Goal: Task Accomplishment & Management: Complete application form

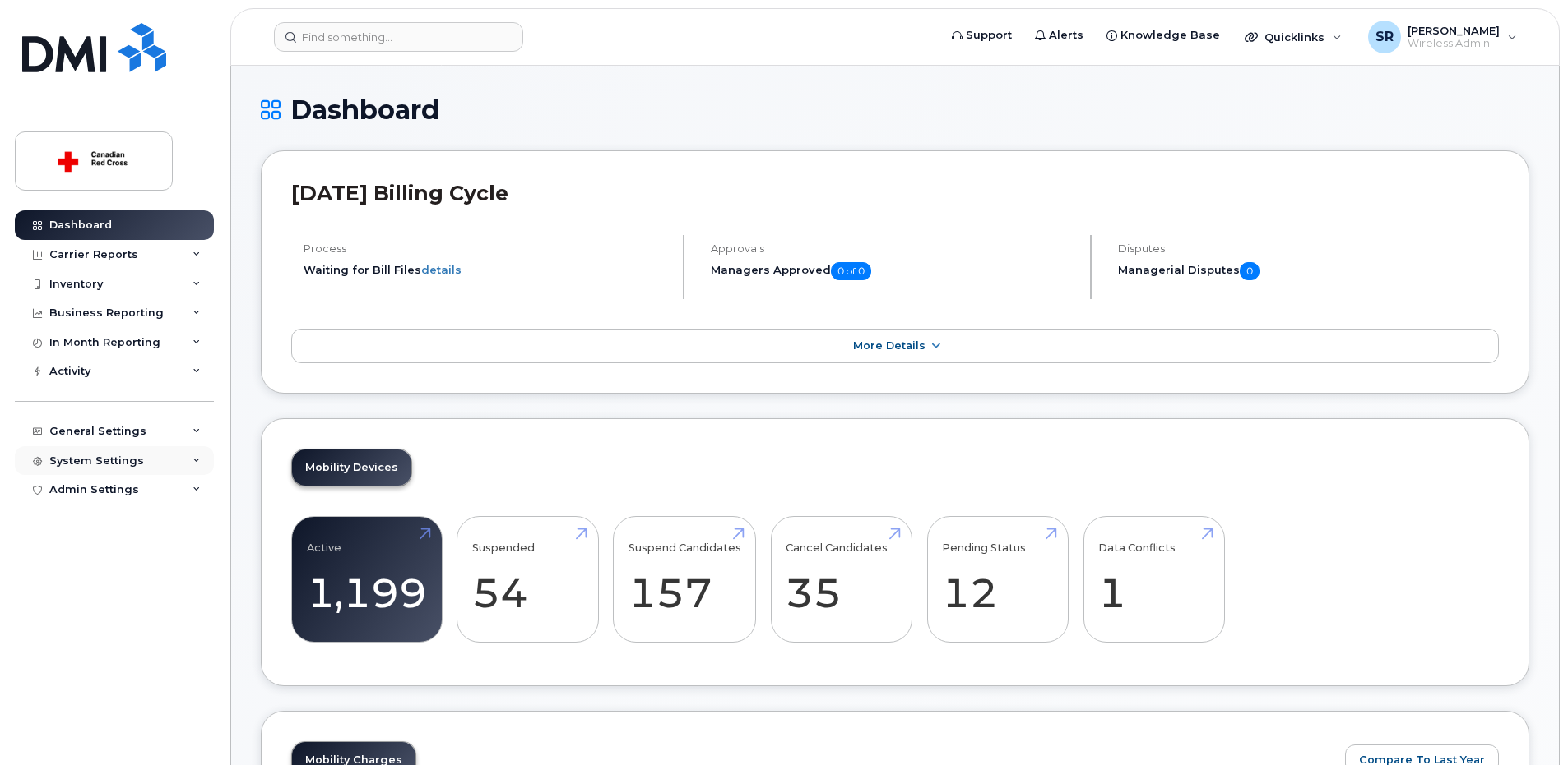
click at [144, 462] on div "System Settings" at bounding box center [114, 461] width 199 height 30
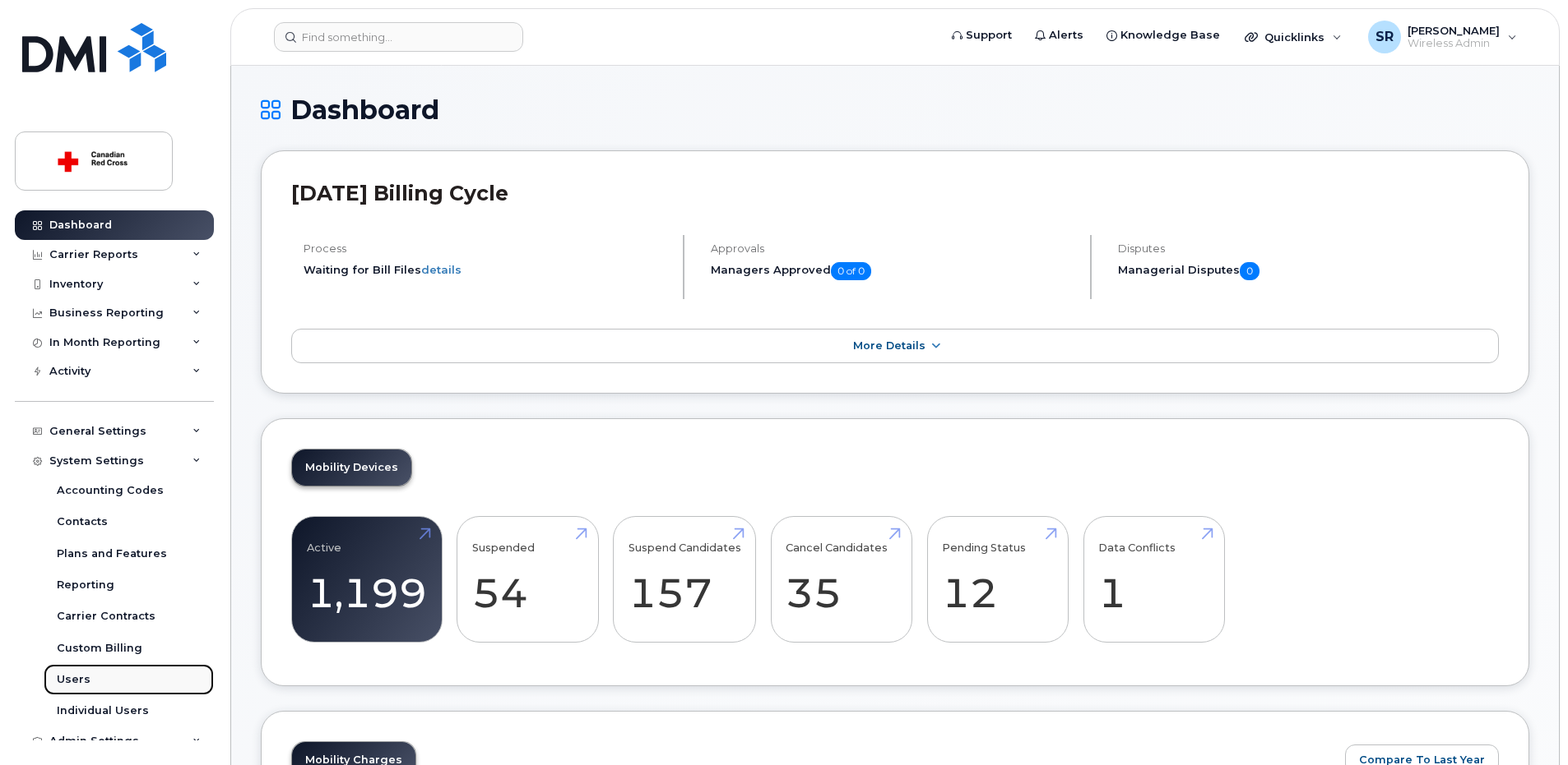
click at [92, 680] on link "Users" at bounding box center [128, 681] width 170 height 32
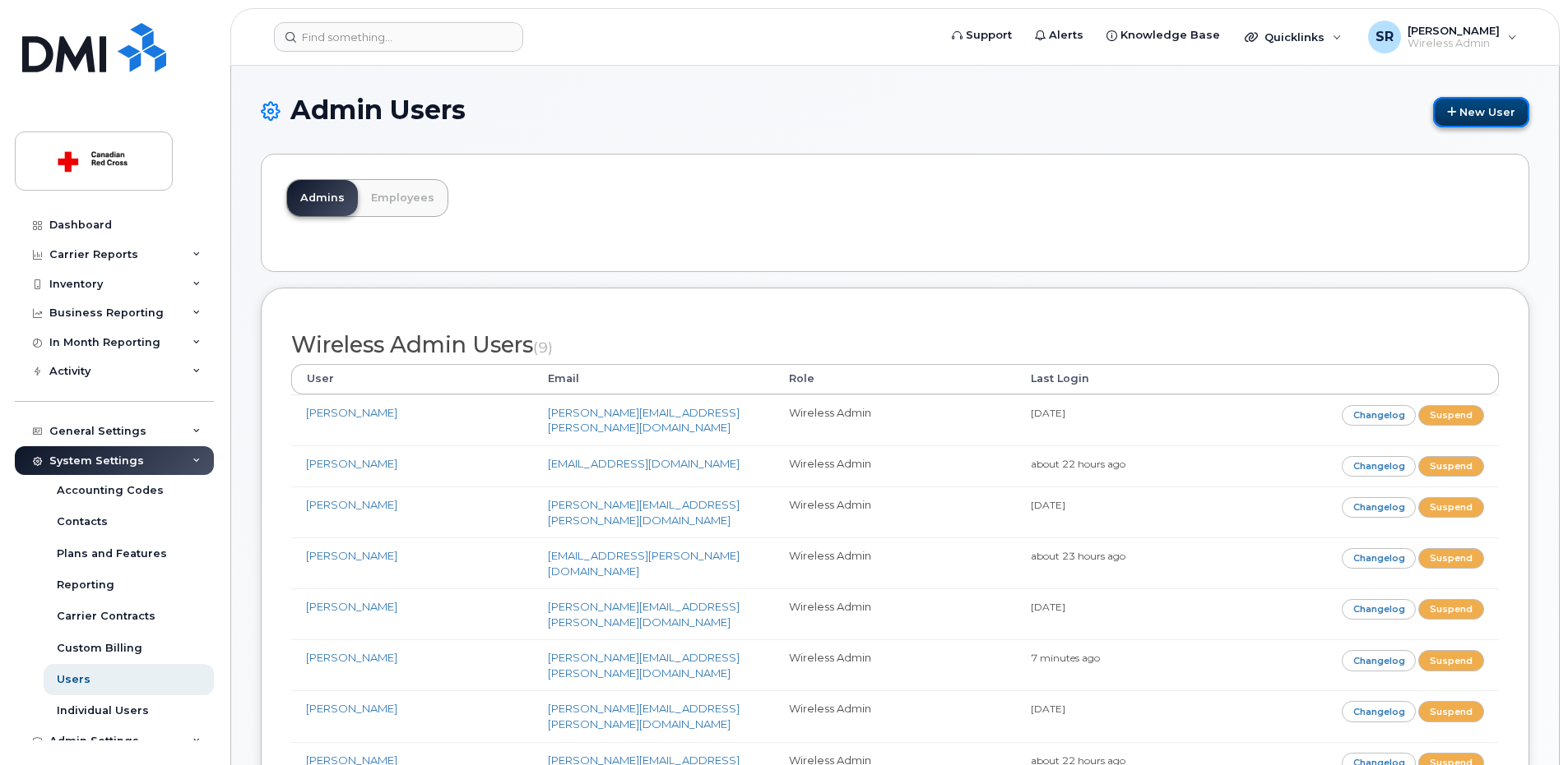
click at [1504, 112] on link "New User" at bounding box center [1482, 111] width 97 height 31
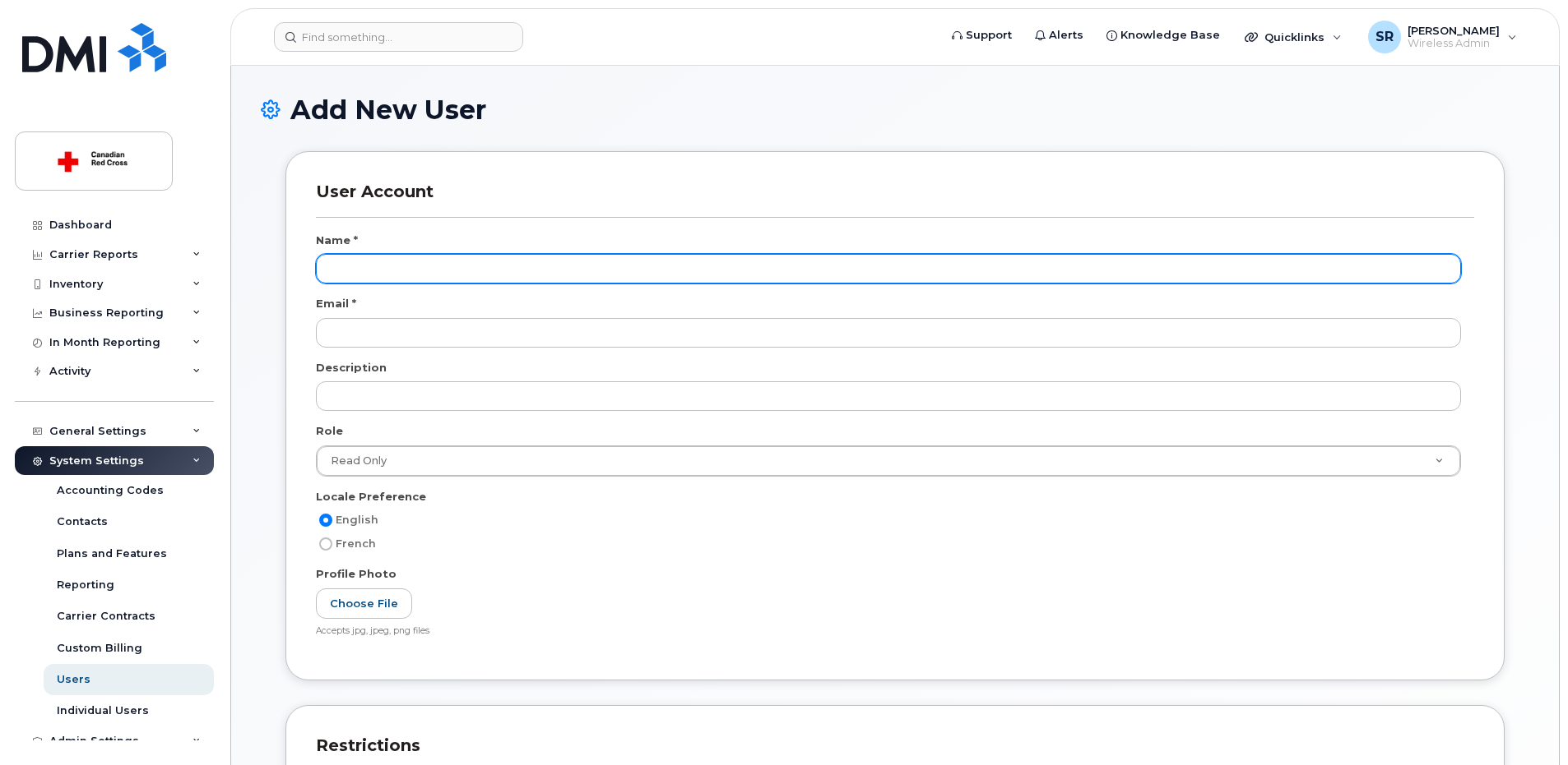
click at [401, 273] on input "text" at bounding box center [888, 269] width 1145 height 30
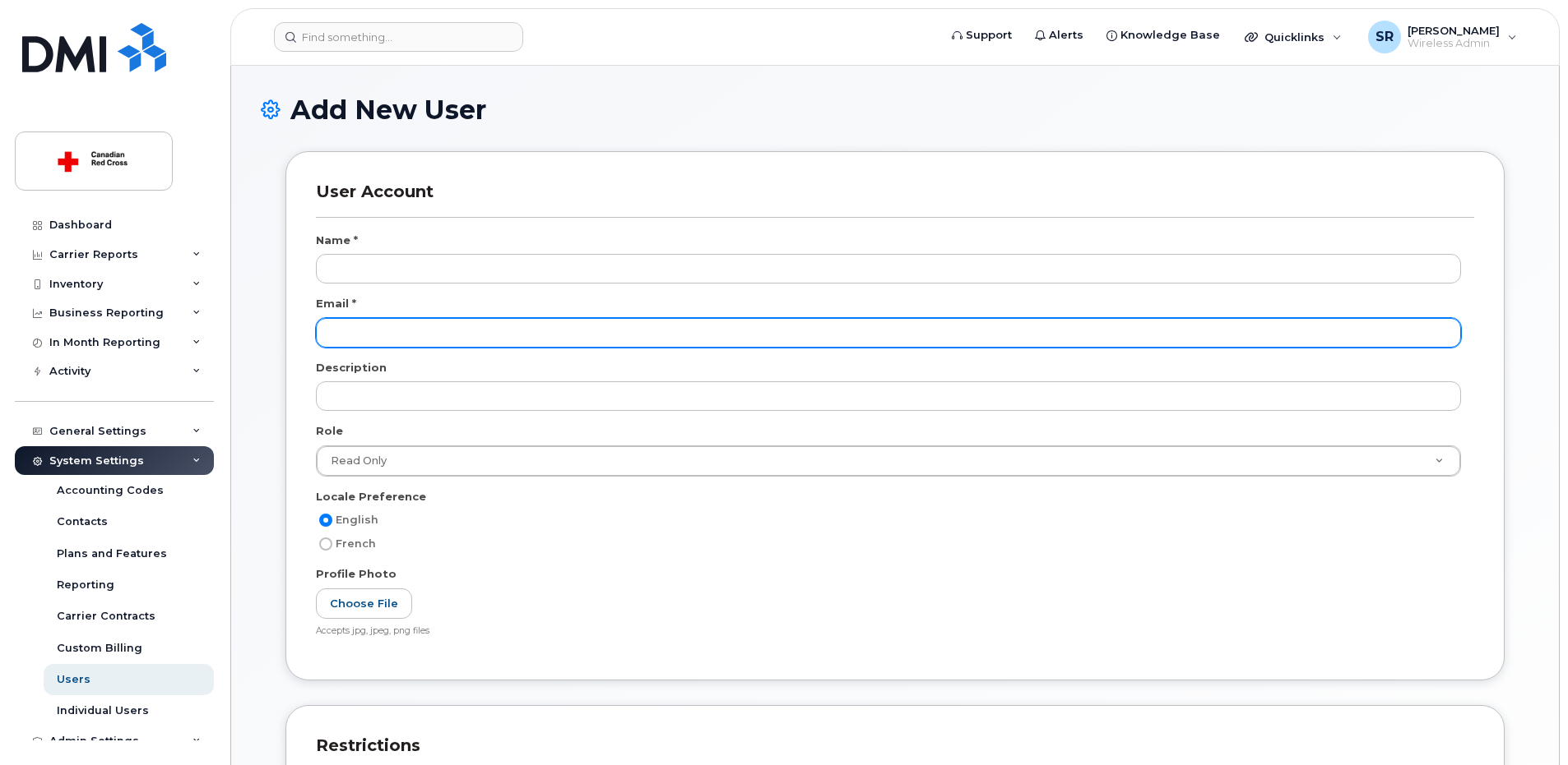
click at [389, 335] on input "email" at bounding box center [888, 333] width 1145 height 30
paste input "Asiful.Mazid@redcross.ca"
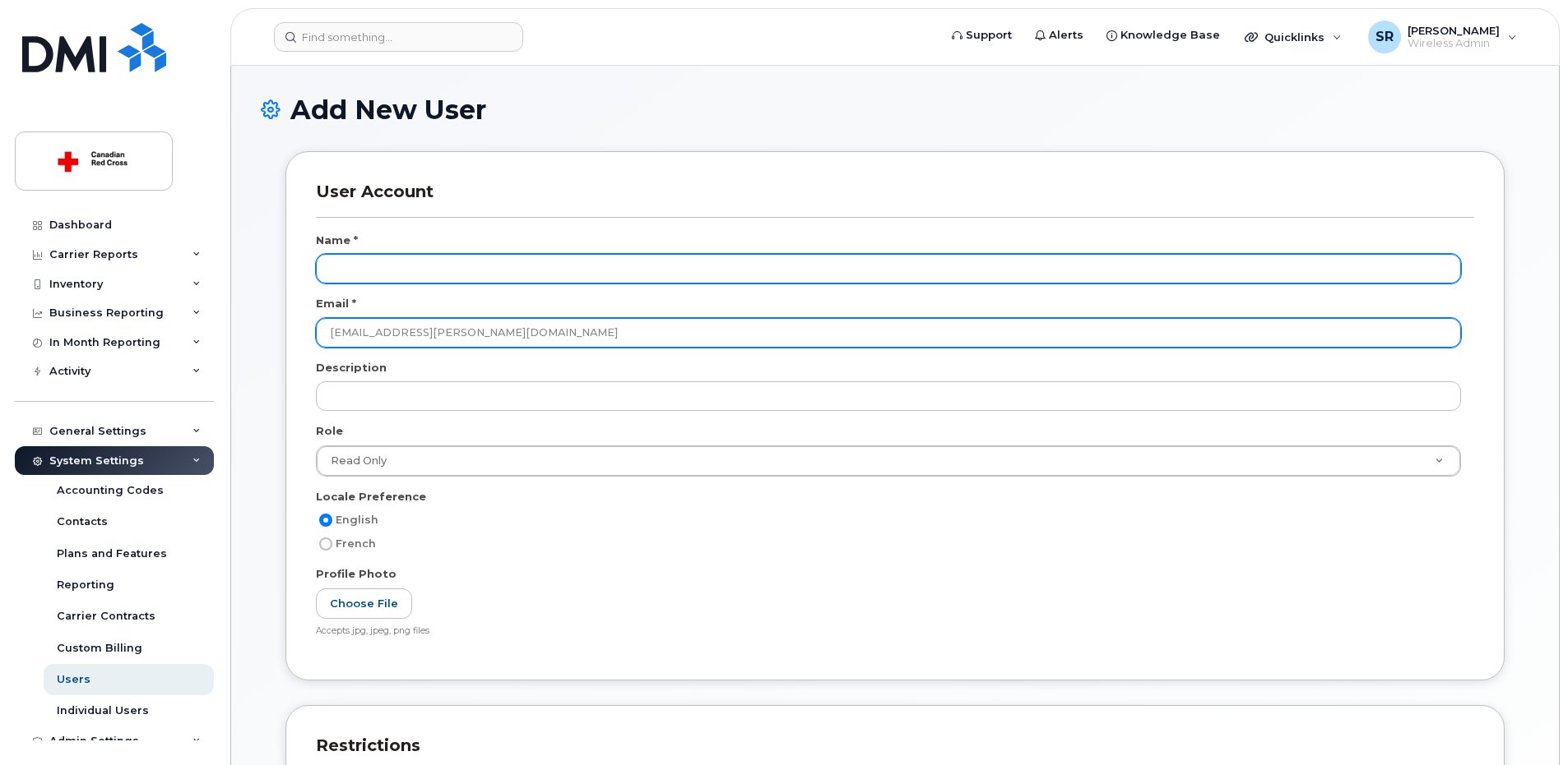
type input "Asiful.Mazid@redcross.ca"
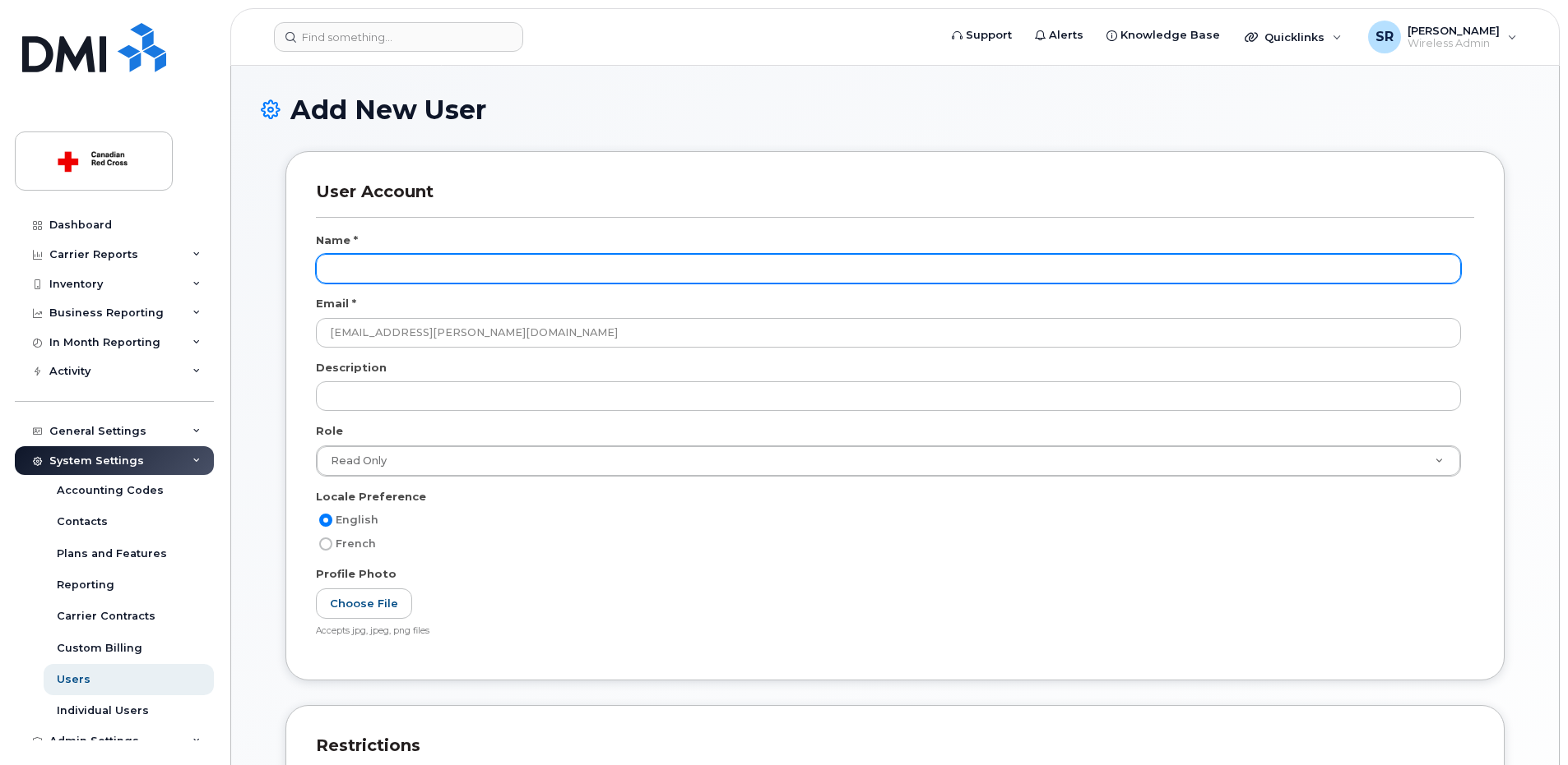
click at [494, 274] on input "text" at bounding box center [888, 269] width 1145 height 30
paste input "Asiful.Mazid@redcross.ca"
drag, startPoint x: 398, startPoint y: 269, endPoint x: 636, endPoint y: 270, distance: 238.0
click at [638, 268] on input "Asiful.Mazid@redcross.ca" at bounding box center [888, 269] width 1145 height 30
click at [361, 268] on input "Asiful.Mazid" at bounding box center [888, 269] width 1145 height 30
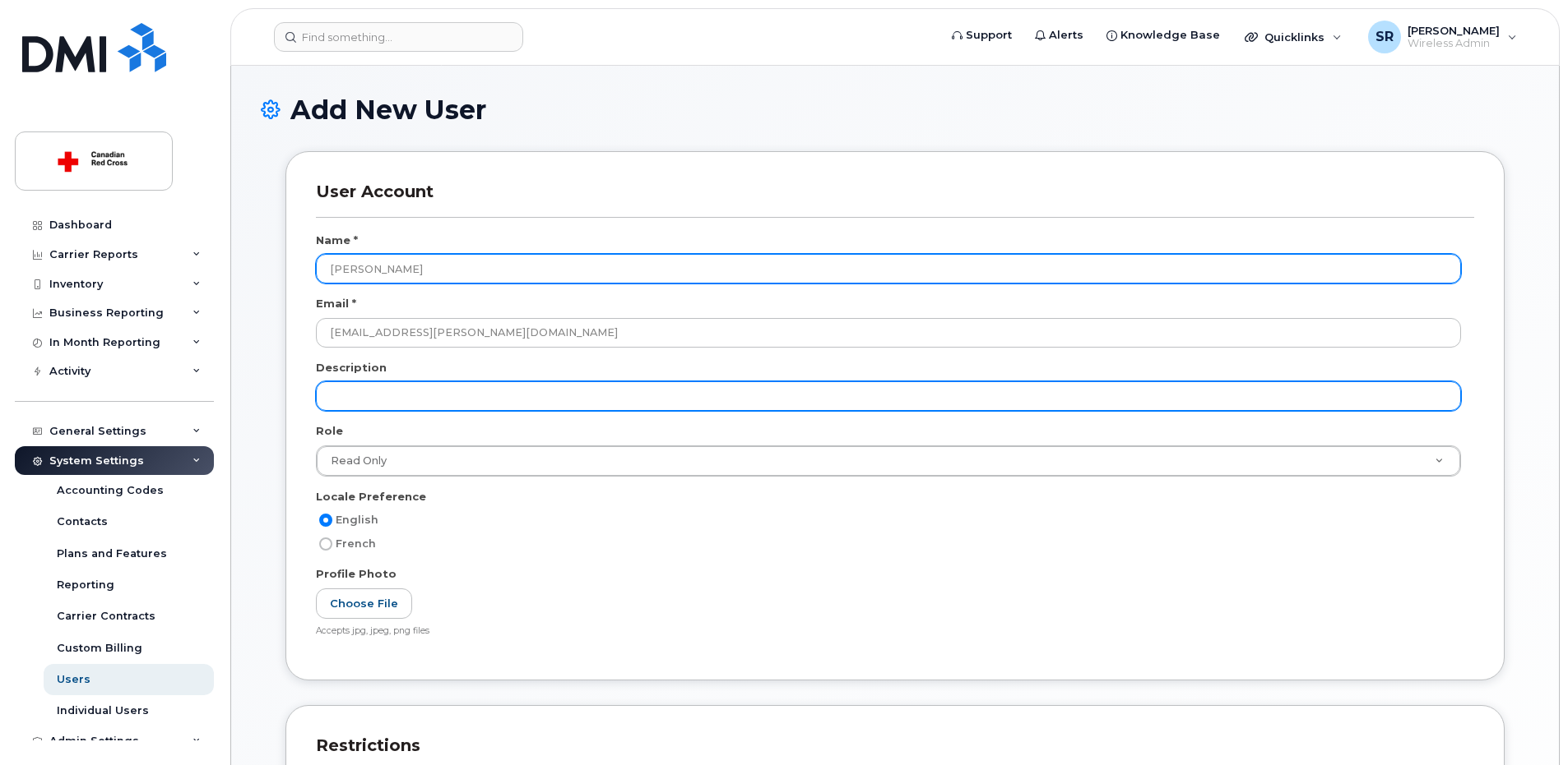
type input "Asiful Mazid"
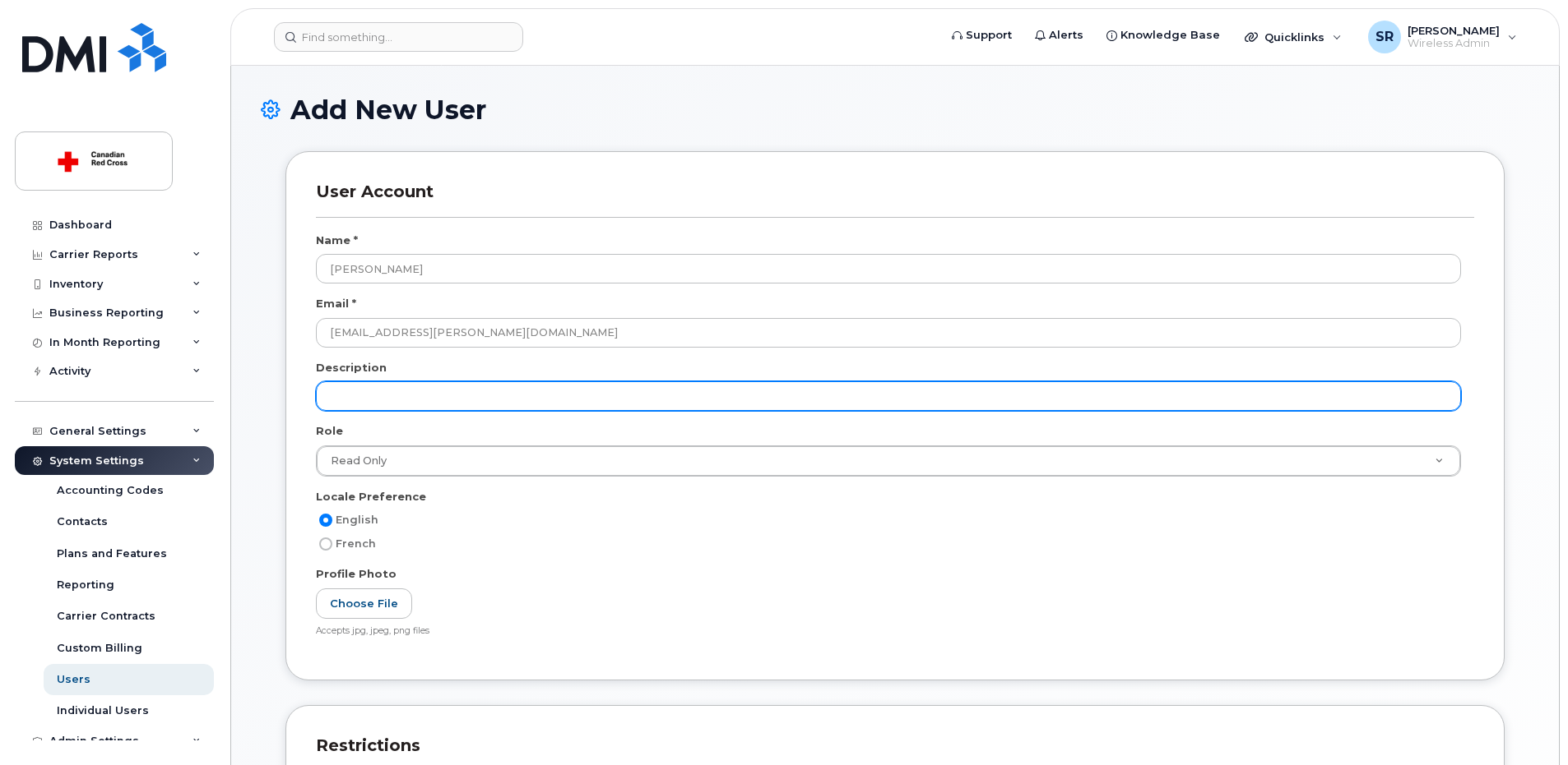
click at [393, 400] on input "text" at bounding box center [888, 396] width 1145 height 30
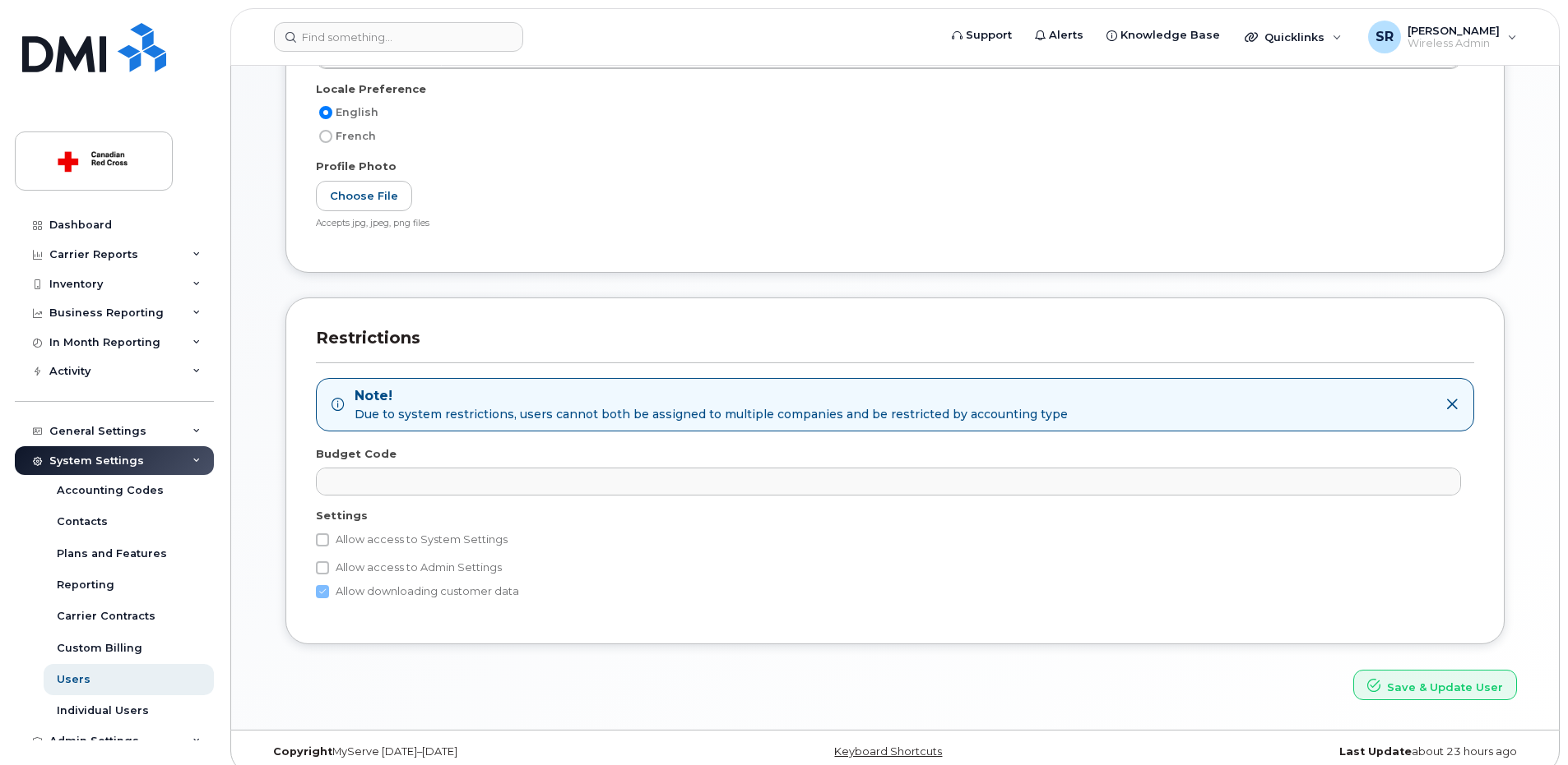
scroll to position [411, 0]
type input "Tier 1"
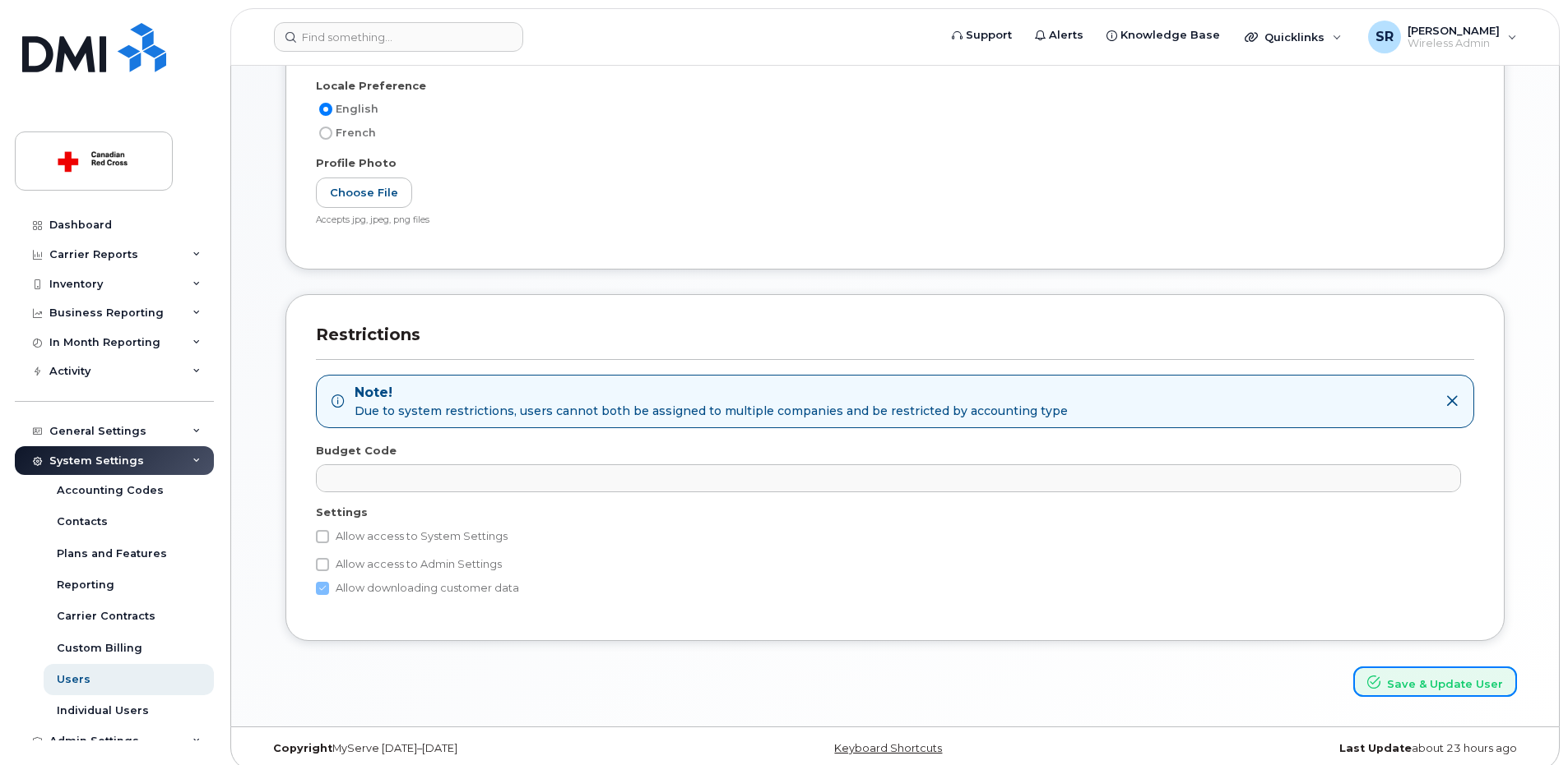
click at [1426, 686] on button "Save & Update User" at bounding box center [1435, 681] width 163 height 31
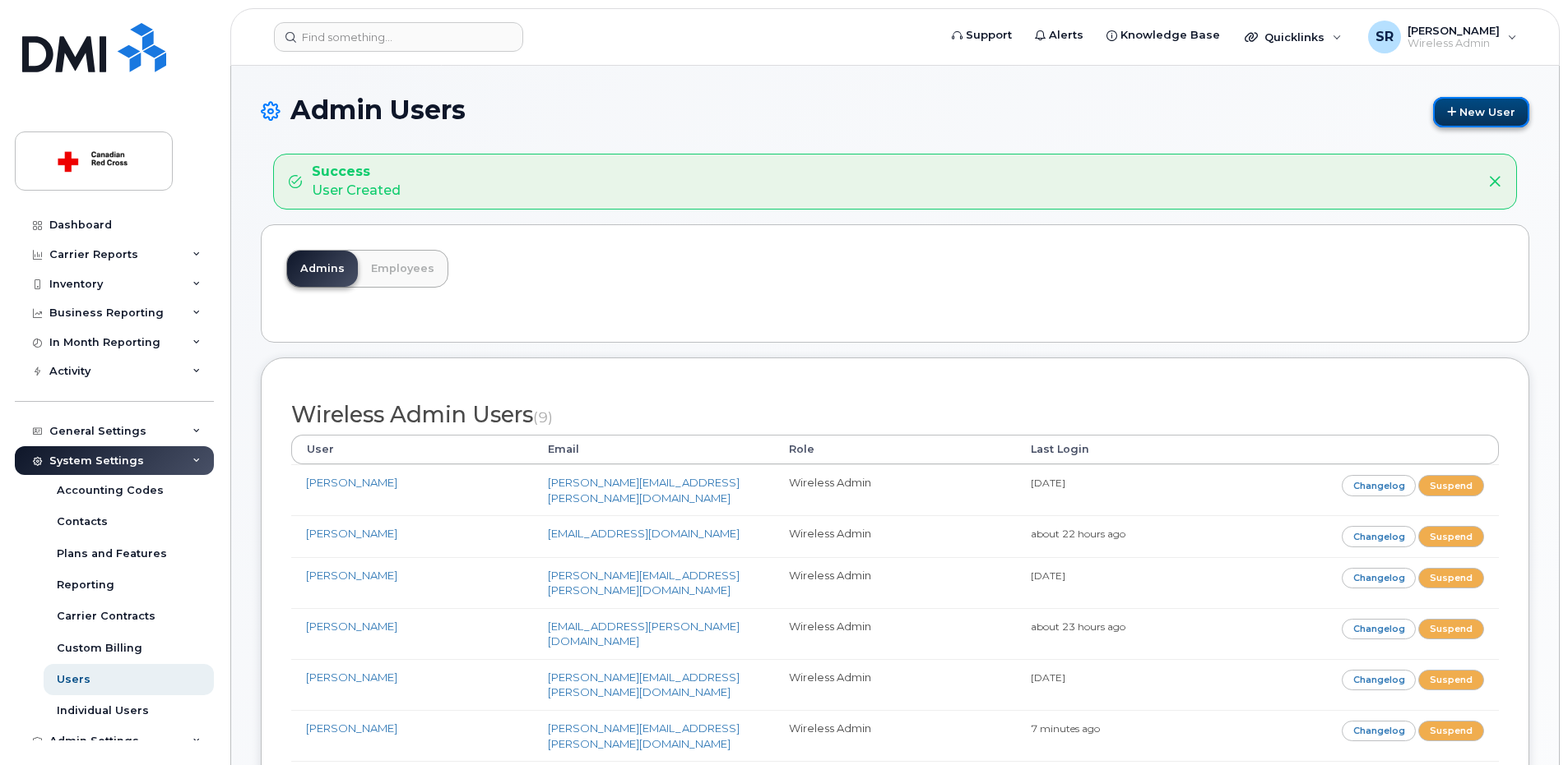
click at [1484, 118] on link "New User" at bounding box center [1482, 111] width 97 height 31
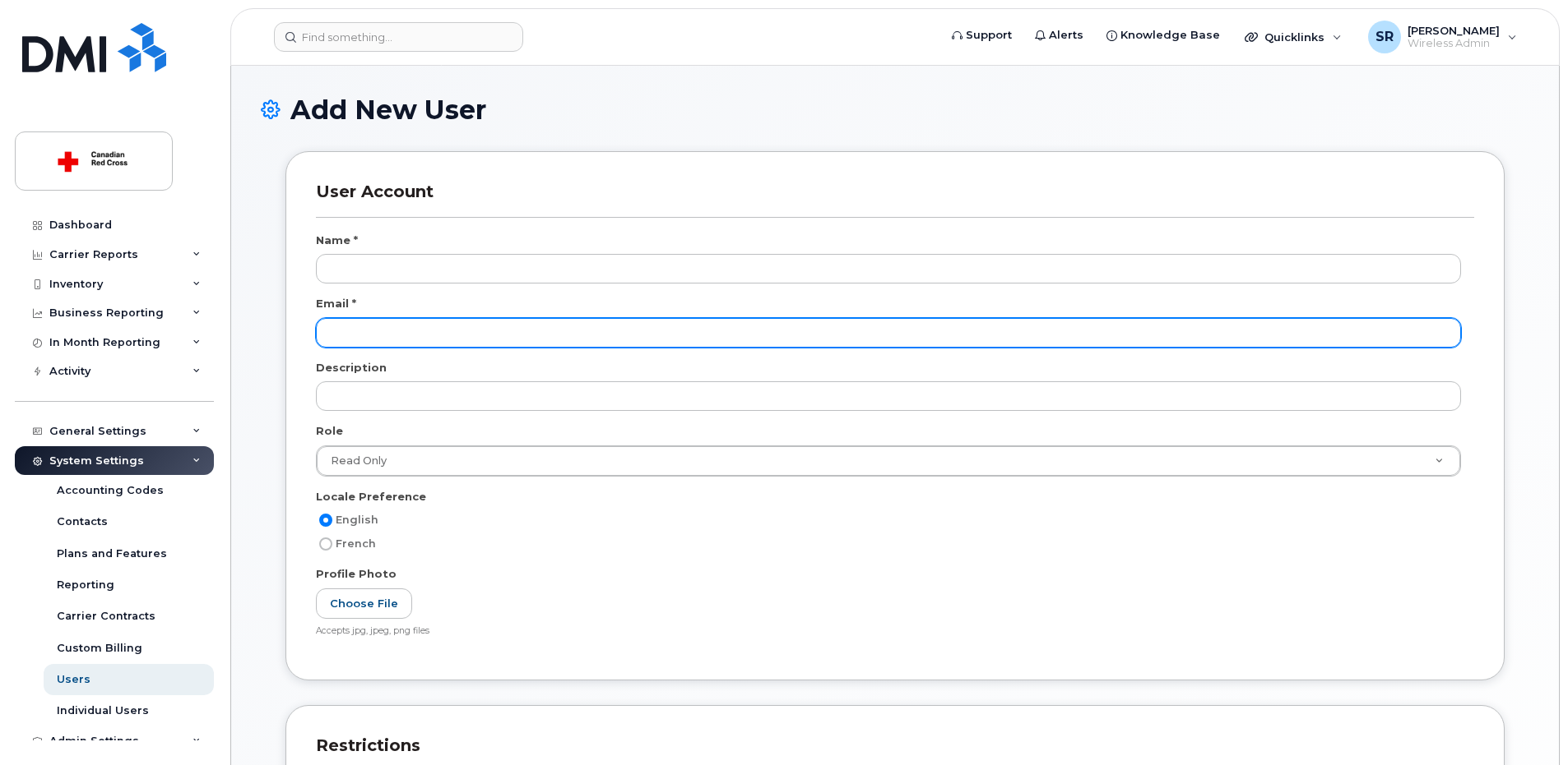
click at [371, 330] on input "email" at bounding box center [888, 333] width 1145 height 30
paste input "[PERSON_NAME][EMAIL_ADDRESS][PERSON_NAME][DOMAIN_NAME]"
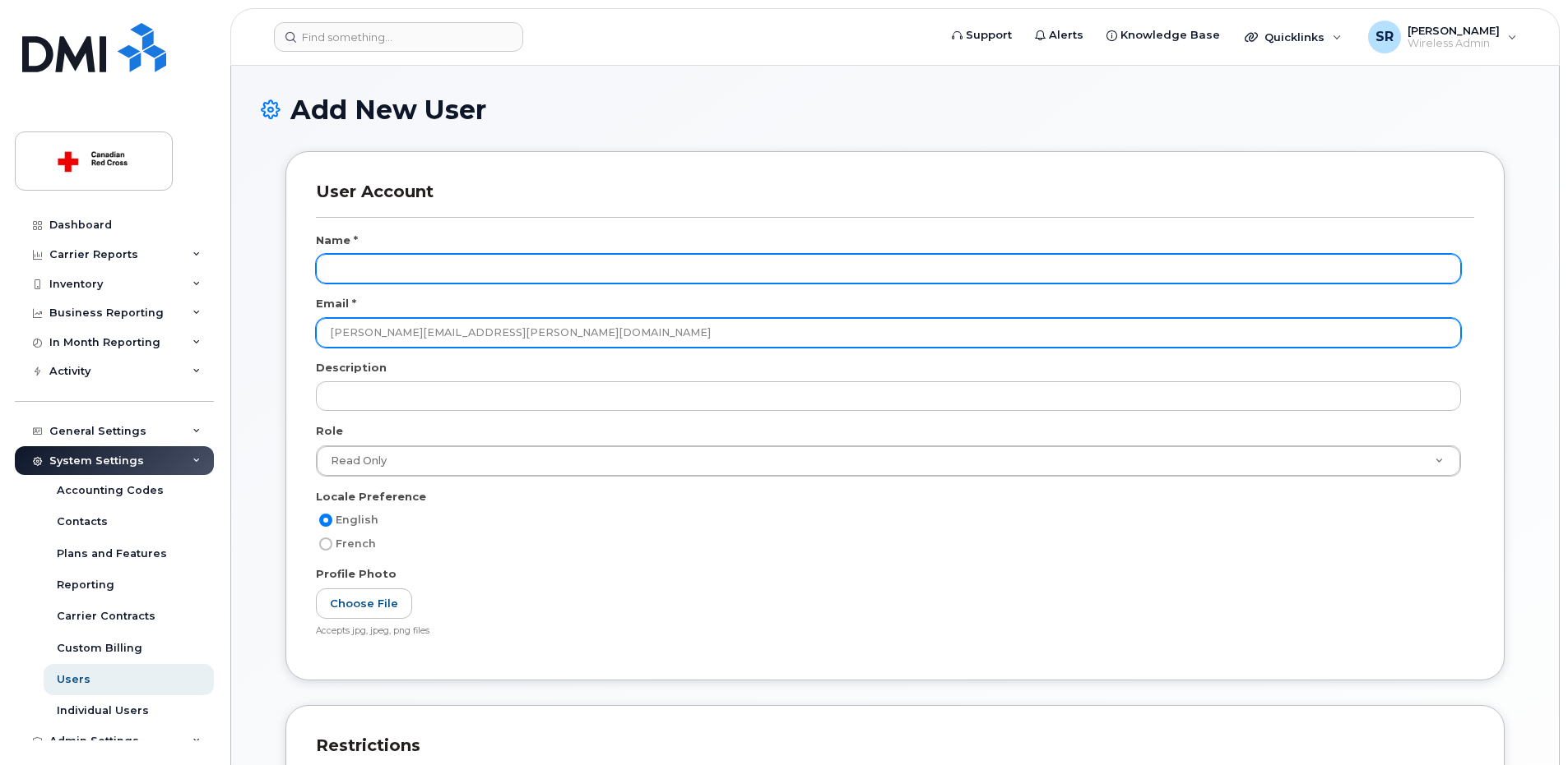
type input "Gregory.Vaters@redcross.ca"
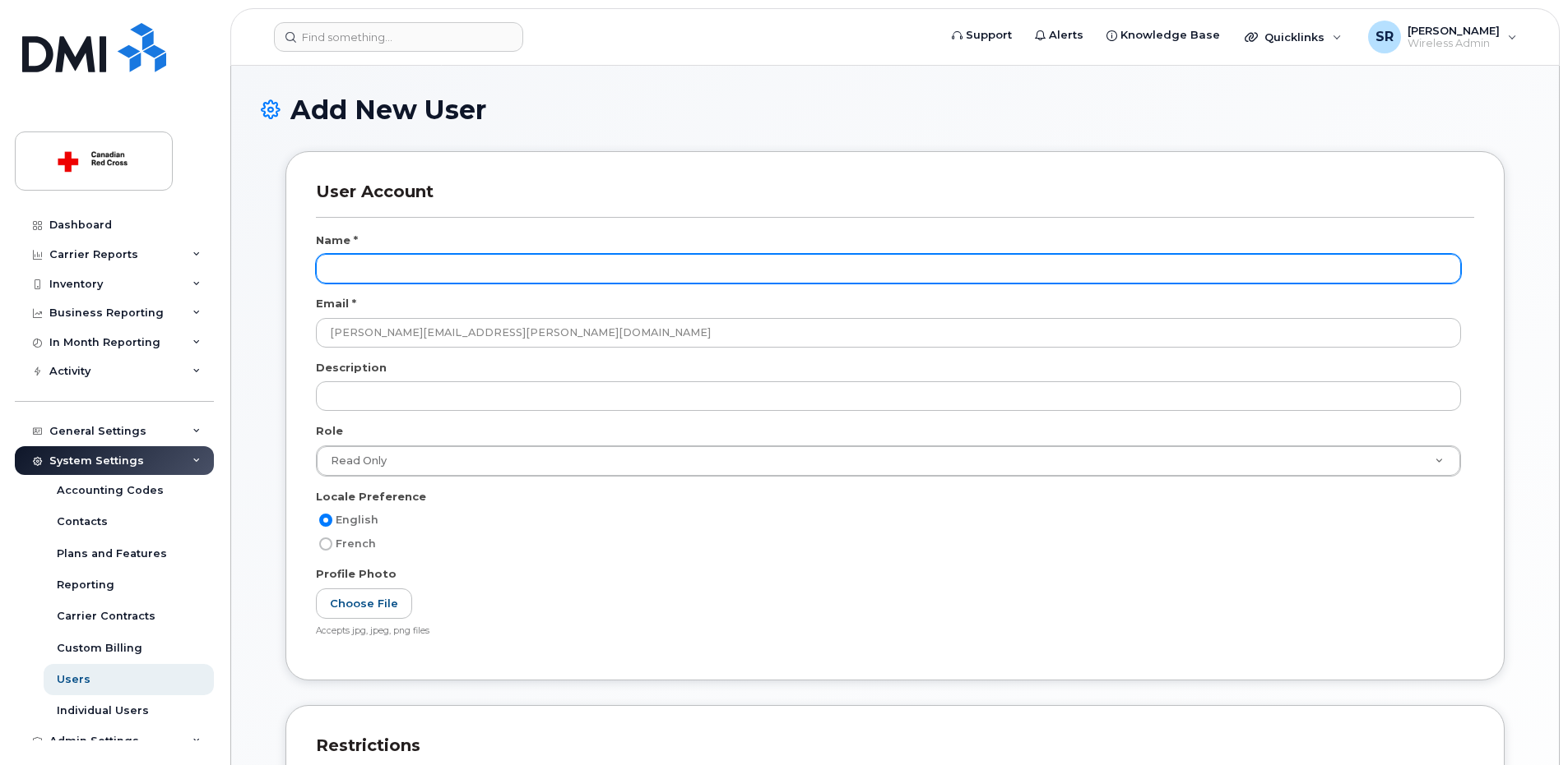
click at [404, 268] on input "text" at bounding box center [888, 269] width 1145 height 30
paste input "Gregory.Vaters@redcross.ca"
drag, startPoint x: 410, startPoint y: 270, endPoint x: 580, endPoint y: 279, distance: 170.2
click at [580, 279] on input "Gregory.Vaters@redcross.ca" at bounding box center [888, 269] width 1145 height 30
click at [377, 270] on input "Gregory.Vaters" at bounding box center [888, 269] width 1145 height 30
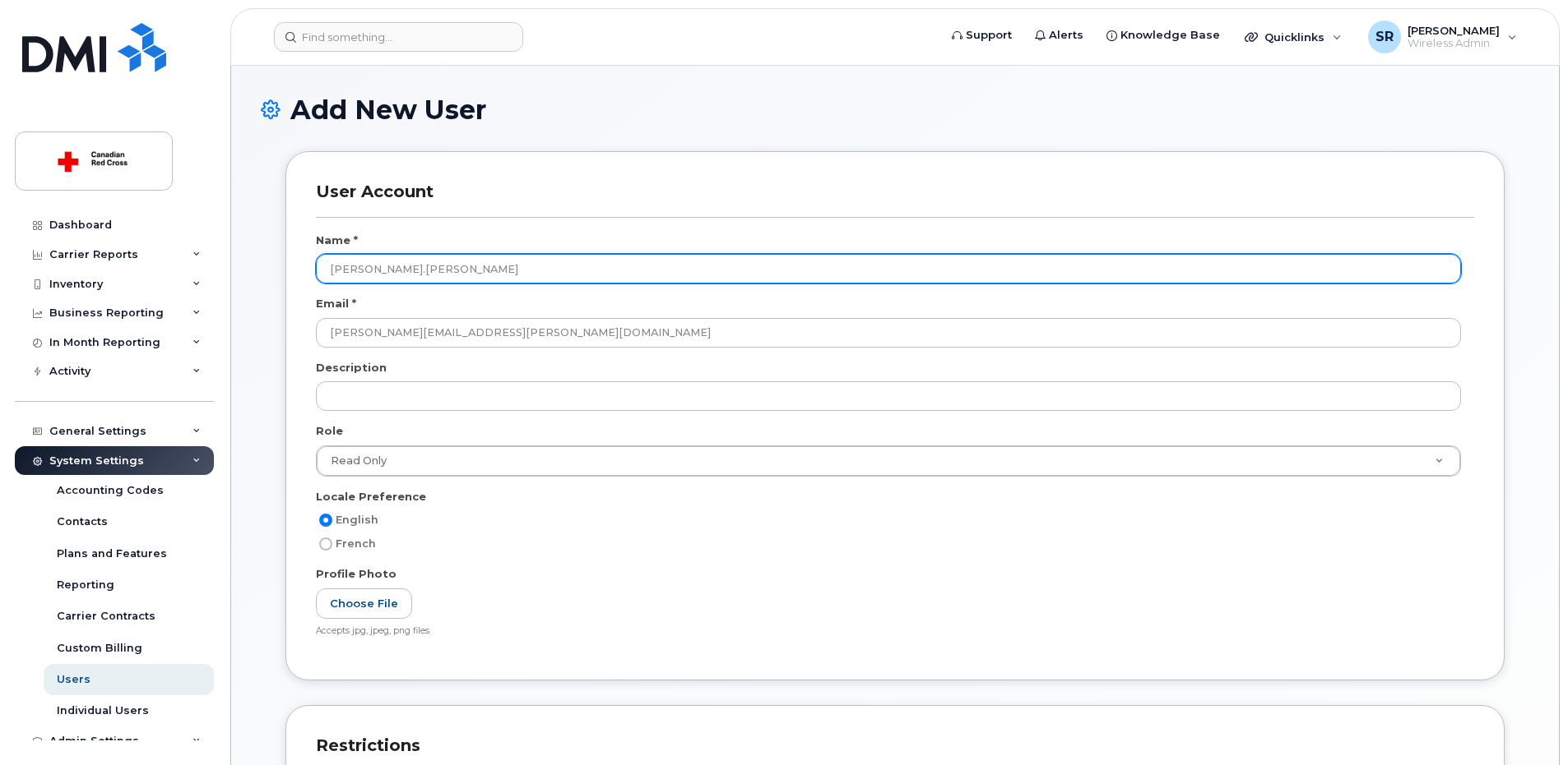
click at [374, 269] on input "Gregory.Vaters" at bounding box center [888, 269] width 1145 height 30
type input "[PERSON_NAME]"
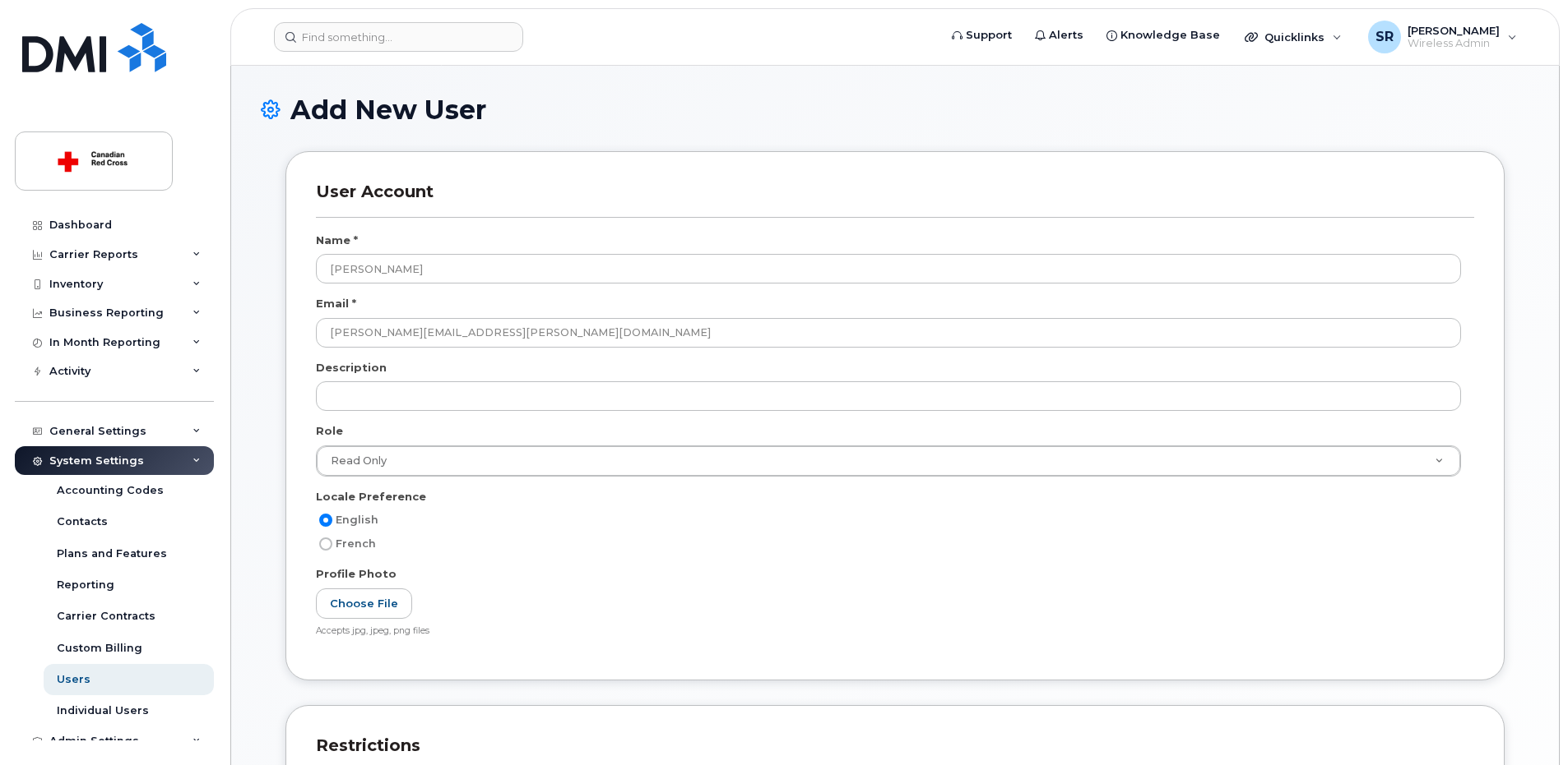
click at [615, 580] on div "Profile Photo" at bounding box center [895, 577] width 1158 height 22
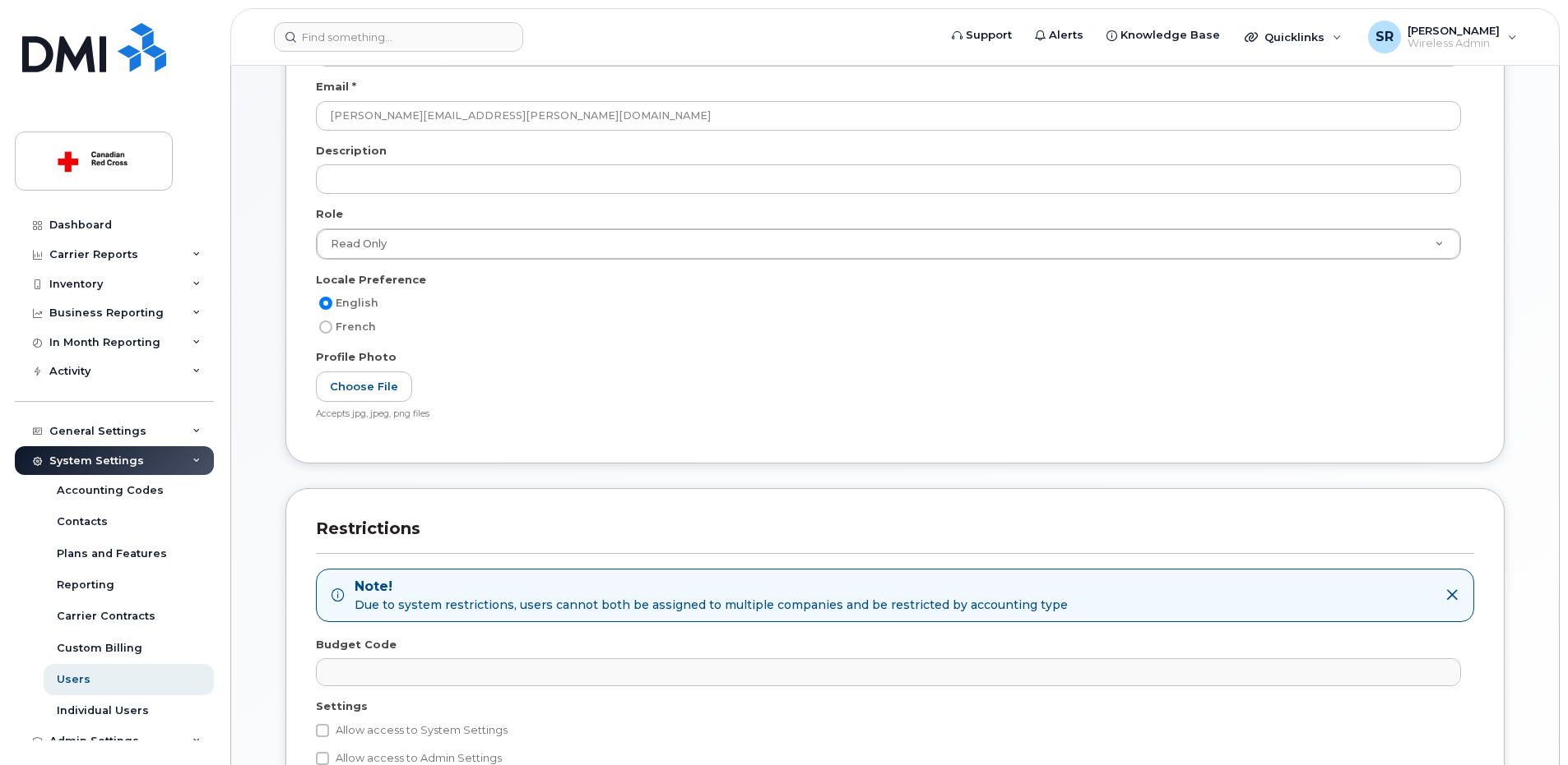
scroll to position [425, 0]
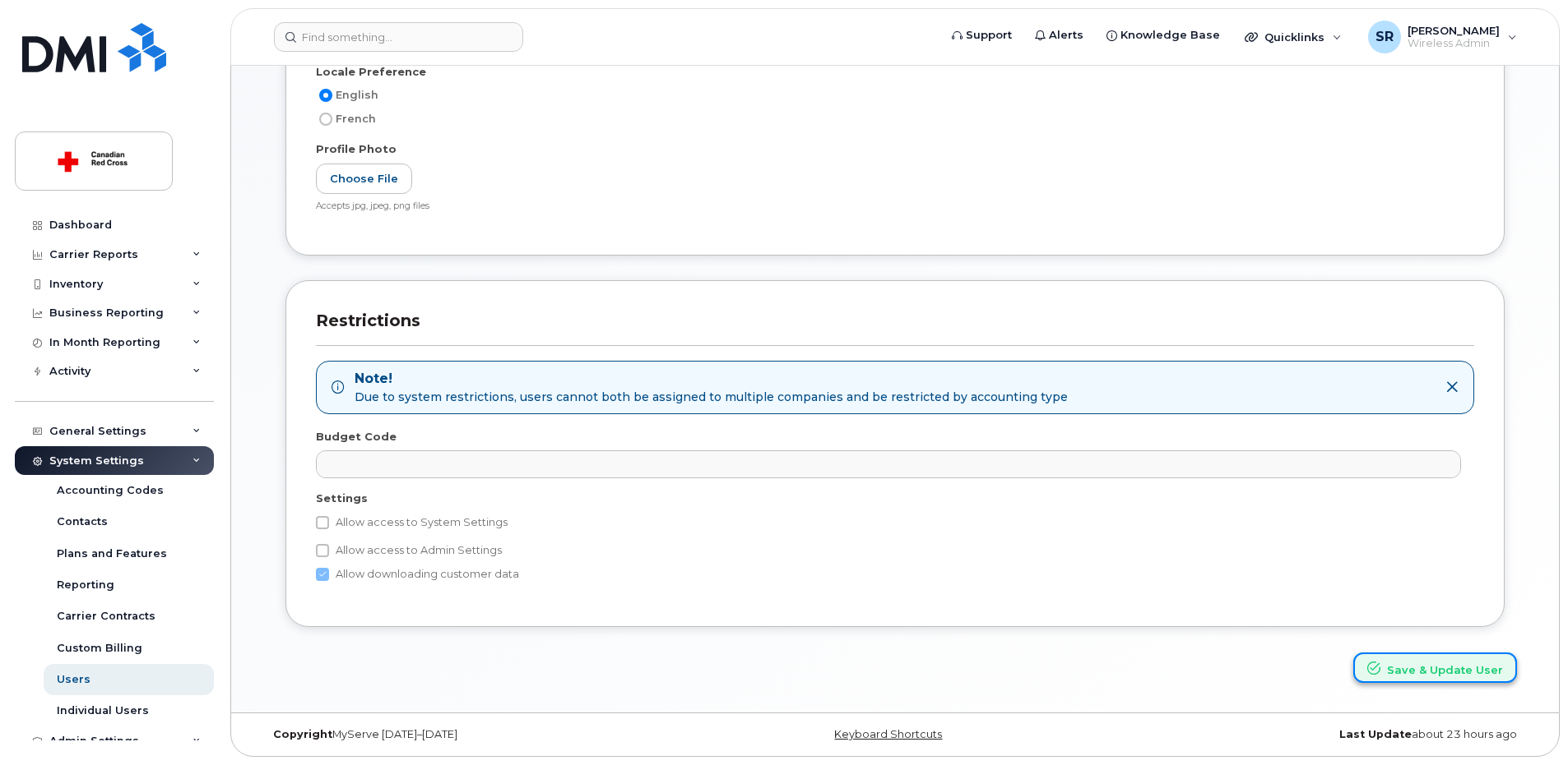
click at [1485, 662] on button "Save & Update User" at bounding box center [1435, 668] width 163 height 31
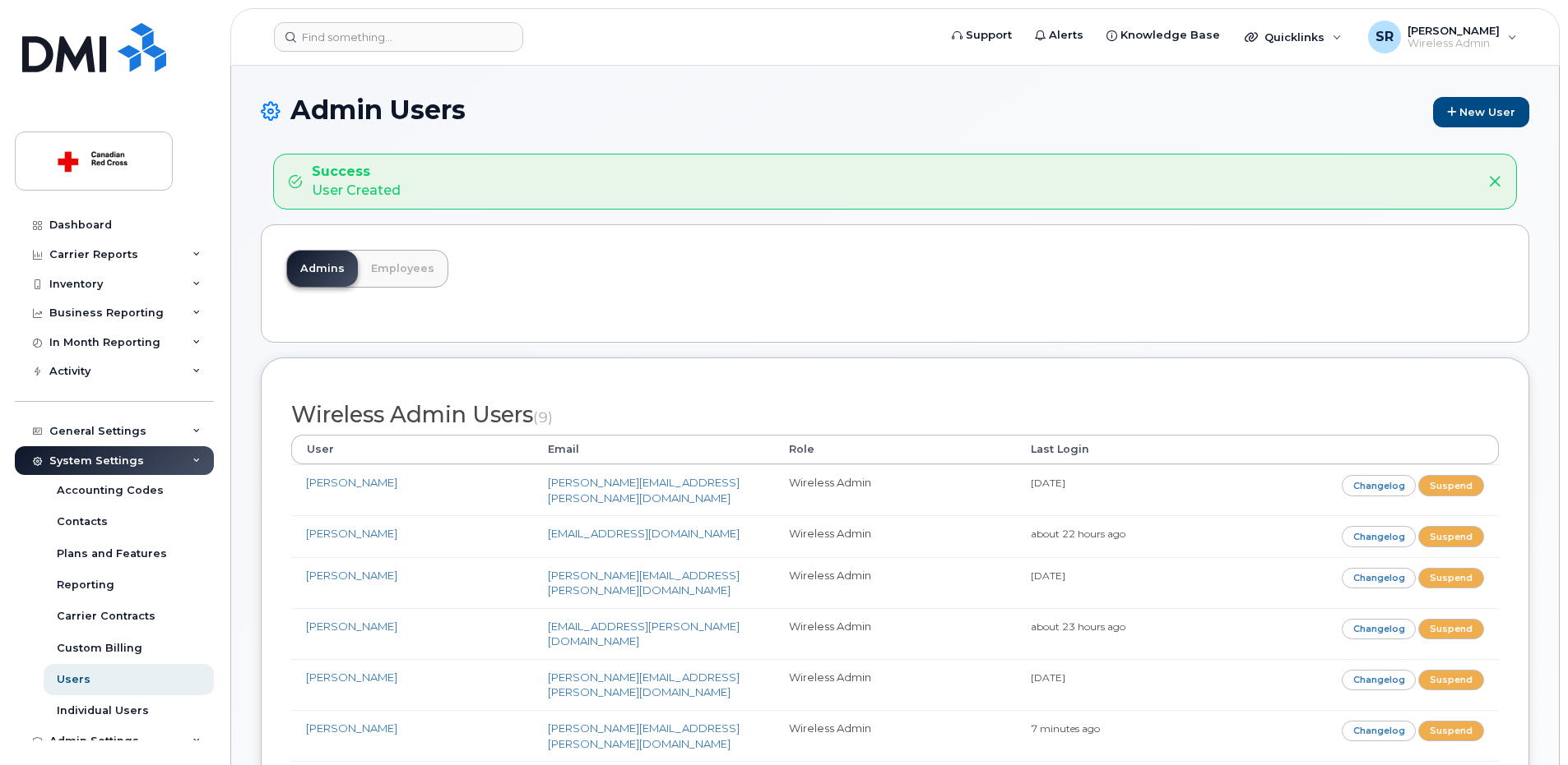
drag, startPoint x: 686, startPoint y: 280, endPoint x: 730, endPoint y: 287, distance: 44.6
click at [686, 280] on div "Admins Employees" at bounding box center [895, 284] width 1269 height 119
click at [1479, 119] on link "New User" at bounding box center [1482, 111] width 97 height 31
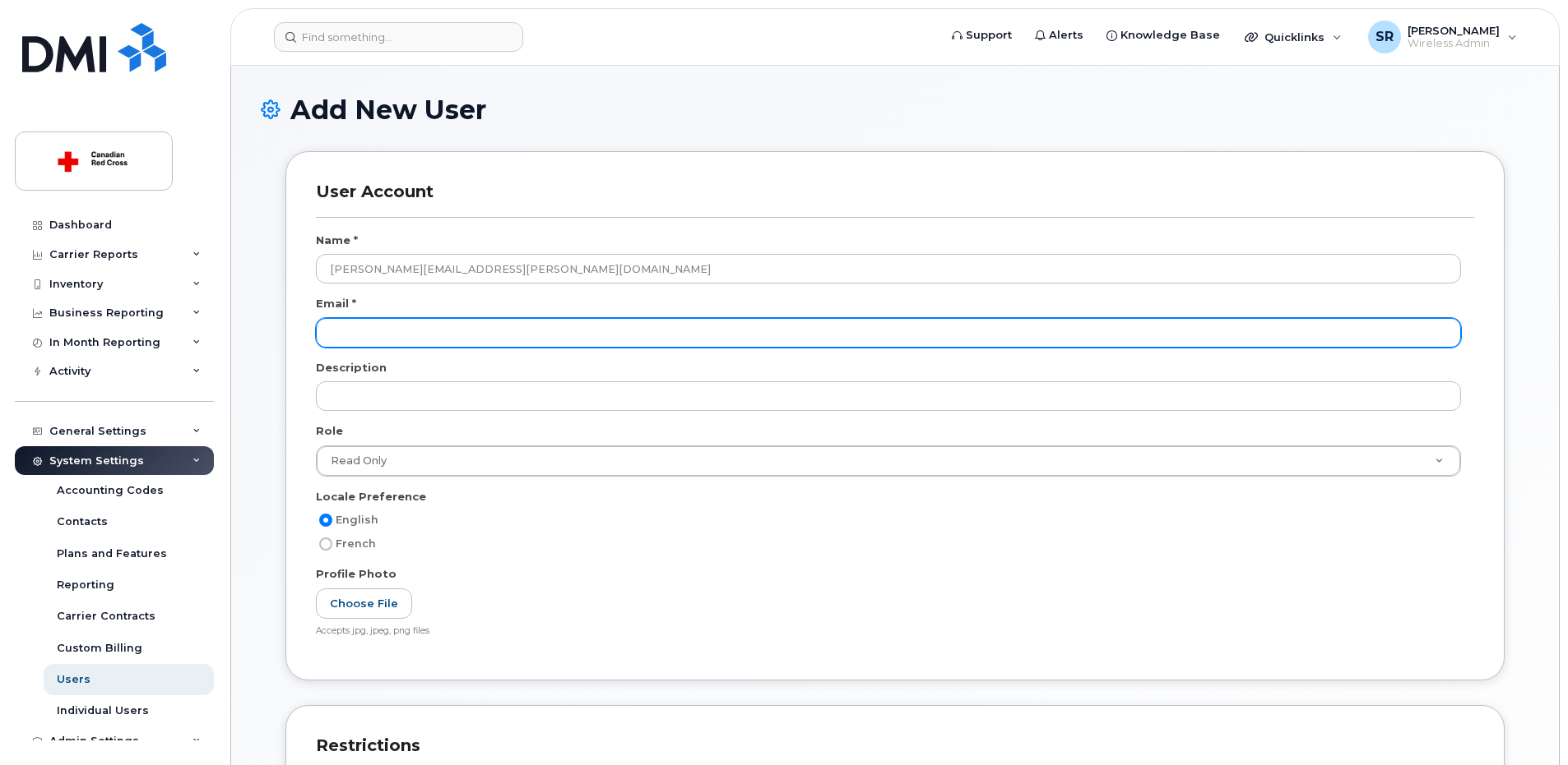
type input "[PERSON_NAME][EMAIL_ADDRESS][PERSON_NAME][DOMAIN_NAME]"
click at [392, 331] on input "email" at bounding box center [888, 333] width 1145 height 30
paste input "[PERSON_NAME][EMAIL_ADDRESS][PERSON_NAME][DOMAIN_NAME]"
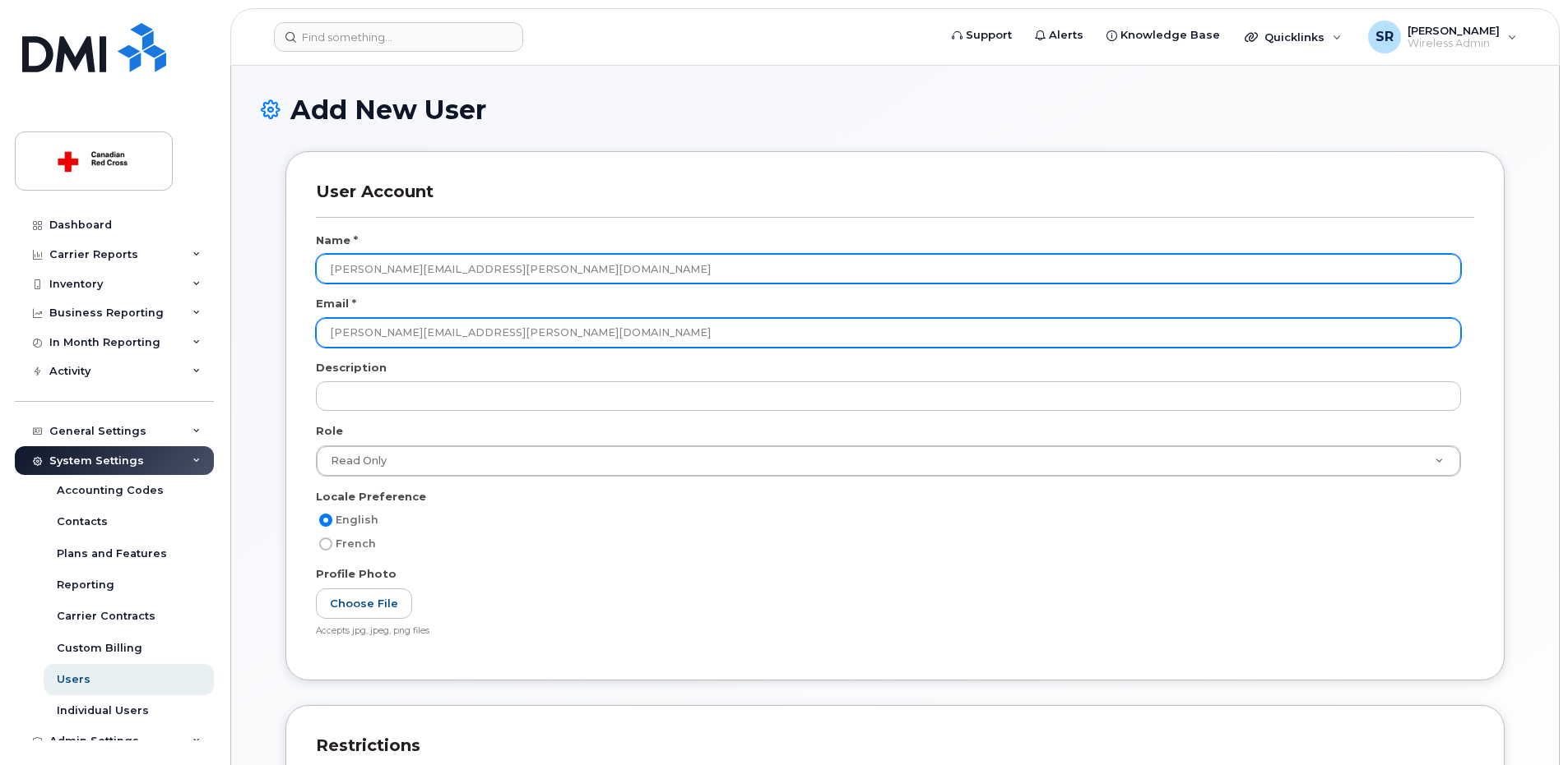
type input "[PERSON_NAME][EMAIL_ADDRESS][PERSON_NAME][DOMAIN_NAME]"
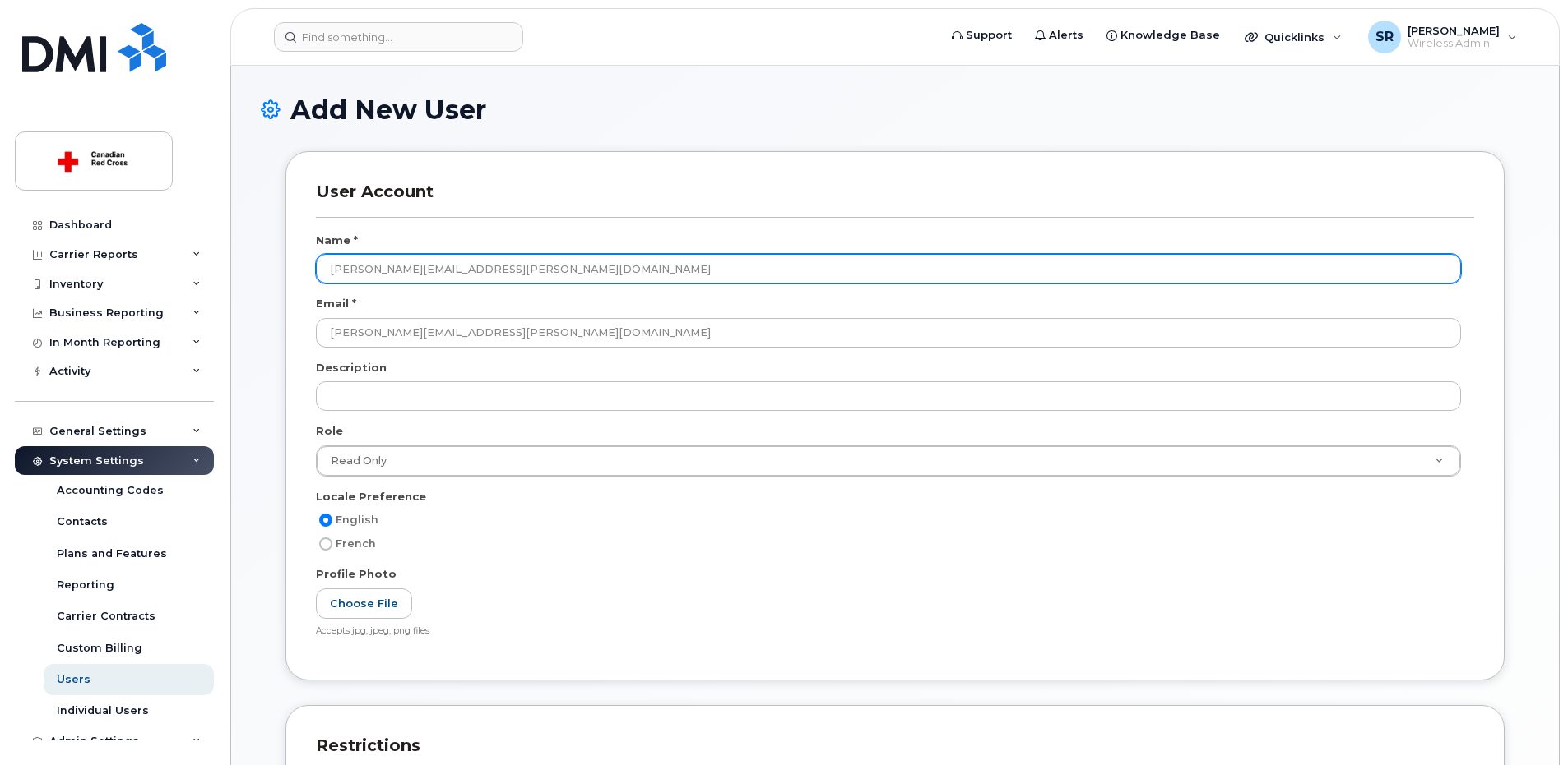
click at [369, 273] on input "[PERSON_NAME][EMAIL_ADDRESS][PERSON_NAME][DOMAIN_NAME]" at bounding box center [888, 269] width 1145 height 30
drag, startPoint x: 398, startPoint y: 269, endPoint x: 650, endPoint y: 314, distance: 256.0
click at [650, 314] on div "Name * James [EMAIL_ADDRESS][DOMAIN_NAME] Email * [PERSON_NAME][EMAIL_ADDRESS][…" at bounding box center [895, 442] width 1158 height 418
type input "[PERSON_NAME]"
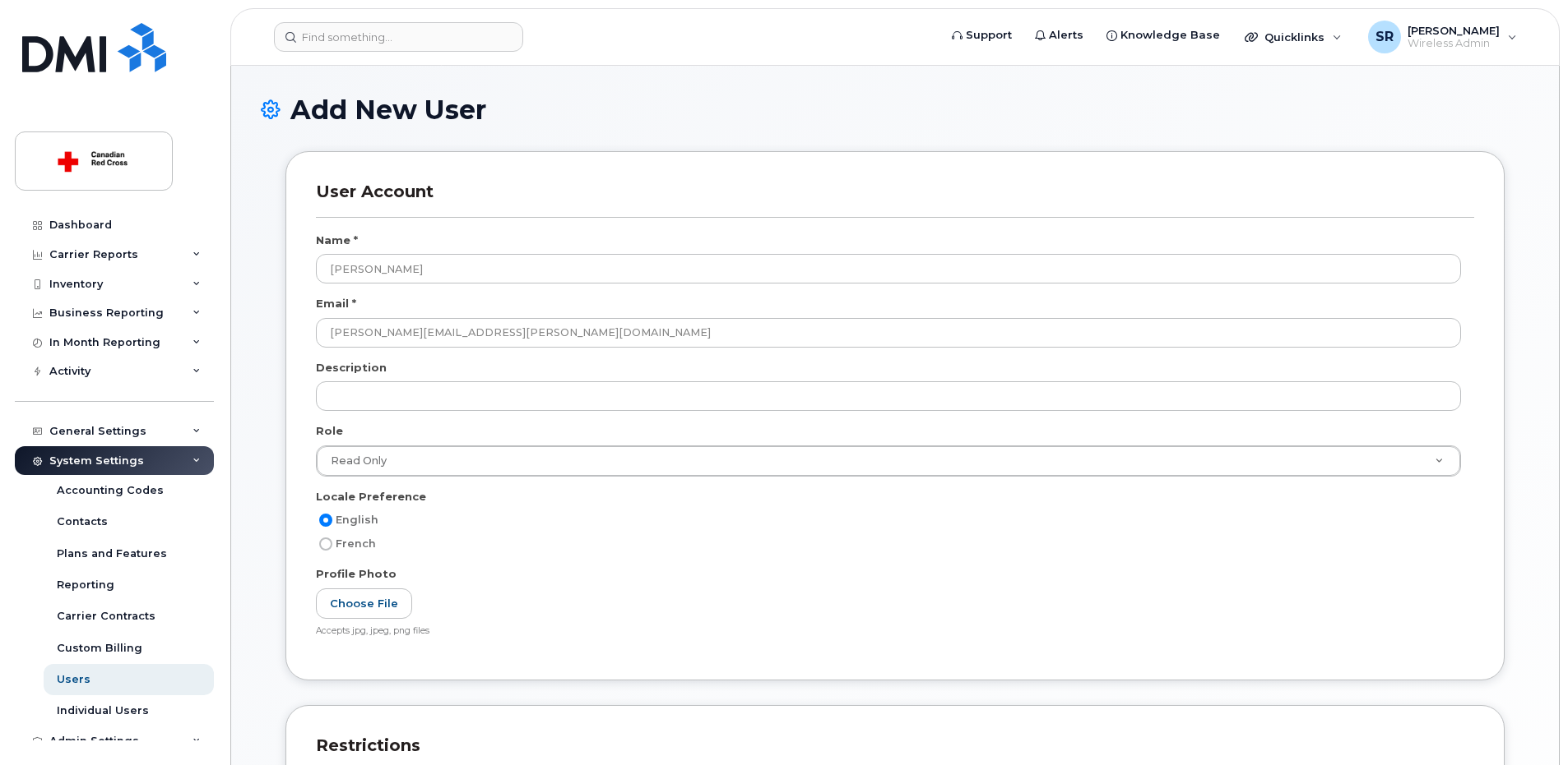
click at [600, 570] on div "Profile Photo" at bounding box center [895, 577] width 1158 height 22
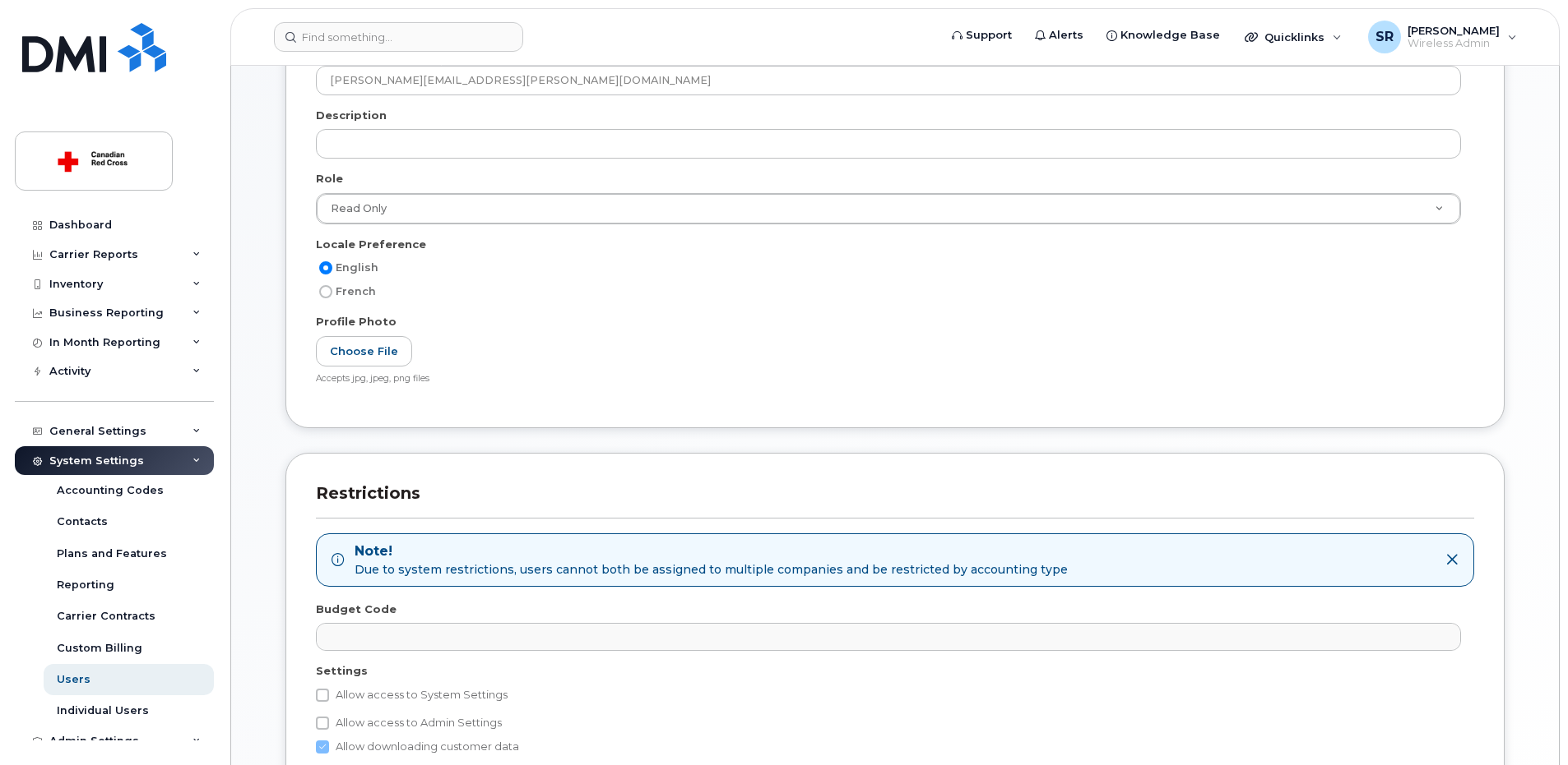
scroll to position [188, 0]
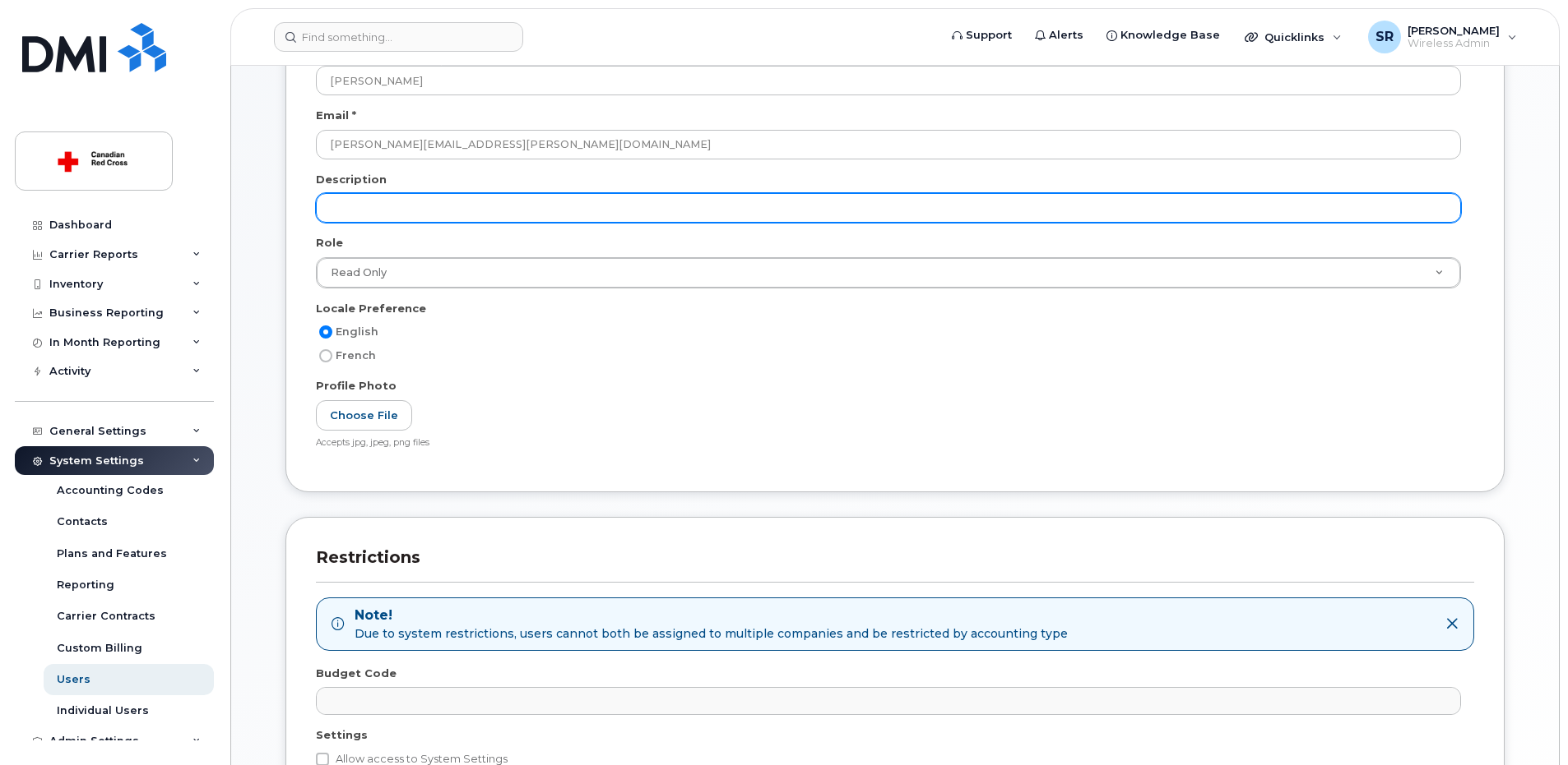
click at [435, 218] on input "text" at bounding box center [888, 208] width 1145 height 30
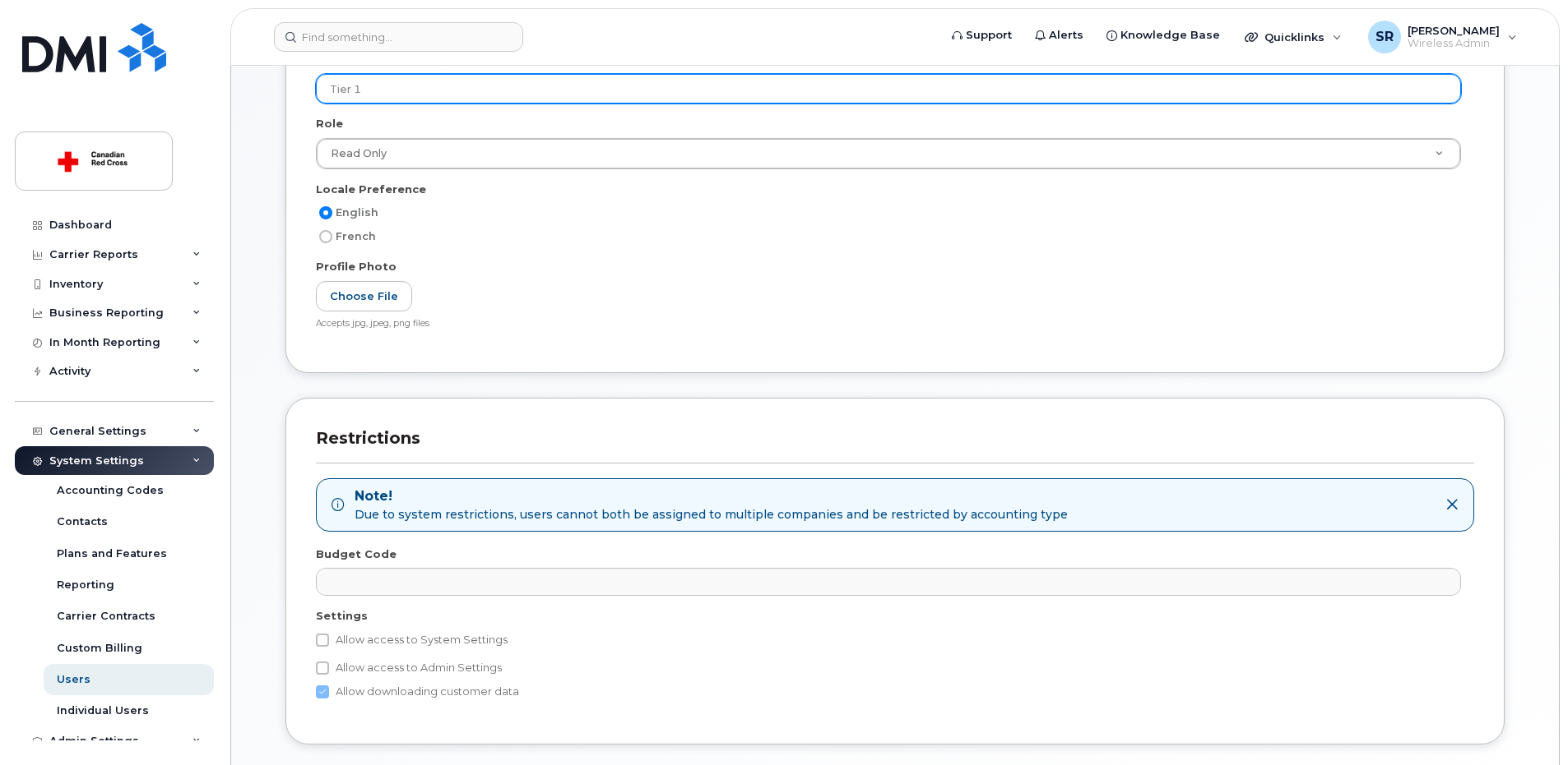
scroll to position [425, 0]
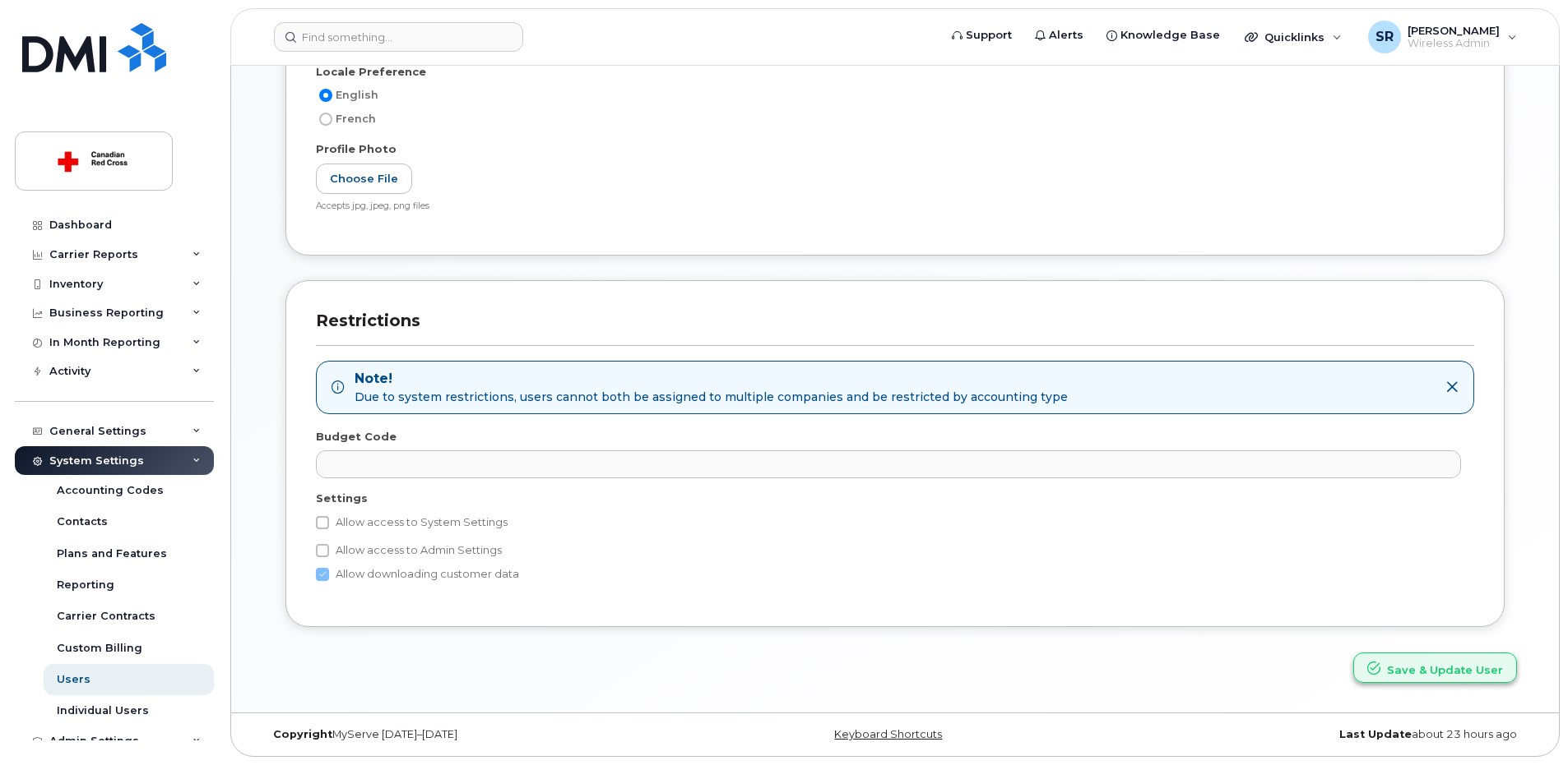
type input "Tier 1"
click at [1437, 657] on button "Save & Update User" at bounding box center [1435, 668] width 163 height 31
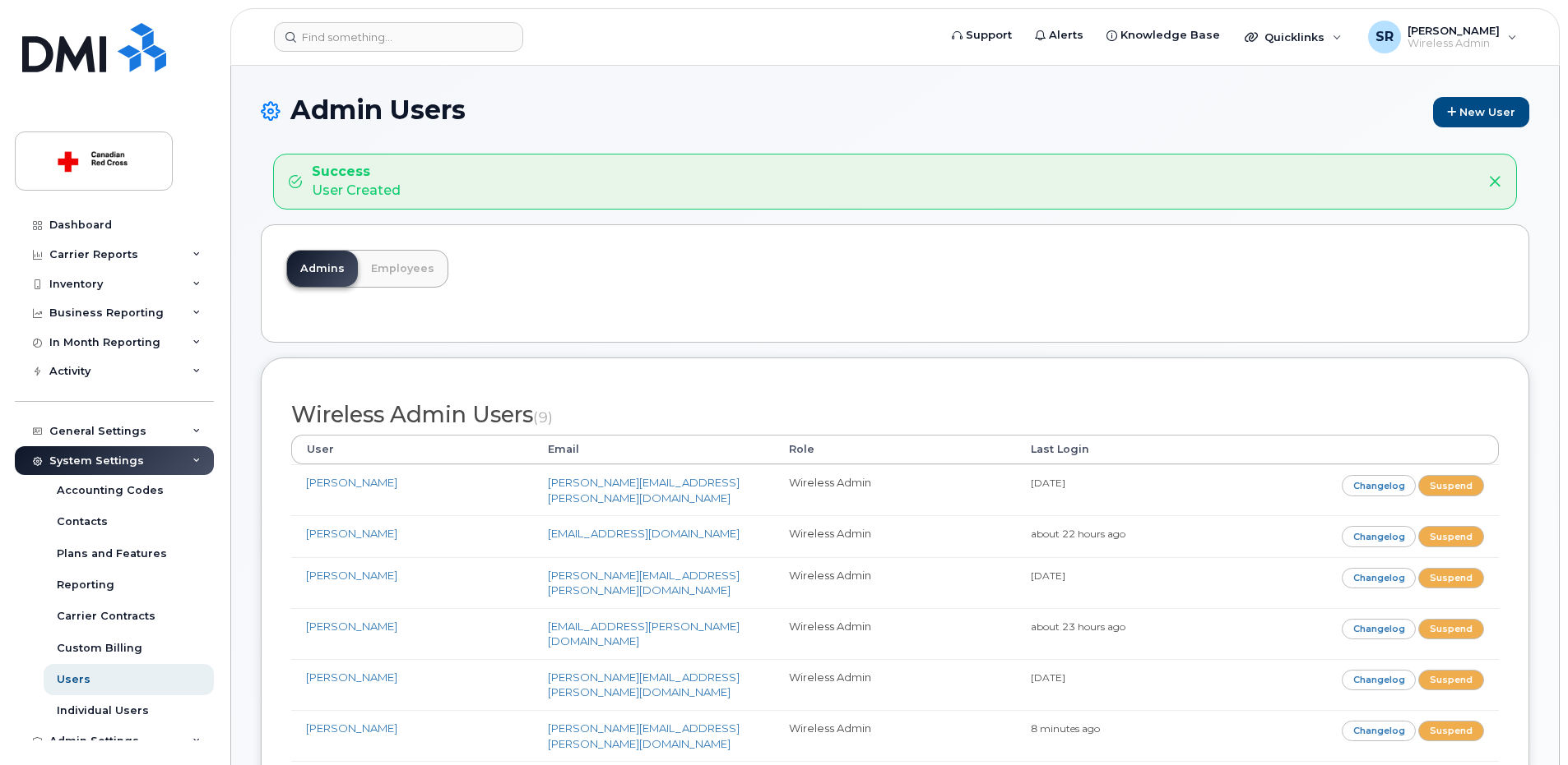
click at [738, 300] on div "Admins Employees" at bounding box center [895, 284] width 1269 height 119
click at [1456, 114] on link "New User" at bounding box center [1482, 111] width 97 height 31
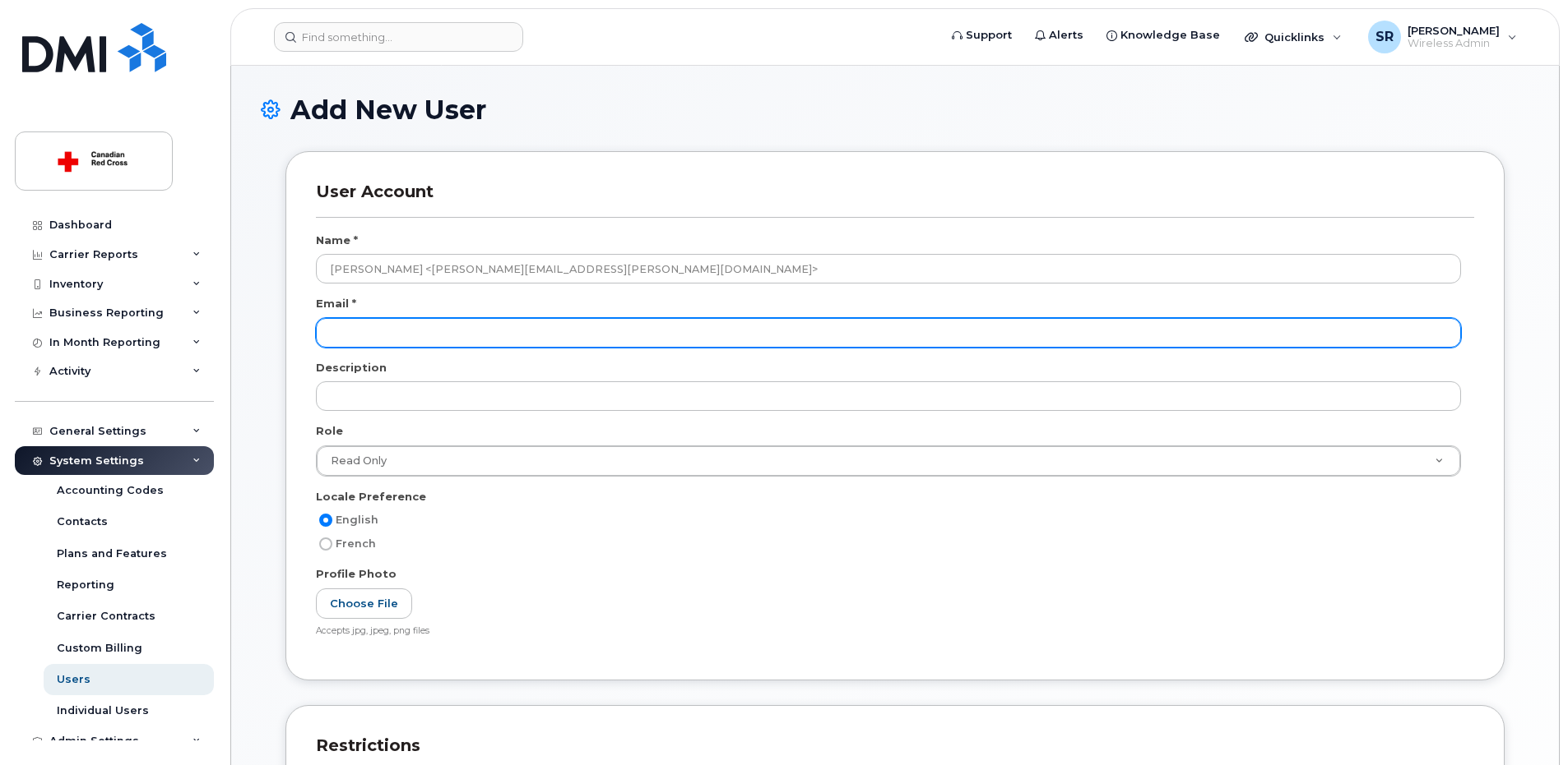
type input "[PERSON_NAME] <[PERSON_NAME][EMAIL_ADDRESS][PERSON_NAME][DOMAIN_NAME]>"
click at [421, 341] on input "email" at bounding box center [888, 333] width 1145 height 30
paste input "[PERSON_NAME] <[PERSON_NAME][EMAIL_ADDRESS][PERSON_NAME][DOMAIN_NAME]>"
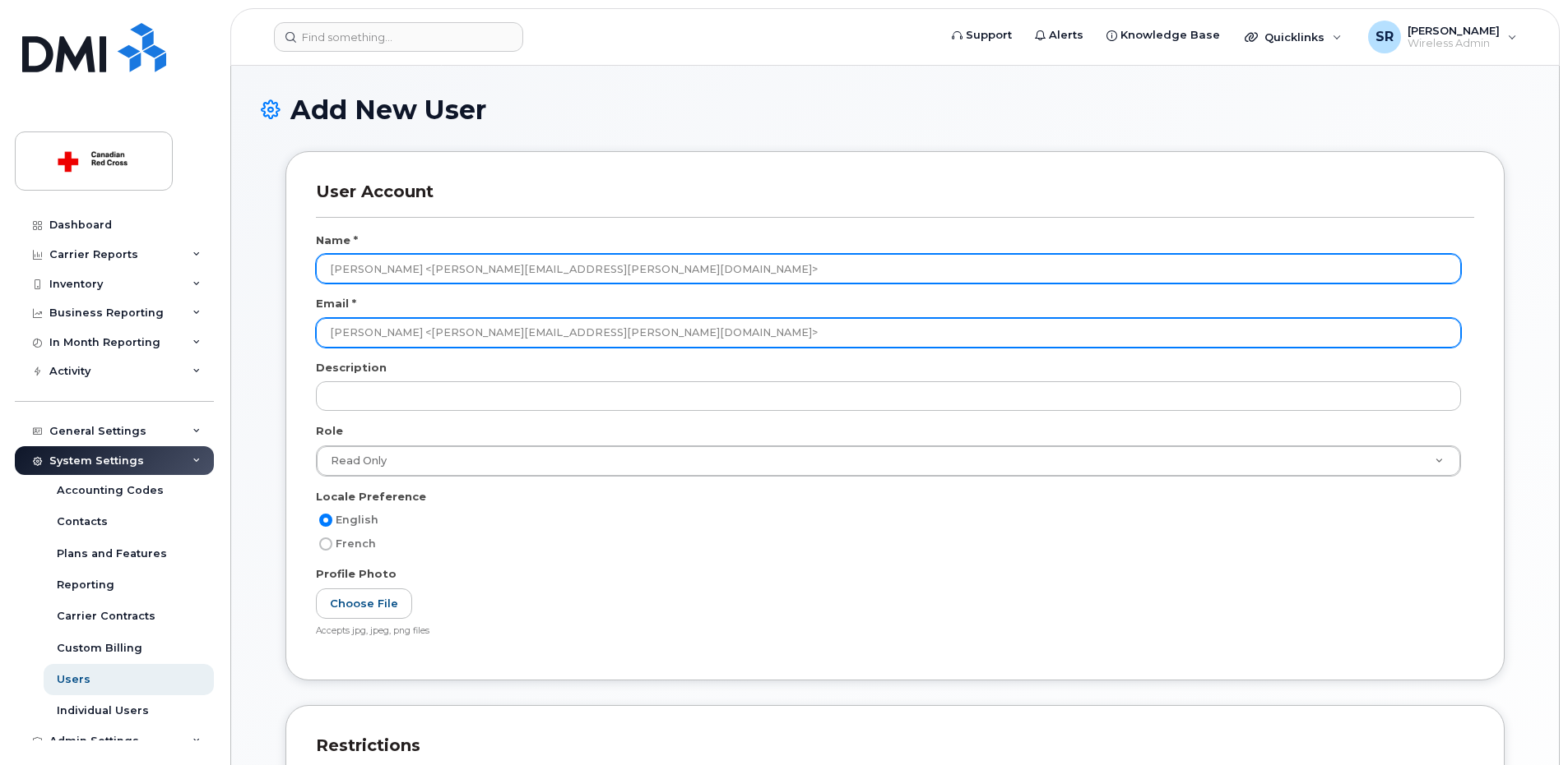
type input "[PERSON_NAME] <[PERSON_NAME][EMAIL_ADDRESS][PERSON_NAME][DOMAIN_NAME]>"
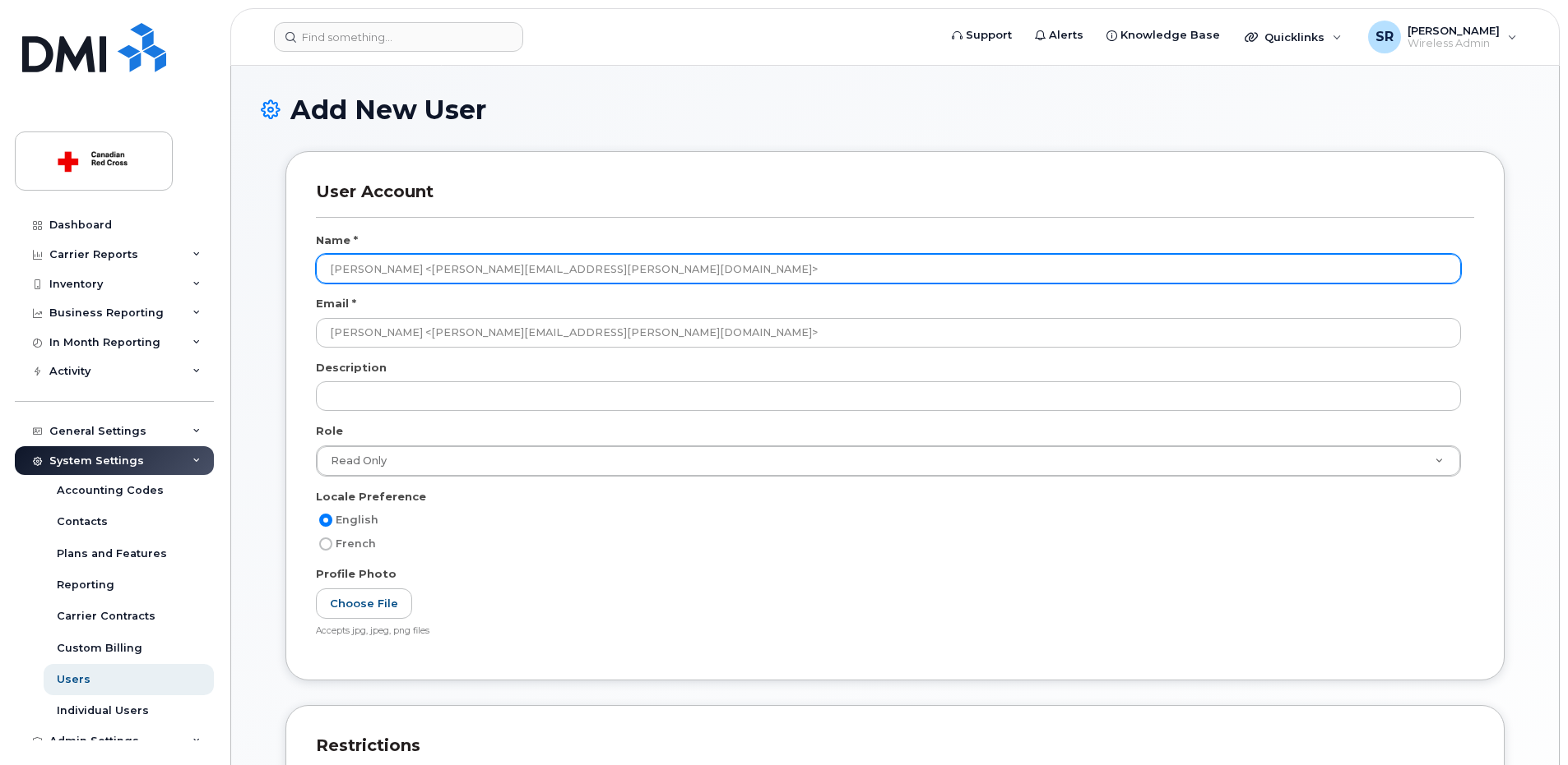
drag, startPoint x: 417, startPoint y: 268, endPoint x: 347, endPoint y: 267, distance: 70.0
click at [307, 262] on div "User Account Name * [PERSON_NAME] <[PERSON_NAME][EMAIL_ADDRESS][PERSON_NAME][DO…" at bounding box center [895, 415] width 1219 height 528
click at [457, 268] on input "Mojgan Salimi <mojgan.salimi@redcross.ca>" at bounding box center [888, 269] width 1145 height 30
drag, startPoint x: 407, startPoint y: 268, endPoint x: 750, endPoint y: 291, distance: 343.8
click at [750, 291] on div "Mojgan Salimi <mojgan.salimi@redcross.ca>" at bounding box center [895, 275] width 1158 height 42
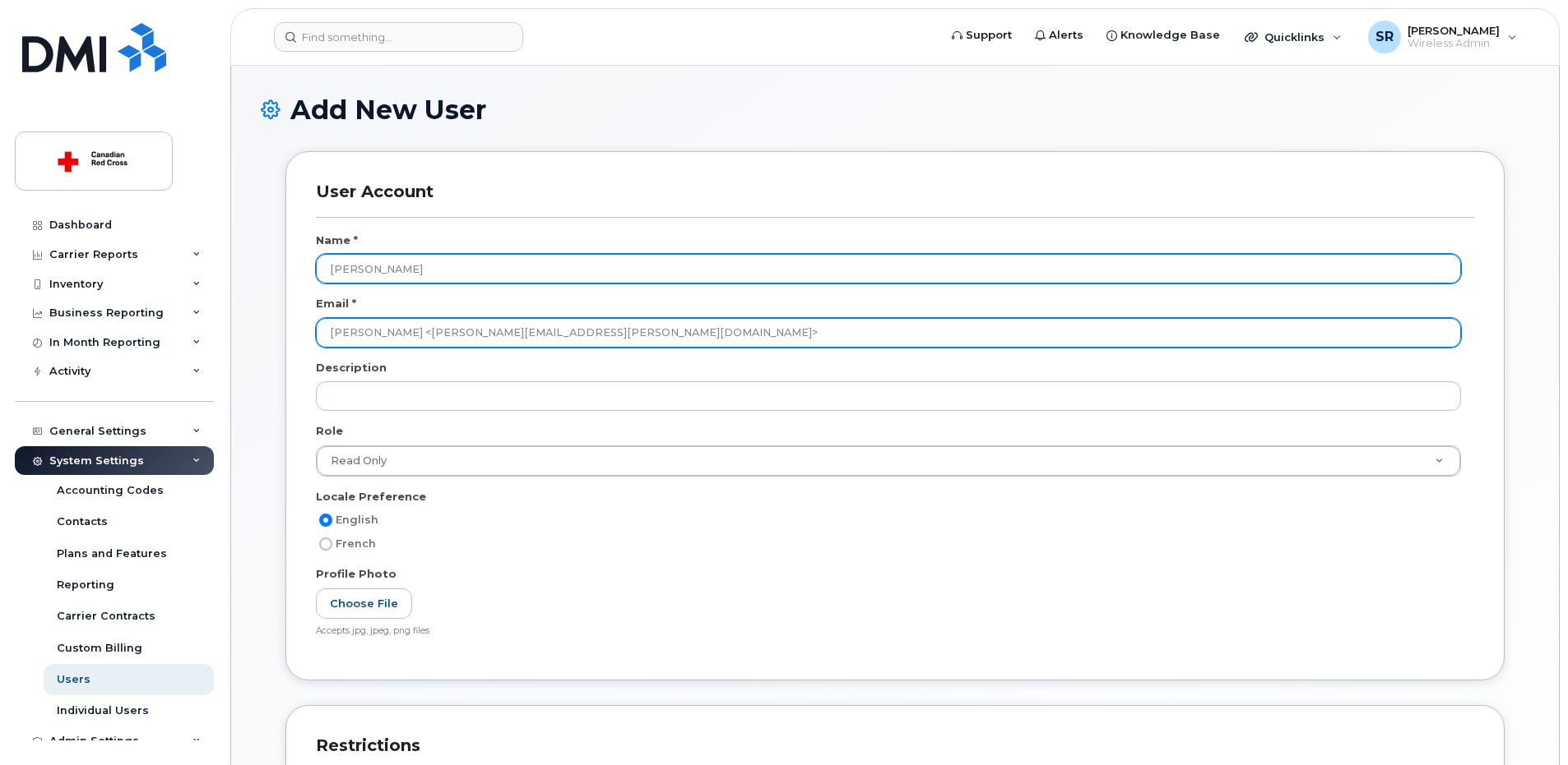
type input "Mojgan Salimi"
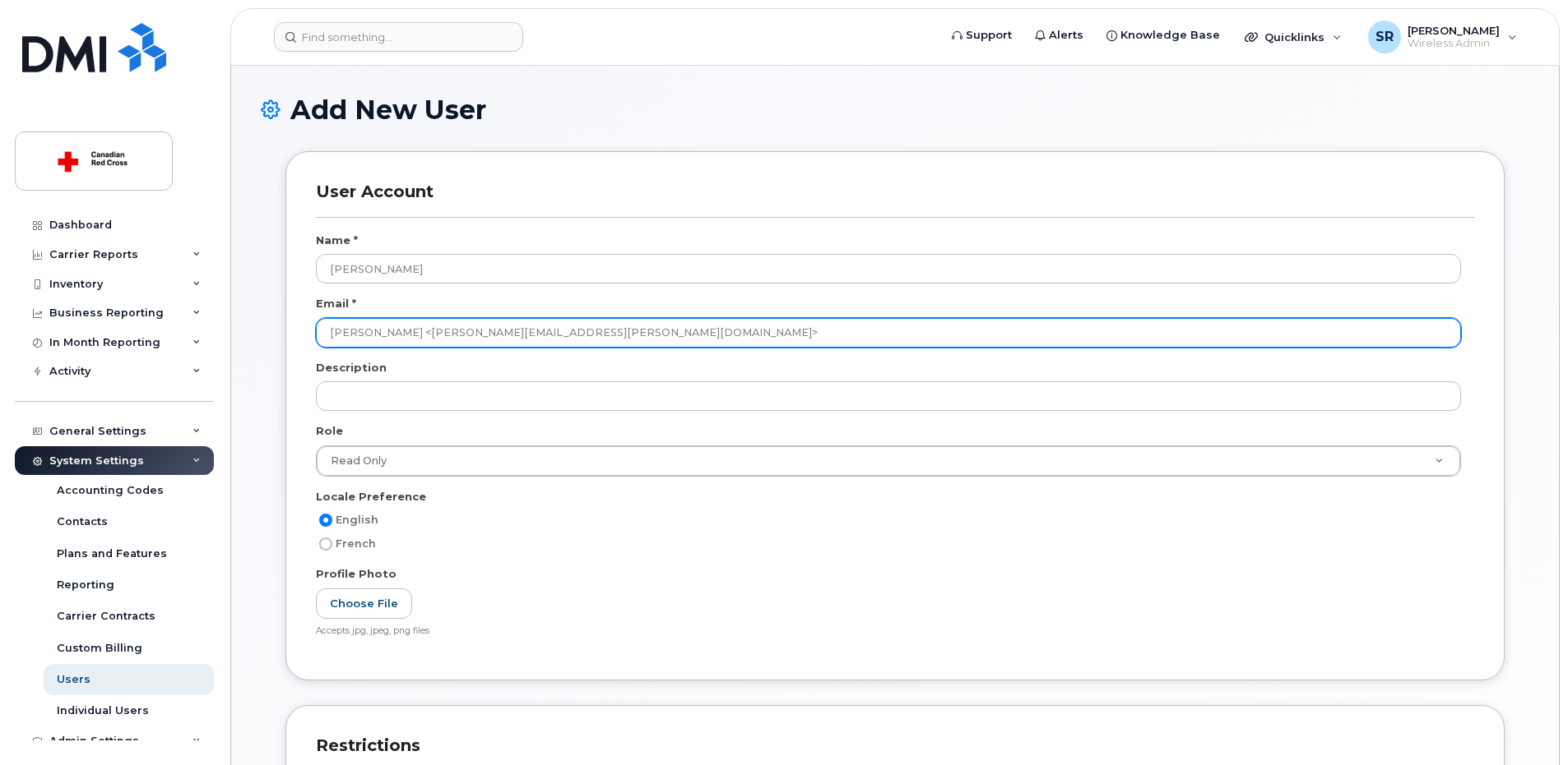
drag, startPoint x: 416, startPoint y: 330, endPoint x: 252, endPoint y: 318, distance: 164.4
click at [252, 318] on div "Add New User User Account Name * Mojgan Salimi Email * Mojgan Salimi <mojgan.sa…" at bounding box center [895, 602] width 1327 height 1072
click at [508, 333] on input "mojgan.salimi@redcross.ca>" at bounding box center [888, 333] width 1145 height 30
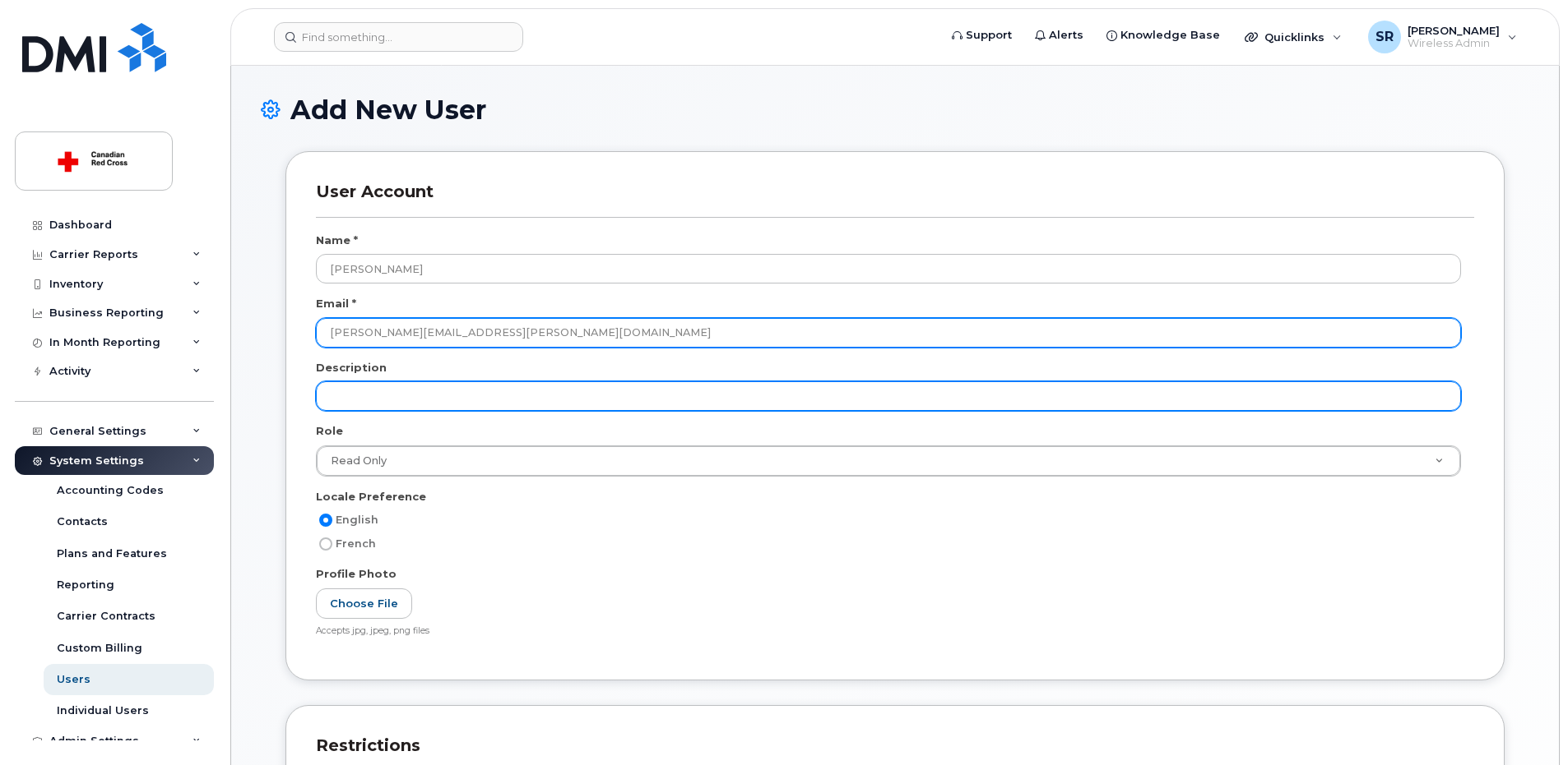
type input "mojgan.salimi@redcross.ca"
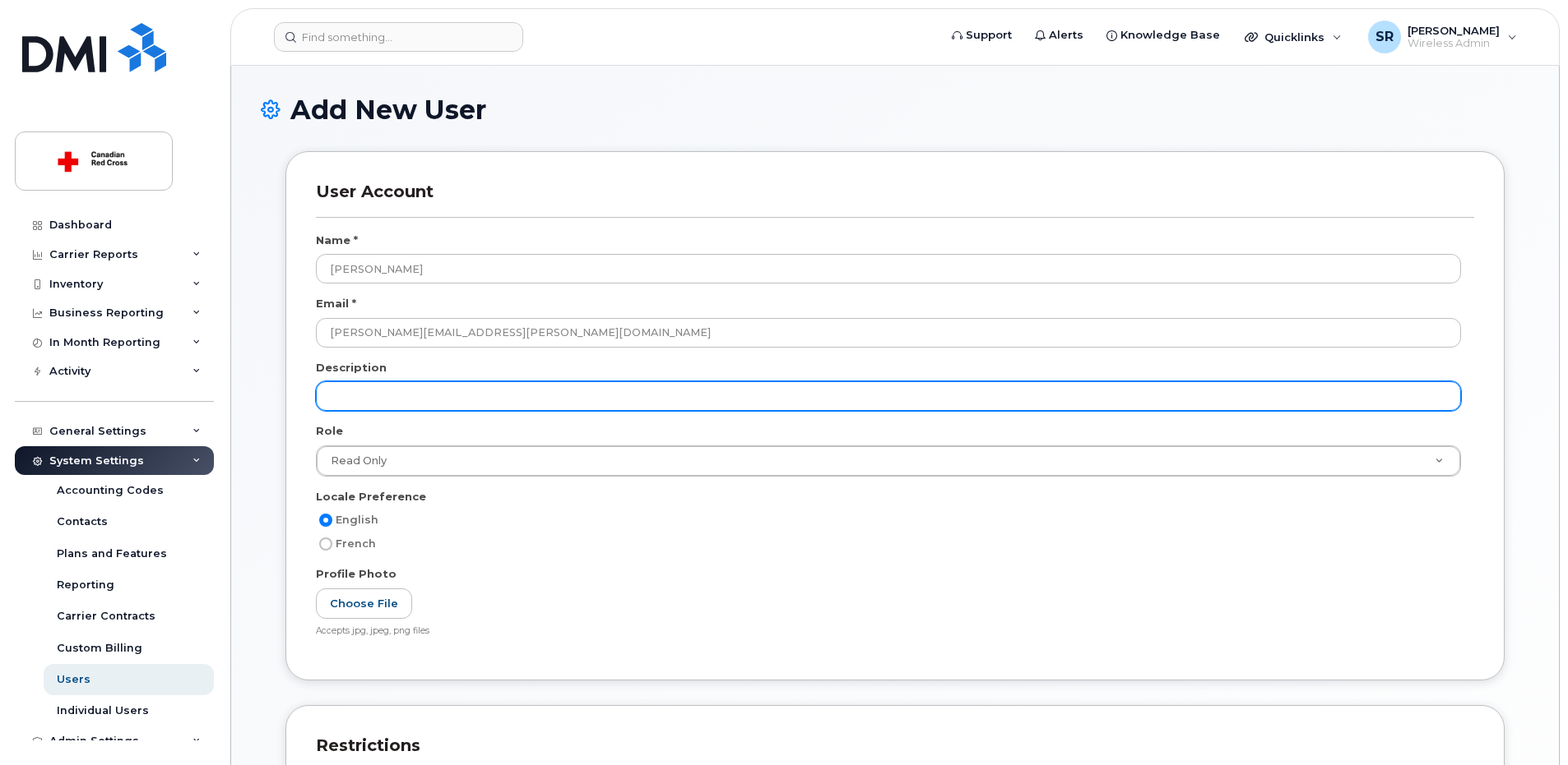
click at [487, 392] on input "text" at bounding box center [888, 396] width 1145 height 30
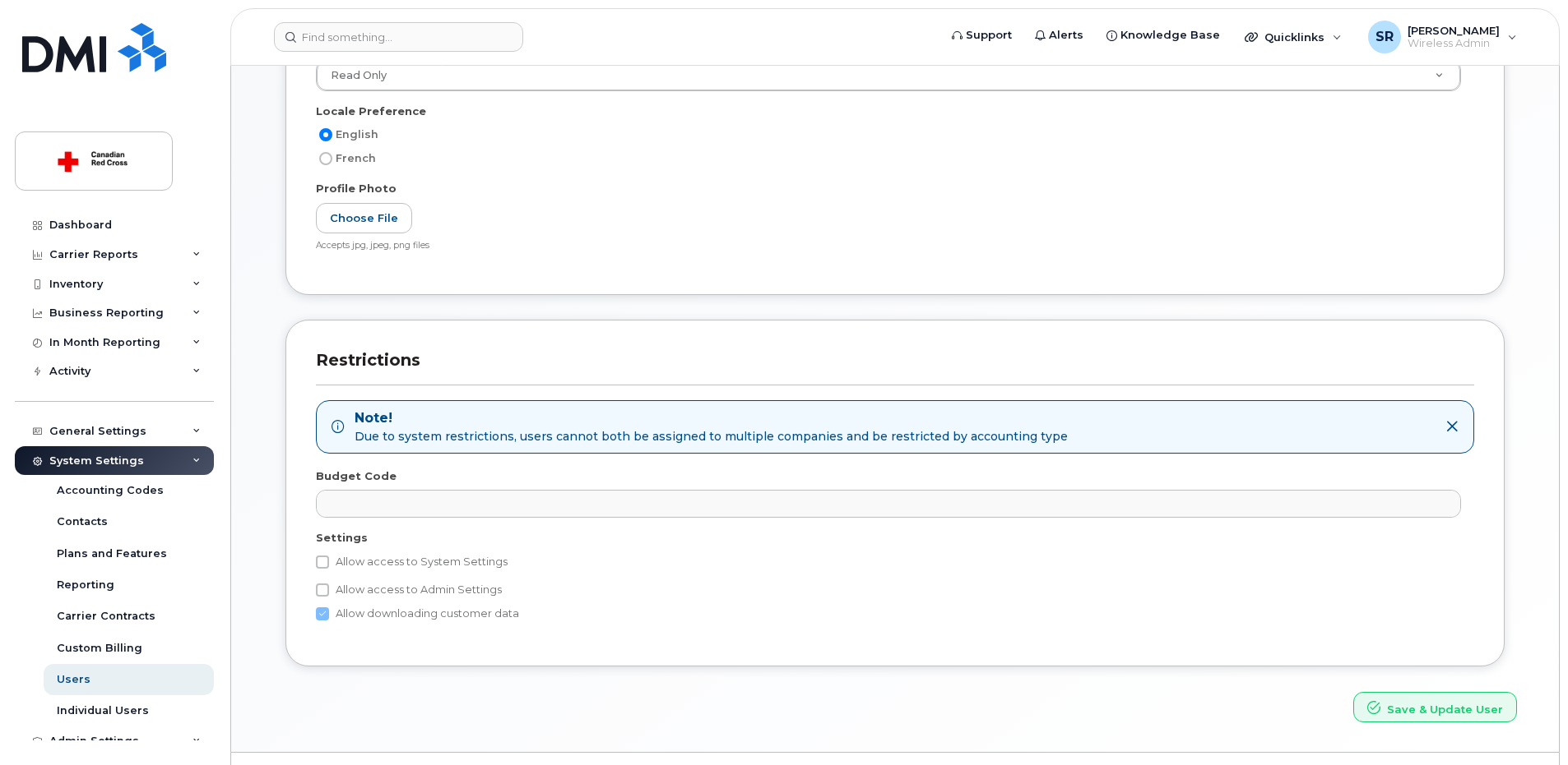
scroll to position [414, 0]
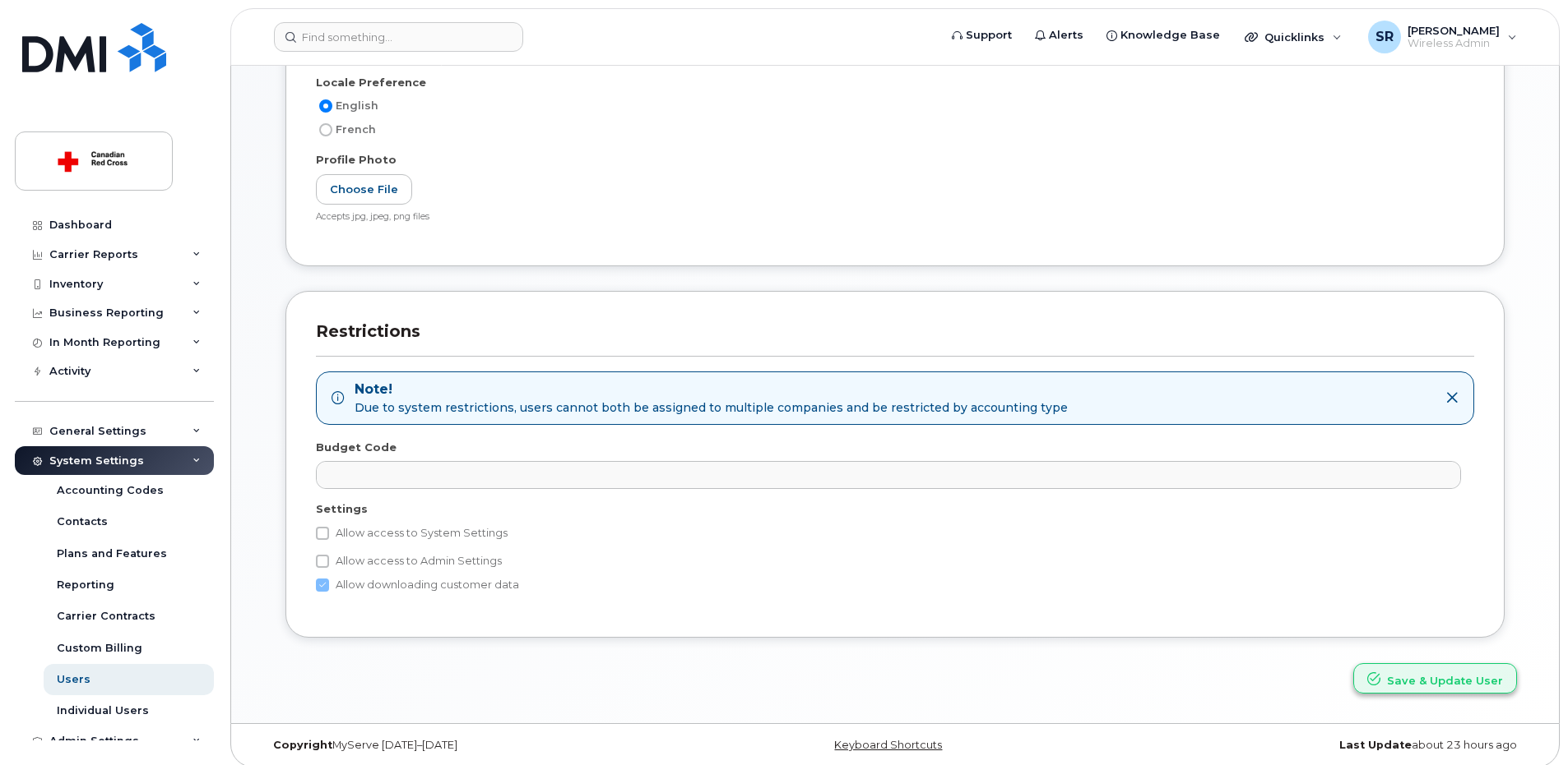
type input "Tier 1"
click at [1461, 689] on button "Save & Update User" at bounding box center [1435, 679] width 163 height 31
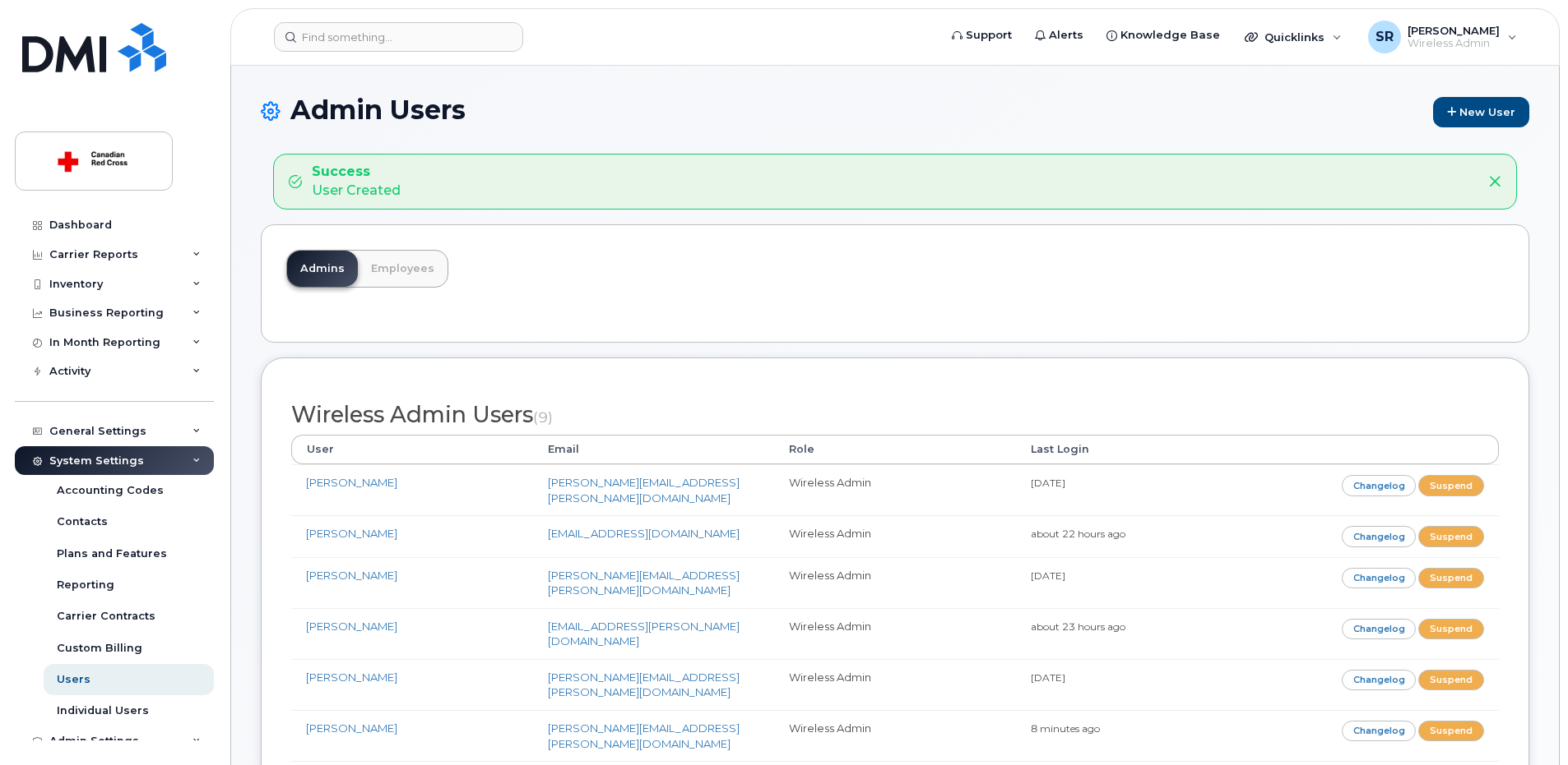
click at [644, 275] on div "Admins Employees" at bounding box center [895, 284] width 1269 height 119
drag, startPoint x: 1483, startPoint y: 113, endPoint x: 1060, endPoint y: 136, distance: 423.6
click at [1483, 114] on link "New User" at bounding box center [1482, 111] width 97 height 31
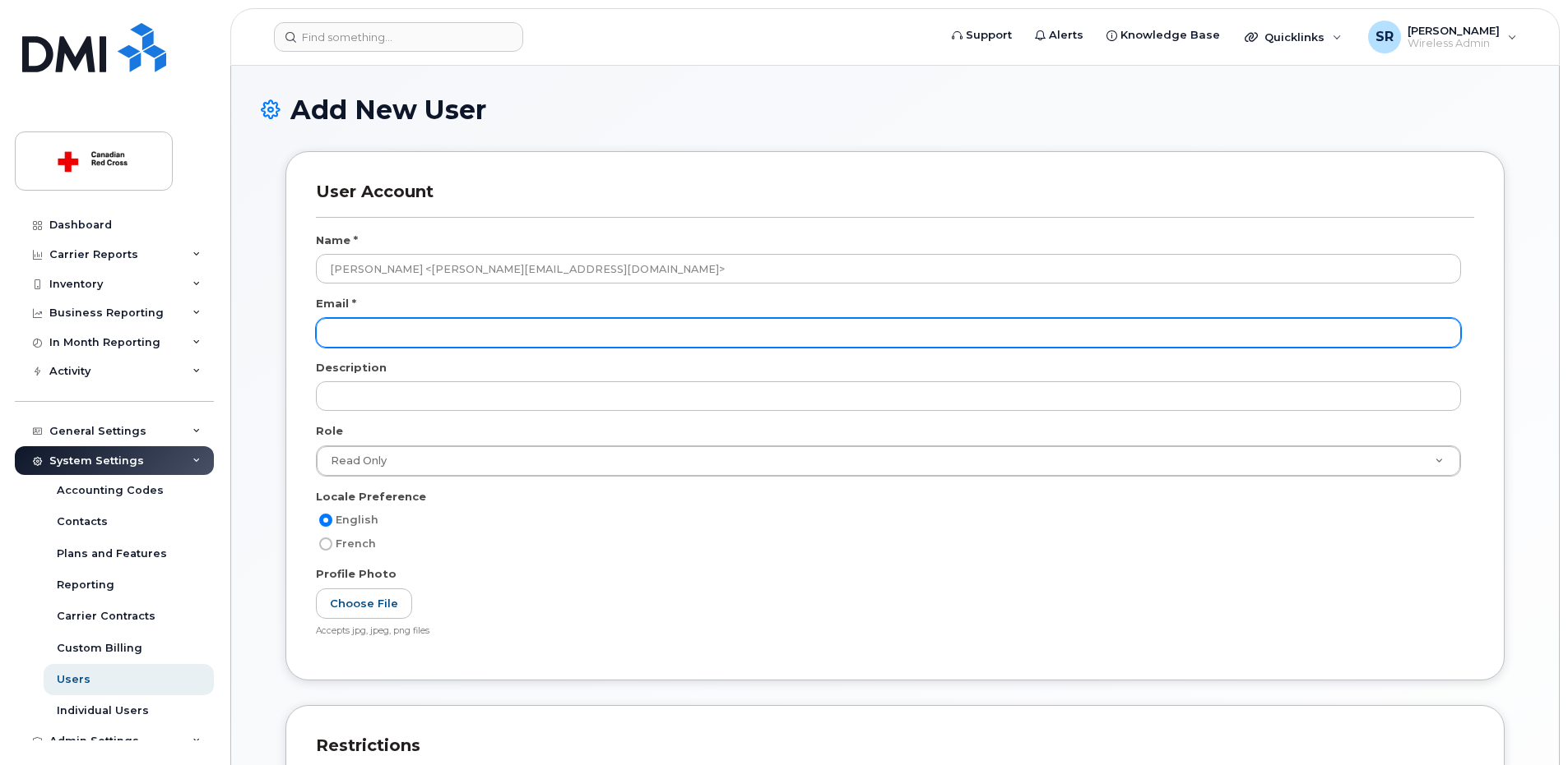
type input "[PERSON_NAME] <[PERSON_NAME][EMAIL_ADDRESS][DOMAIN_NAME]>"
click at [412, 334] on input "email" at bounding box center [888, 333] width 1145 height 30
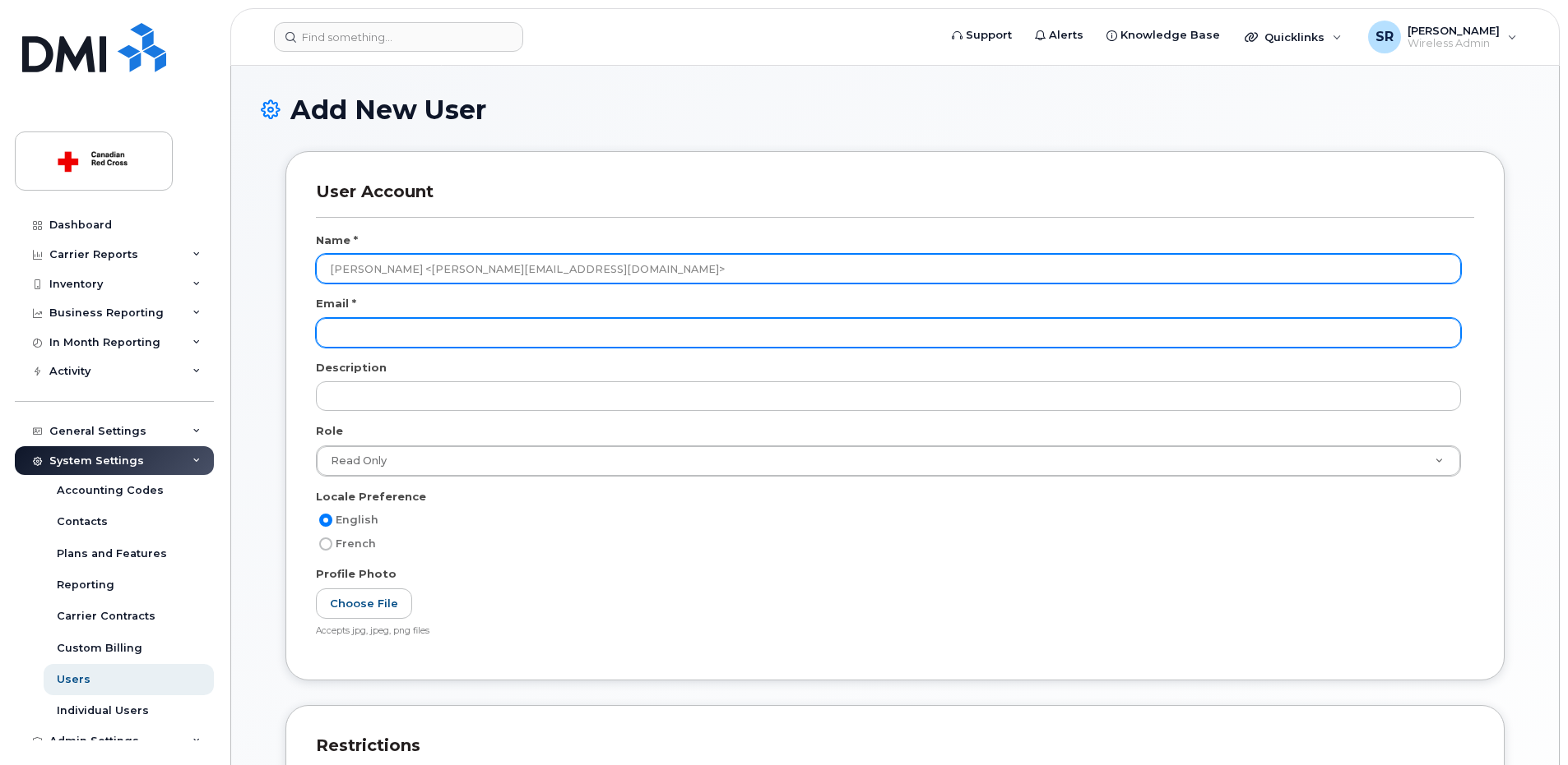
paste input "[PERSON_NAME] <[PERSON_NAME][EMAIL_ADDRESS][DOMAIN_NAME]>"
type input "[PERSON_NAME] <[PERSON_NAME][EMAIL_ADDRESS][DOMAIN_NAME]>"
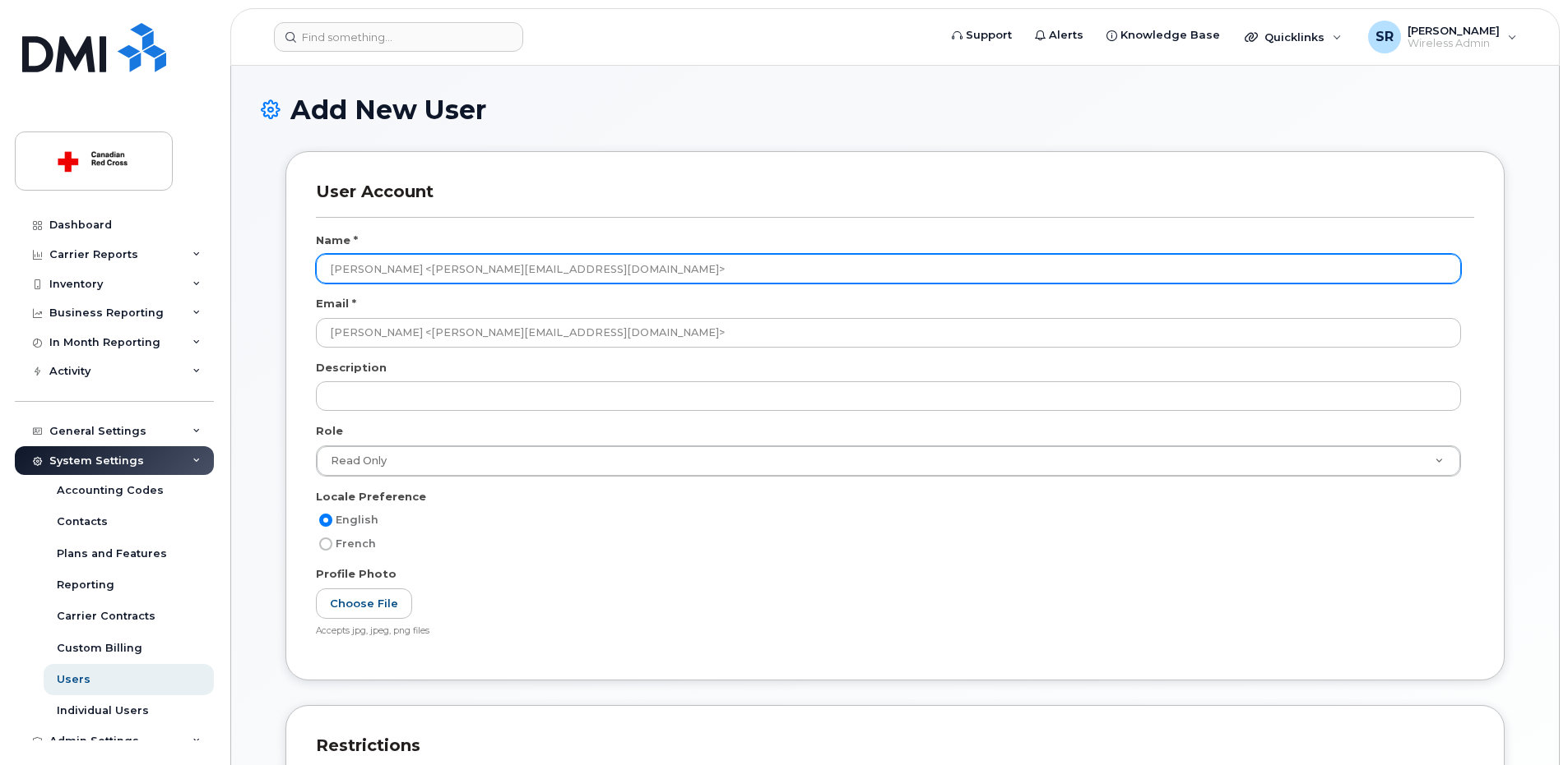
drag, startPoint x: 412, startPoint y: 271, endPoint x: 787, endPoint y: 313, distance: 377.3
click at [787, 313] on div "Name * [PERSON_NAME] Panjavi <[PERSON_NAME][EMAIL_ADDRESS][DOMAIN_NAME]> Email …" at bounding box center [895, 442] width 1158 height 418
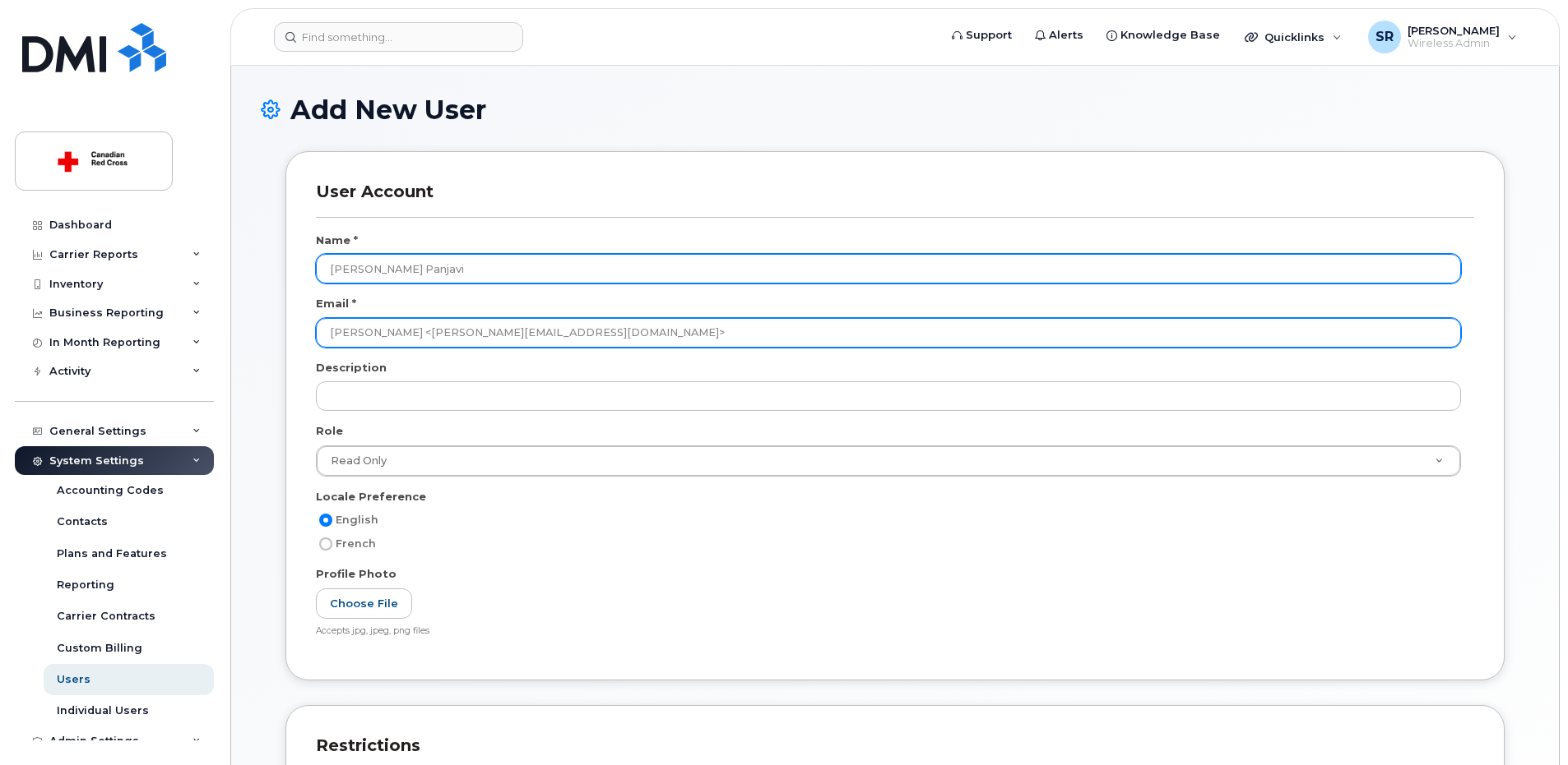
type input "[PERSON_NAME] Panjavi"
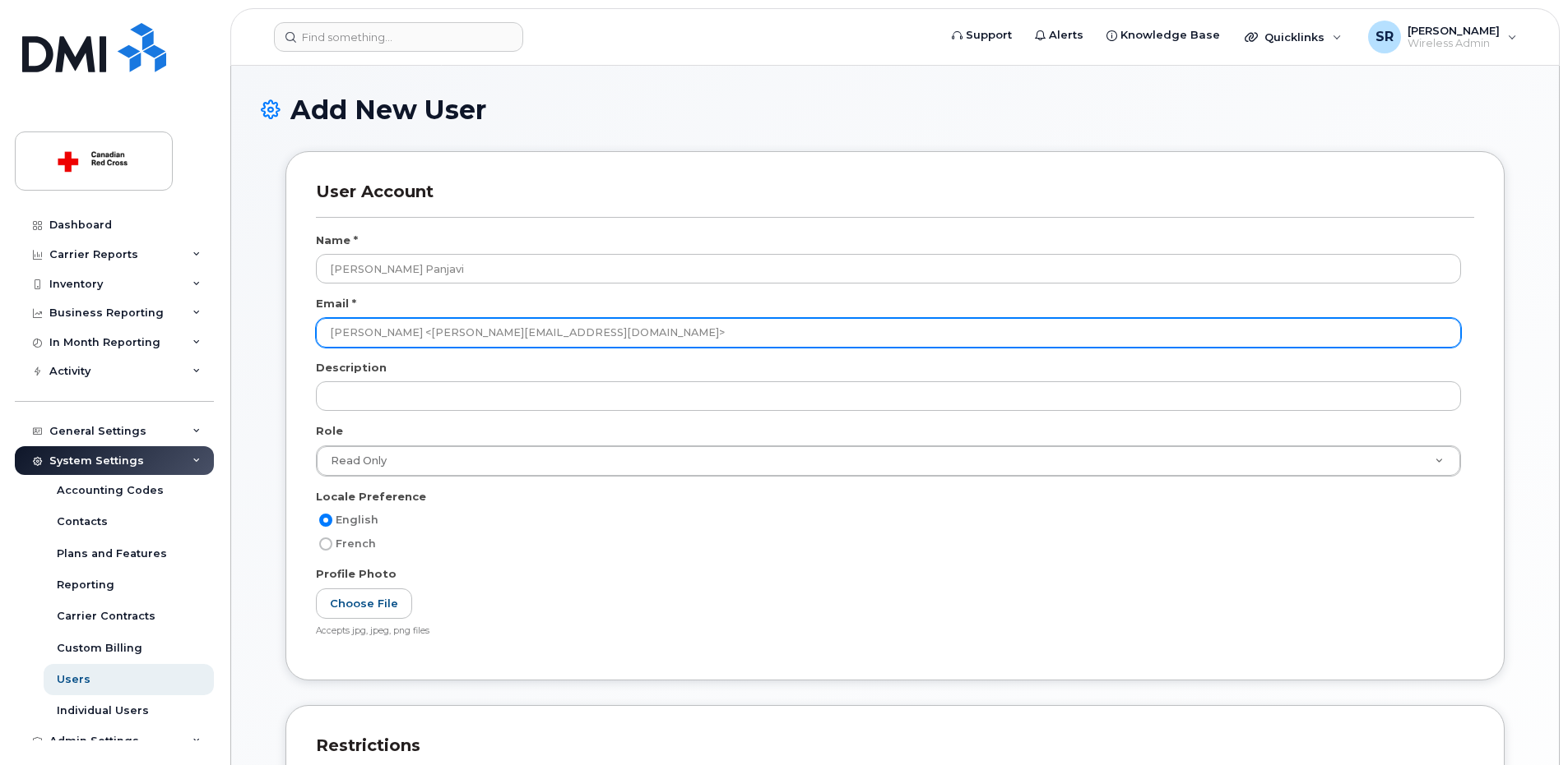
drag, startPoint x: 415, startPoint y: 335, endPoint x: 262, endPoint y: 319, distance: 153.8
click at [262, 319] on div "User Account Name * [PERSON_NAME] Panjavi Email * [PERSON_NAME] Panjavi <[PERSO…" at bounding box center [895, 614] width 1269 height 926
click at [582, 343] on input "[PERSON_NAME][EMAIL_ADDRESS][DOMAIN_NAME]>" at bounding box center [888, 333] width 1145 height 30
type input "[PERSON_NAME][EMAIL_ADDRESS][DOMAIN_NAME]"
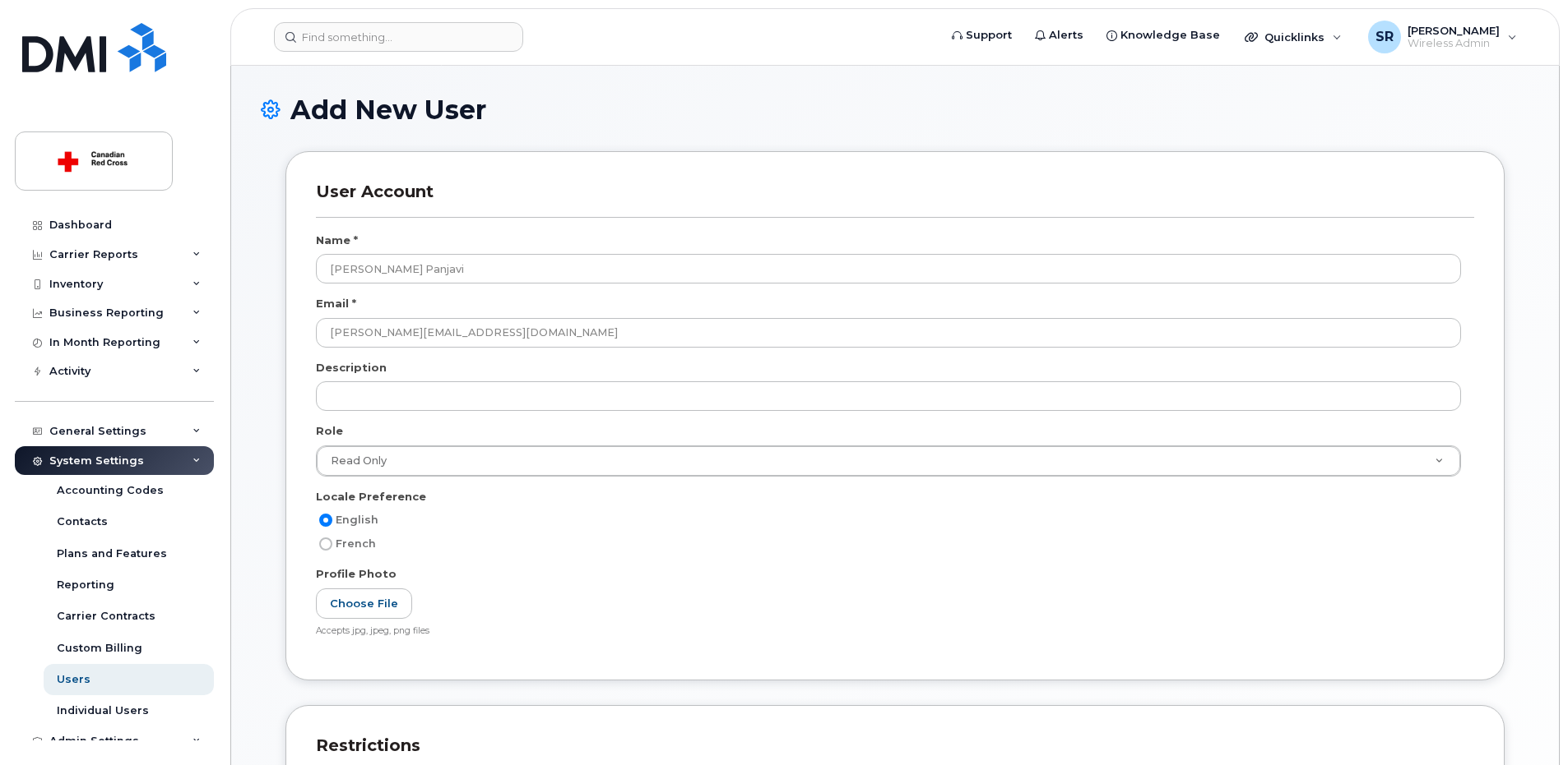
click at [591, 557] on div "English French" at bounding box center [895, 538] width 1158 height 56
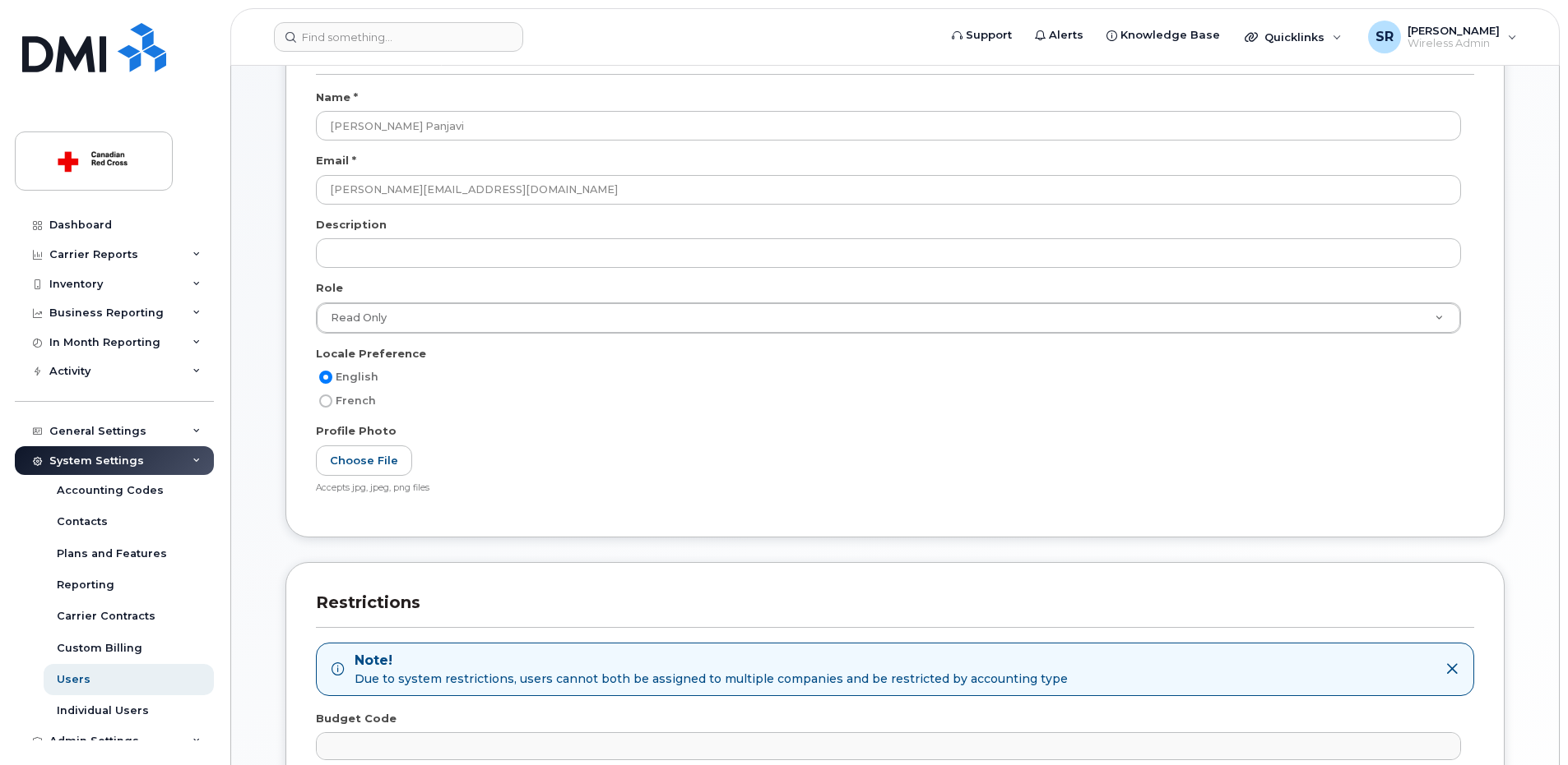
scroll to position [425, 0]
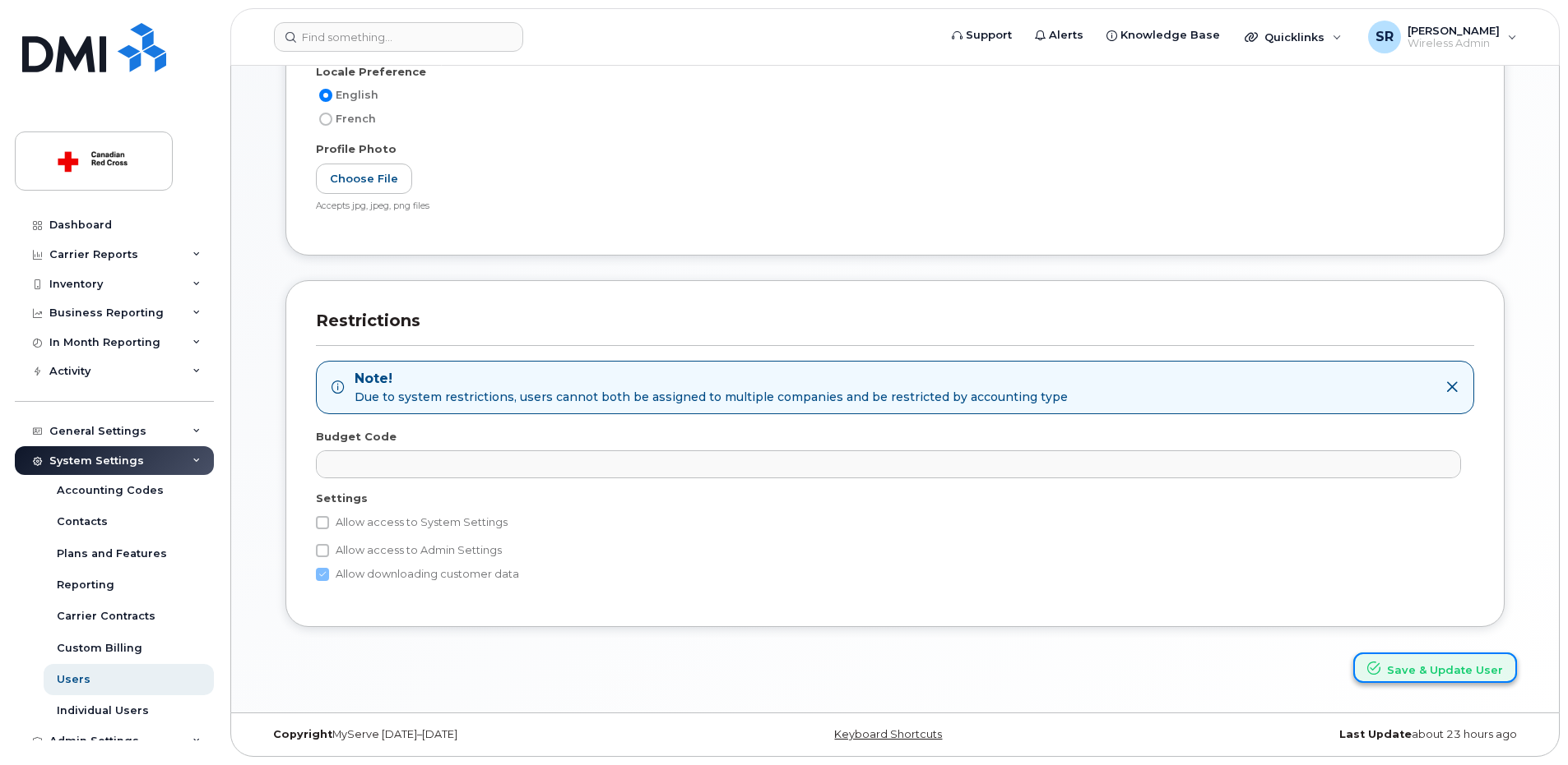
click at [1413, 680] on button "Save & Update User" at bounding box center [1435, 668] width 163 height 31
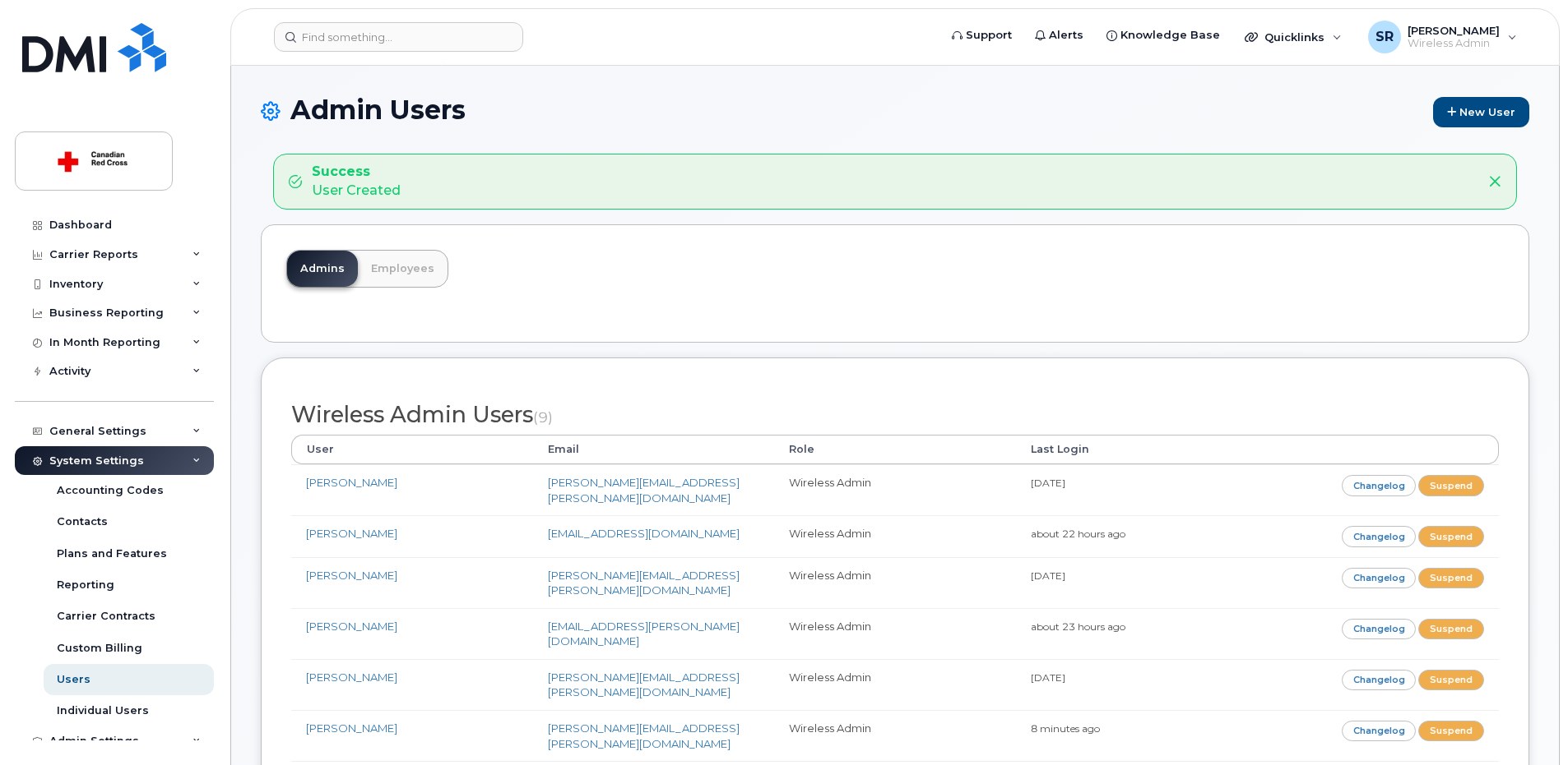
click at [682, 274] on div "Admins Employees" at bounding box center [895, 284] width 1269 height 119
drag, startPoint x: 1464, startPoint y: 119, endPoint x: 1283, endPoint y: 153, distance: 184.2
click at [1464, 119] on link "New User" at bounding box center [1482, 111] width 97 height 31
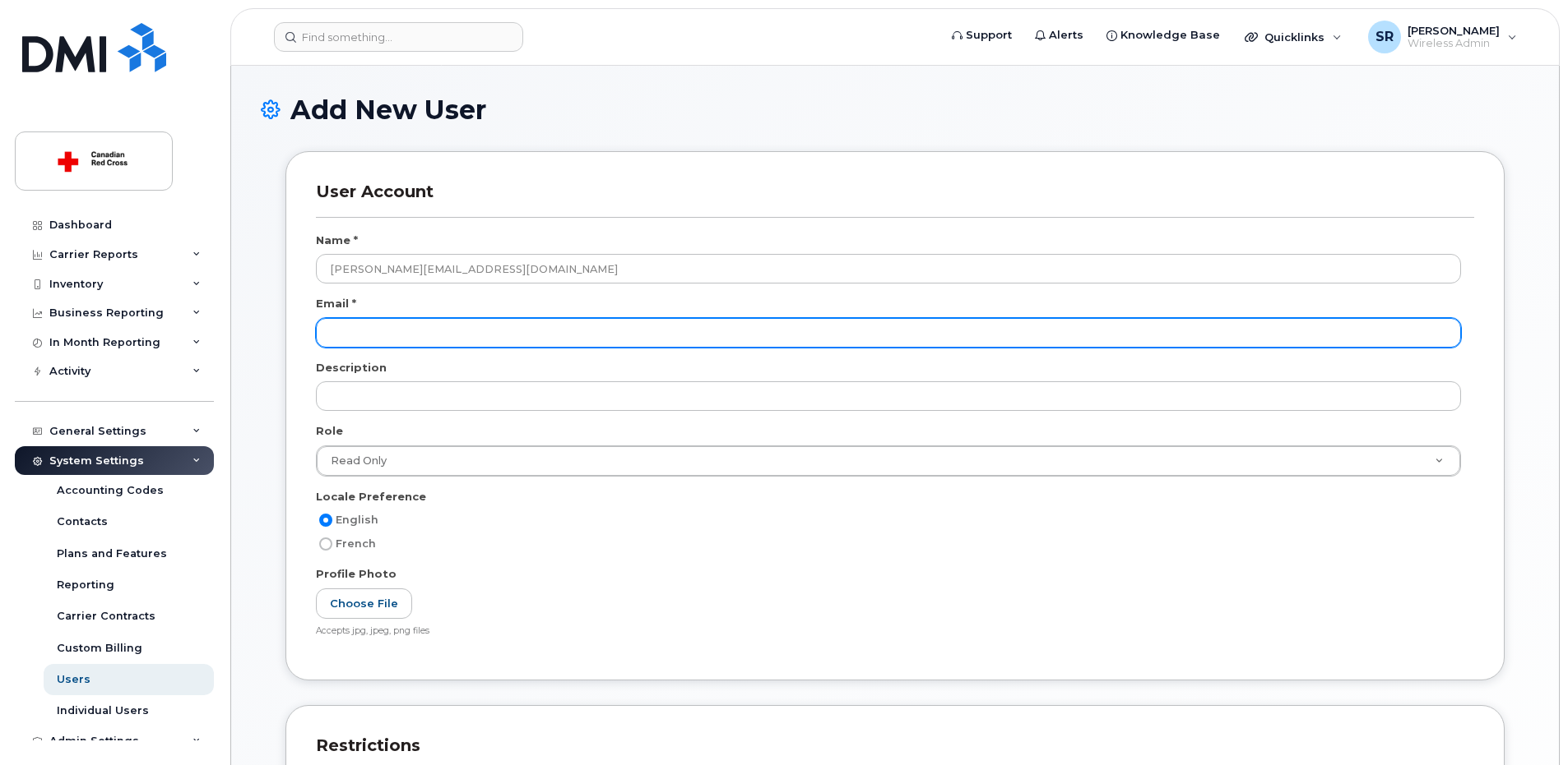
type input "Vitalie.Sclifos@redcross.ca"
click at [397, 319] on input "email" at bounding box center [888, 333] width 1145 height 30
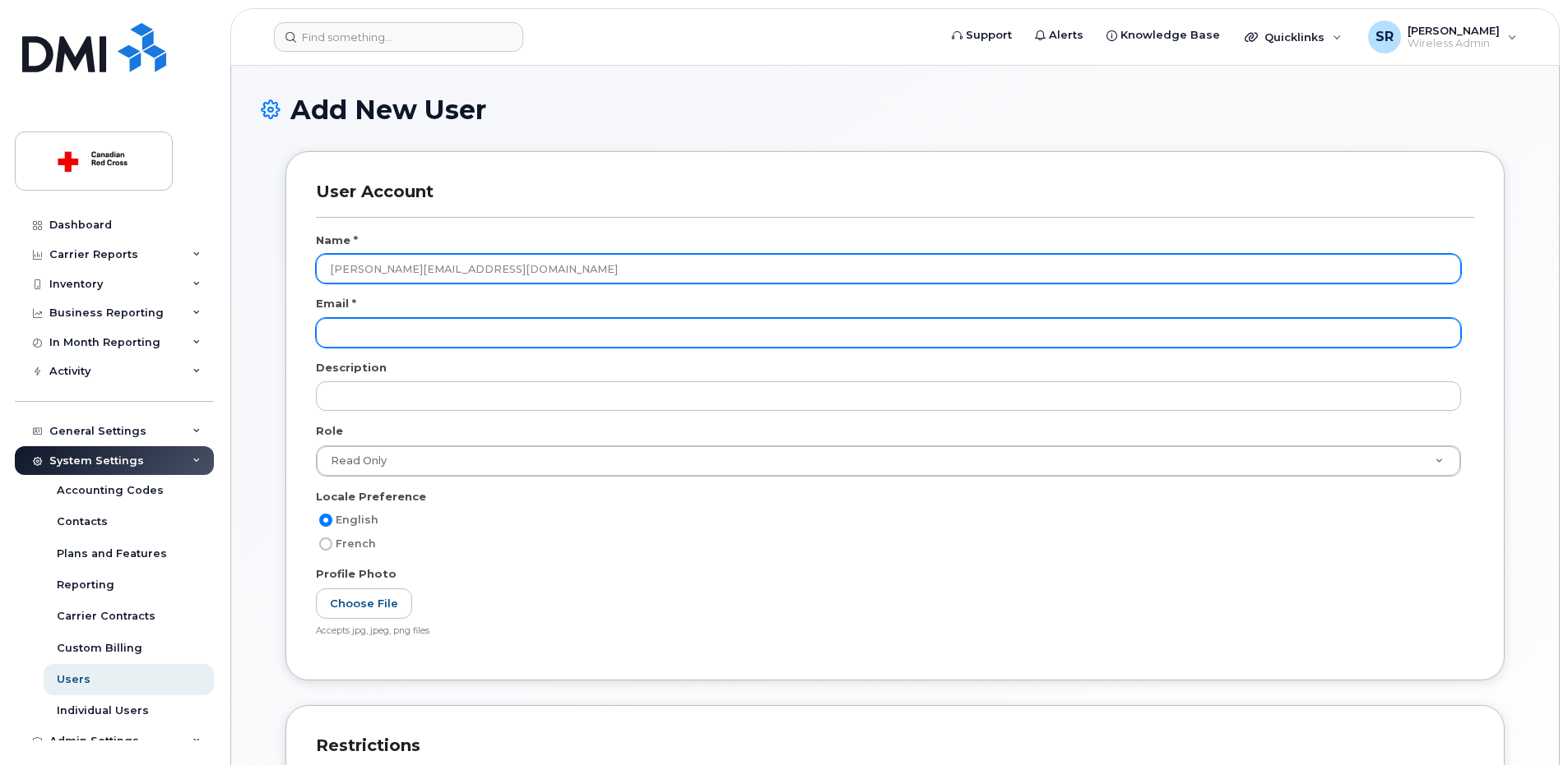
paste input "Vitalie.Sclifos@redcross.ca"
type input "Vitalie.Sclifos@redcross.ca"
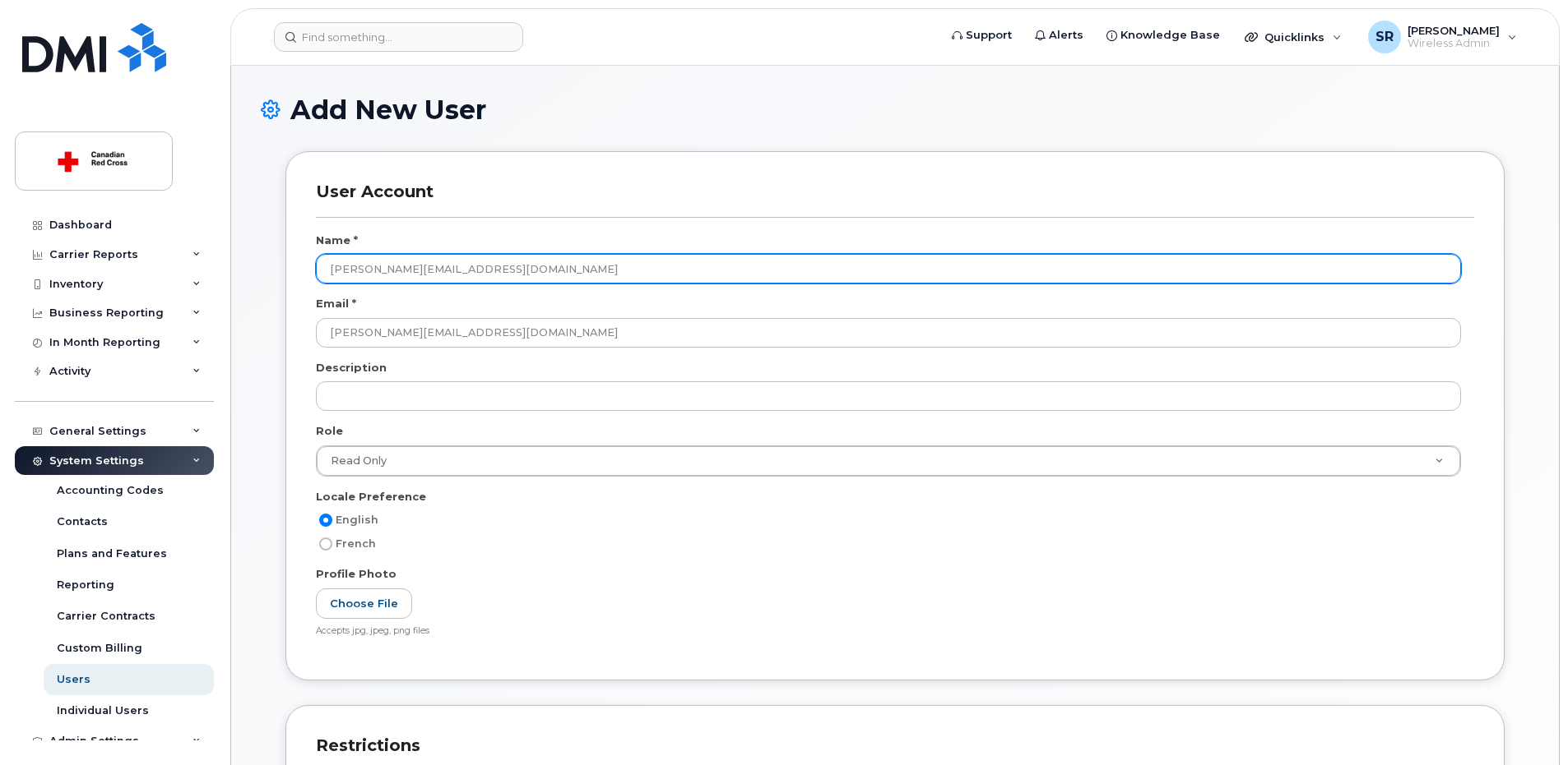
drag, startPoint x: 399, startPoint y: 274, endPoint x: 569, endPoint y: 299, distance: 171.8
click at [569, 299] on div "Name * Vitalie.Sclifos@redcross.ca Email * Vitalie.Sclifos@redcross.ca Descript…" at bounding box center [895, 442] width 1158 height 418
click at [370, 270] on input "Vitalie.Sclifos" at bounding box center [888, 269] width 1145 height 30
click at [368, 269] on input "Vitalie.Sclifos" at bounding box center [888, 269] width 1145 height 30
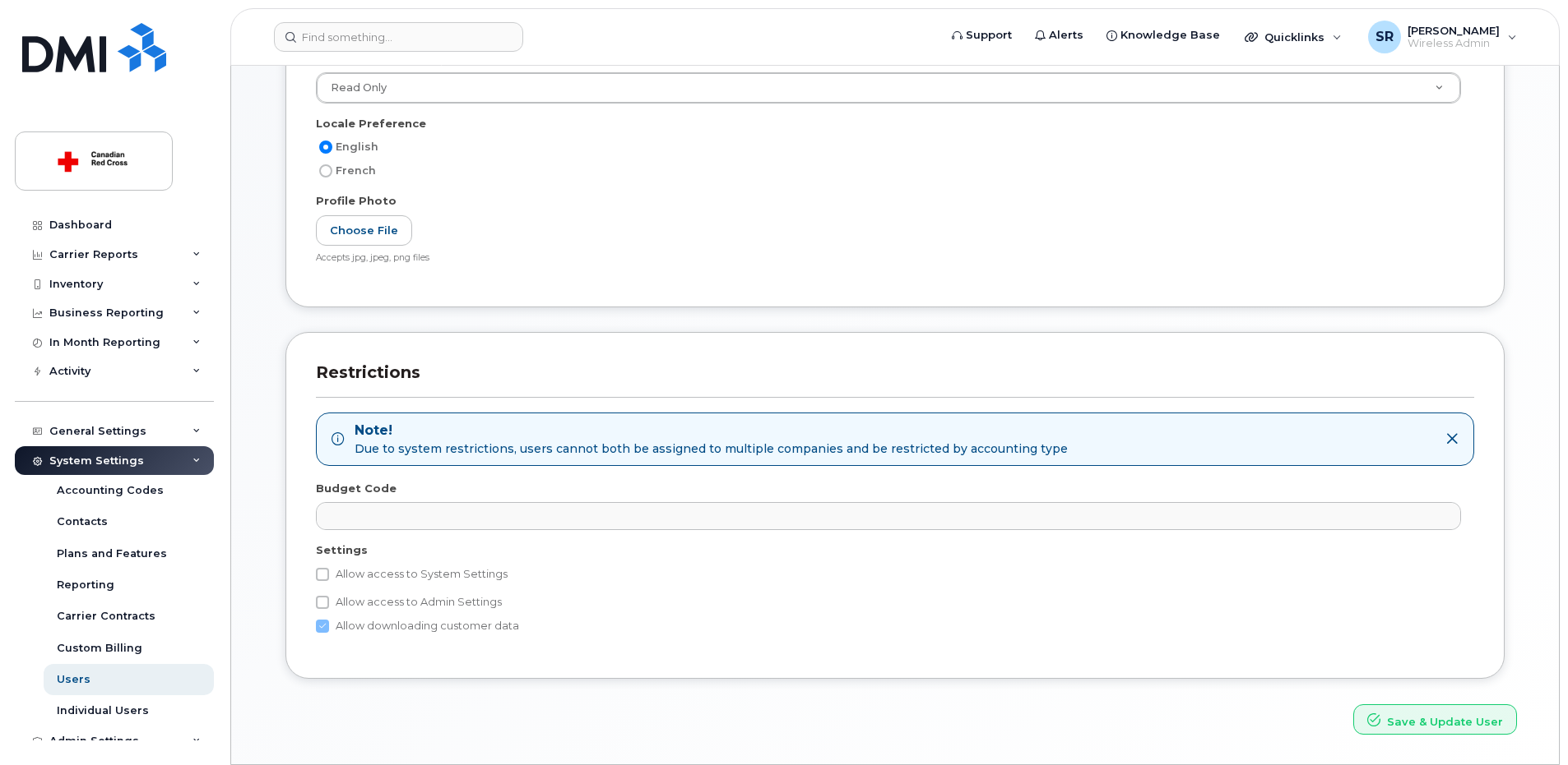
scroll to position [425, 0]
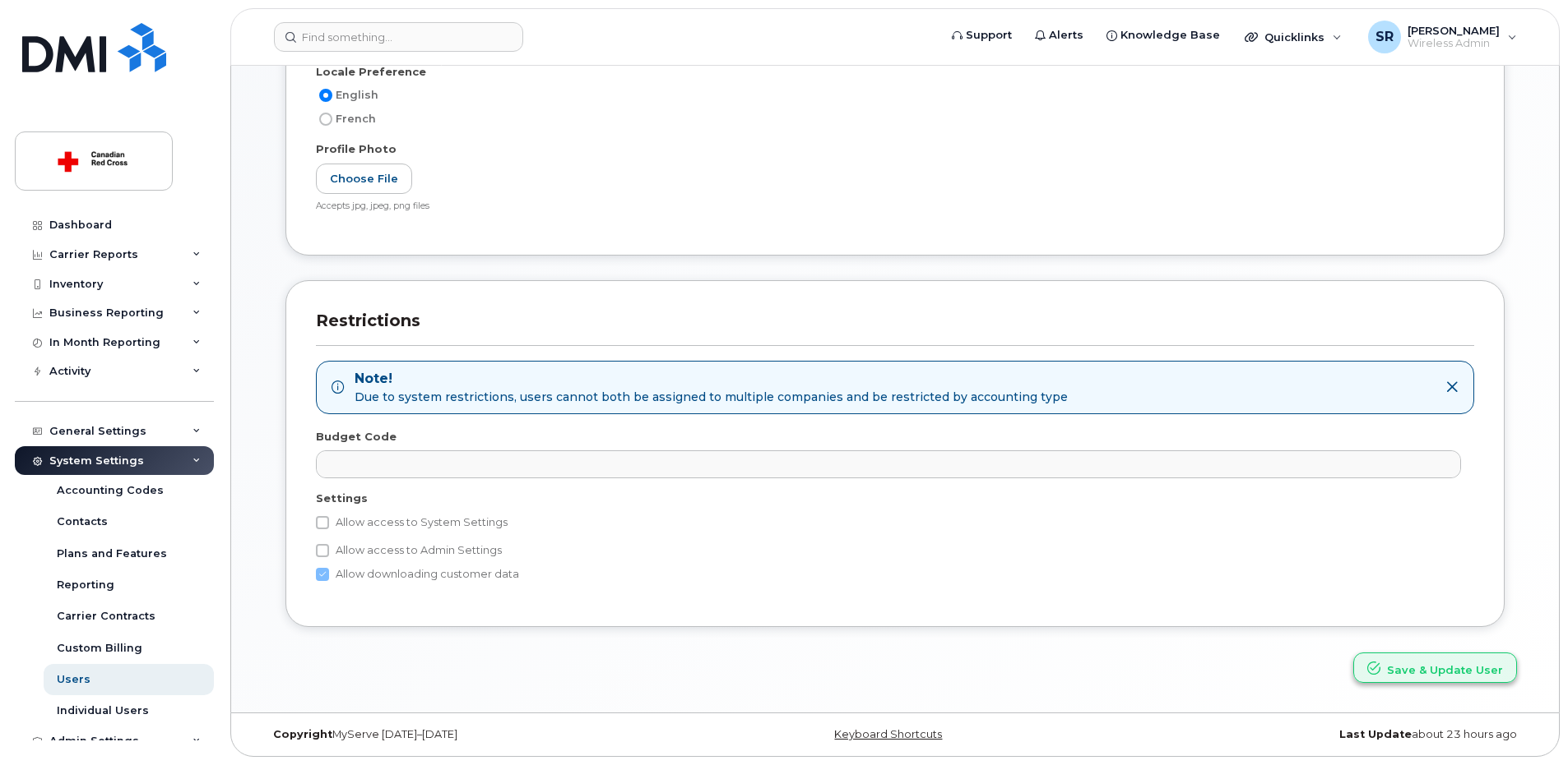
type input "Vitalie Sclifos"
click at [1475, 661] on button "Save & Update User" at bounding box center [1435, 668] width 163 height 31
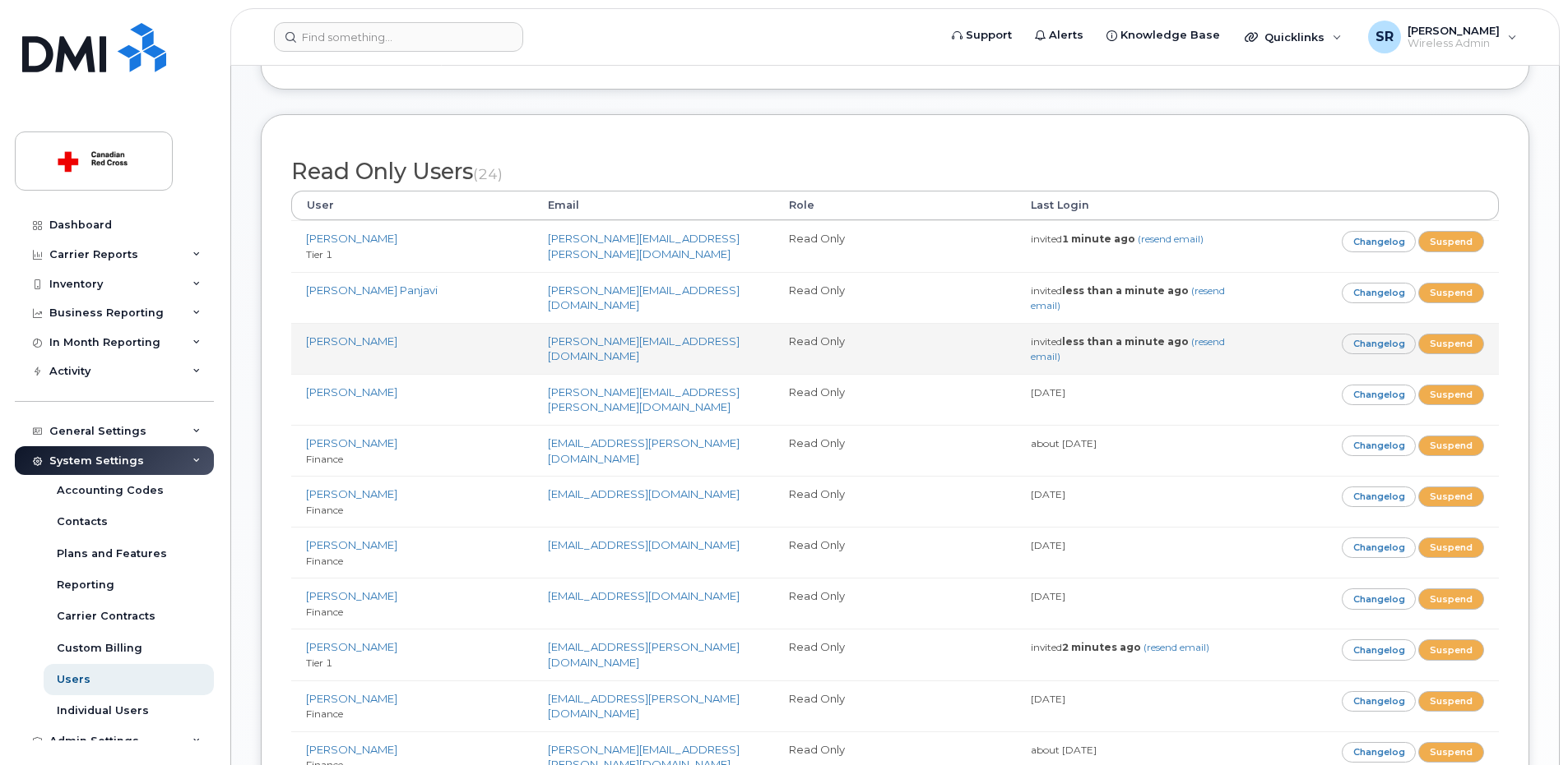
scroll to position [866, 0]
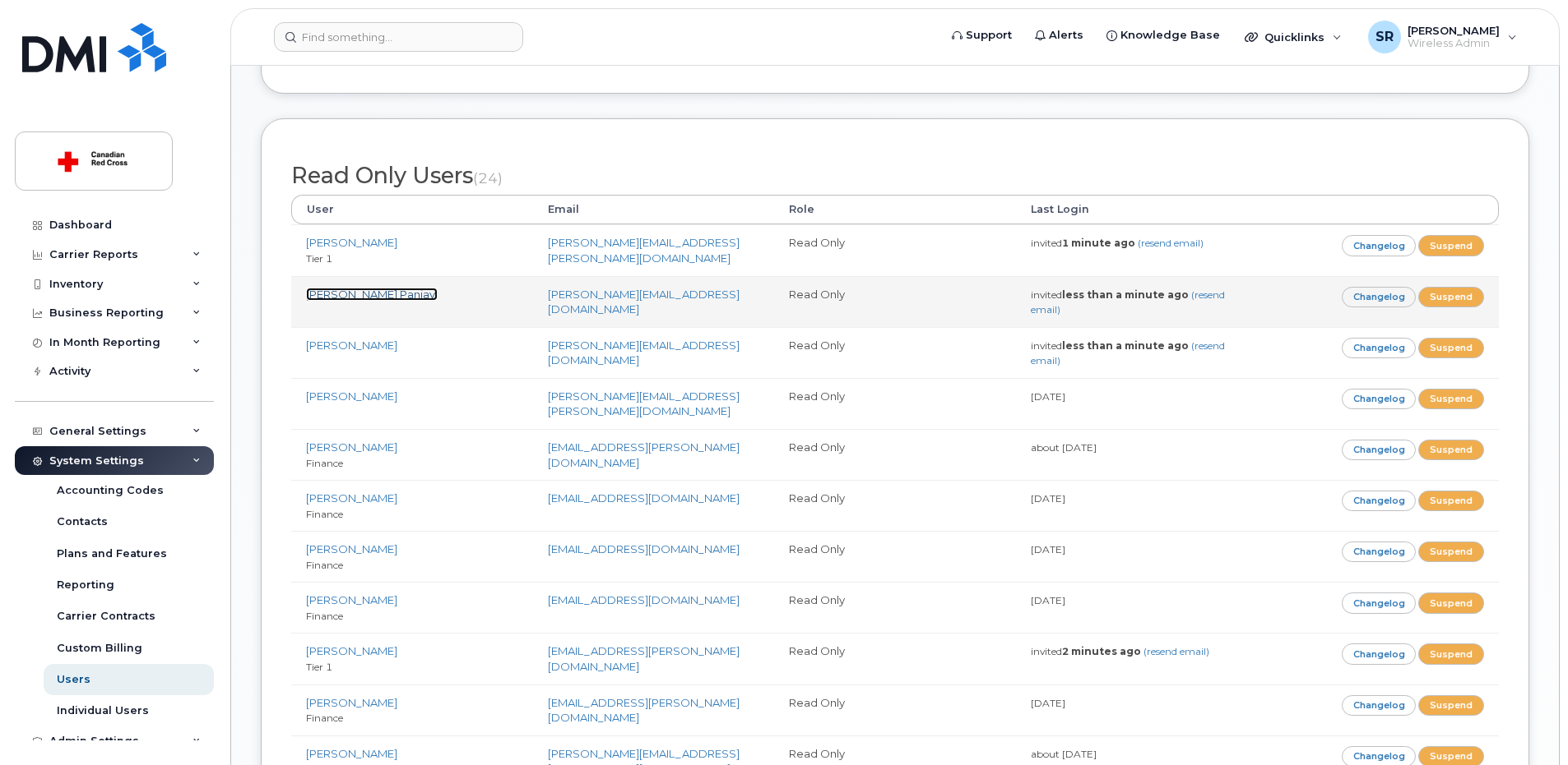
click at [356, 288] on link "[PERSON_NAME] Panjavi" at bounding box center [372, 294] width 132 height 13
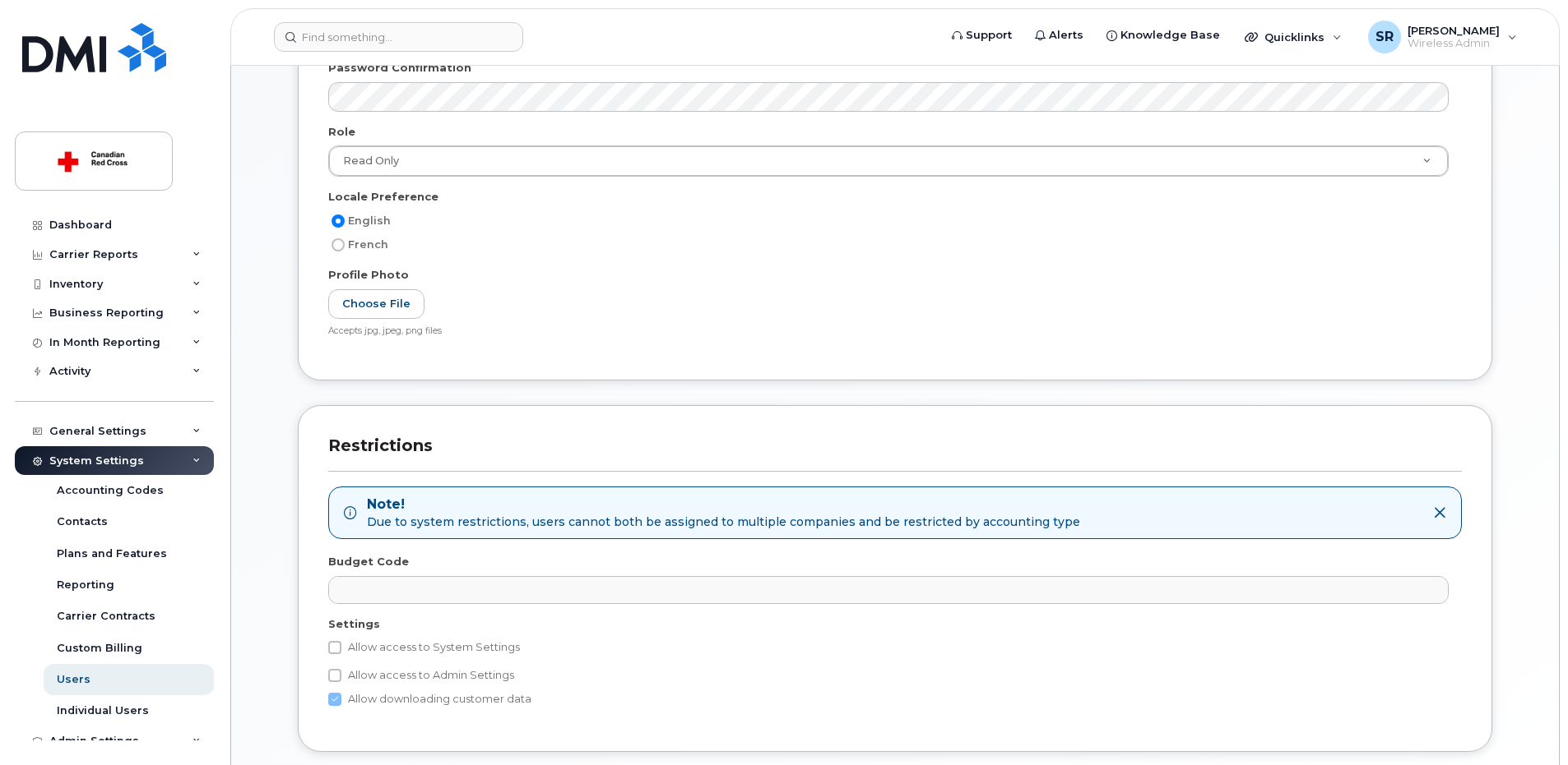
scroll to position [557, 0]
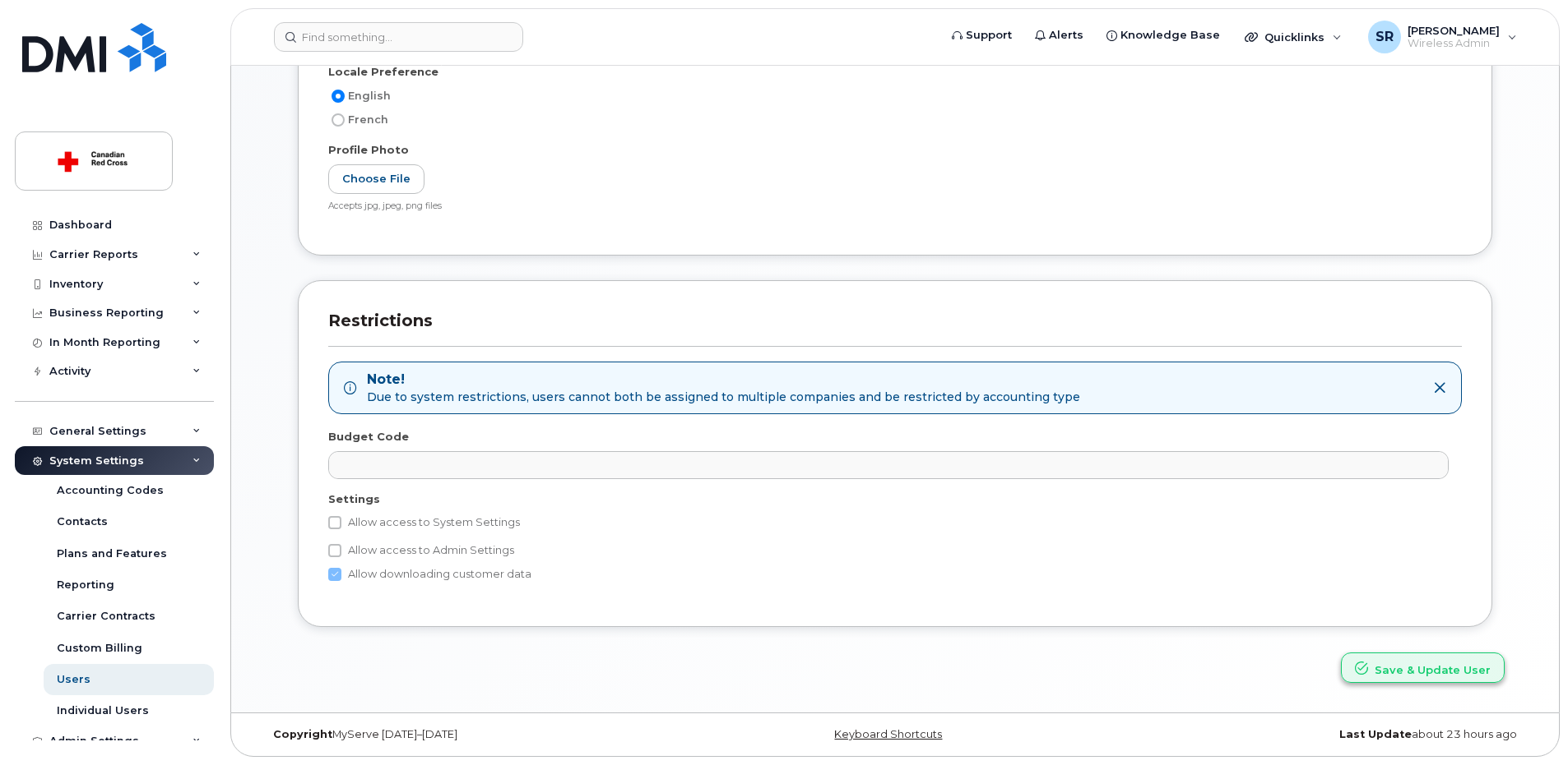
type input "Tier 1"
drag, startPoint x: 1415, startPoint y: 661, endPoint x: 1407, endPoint y: 609, distance: 52.6
click at [1416, 660] on button "Save & Update User" at bounding box center [1422, 668] width 163 height 31
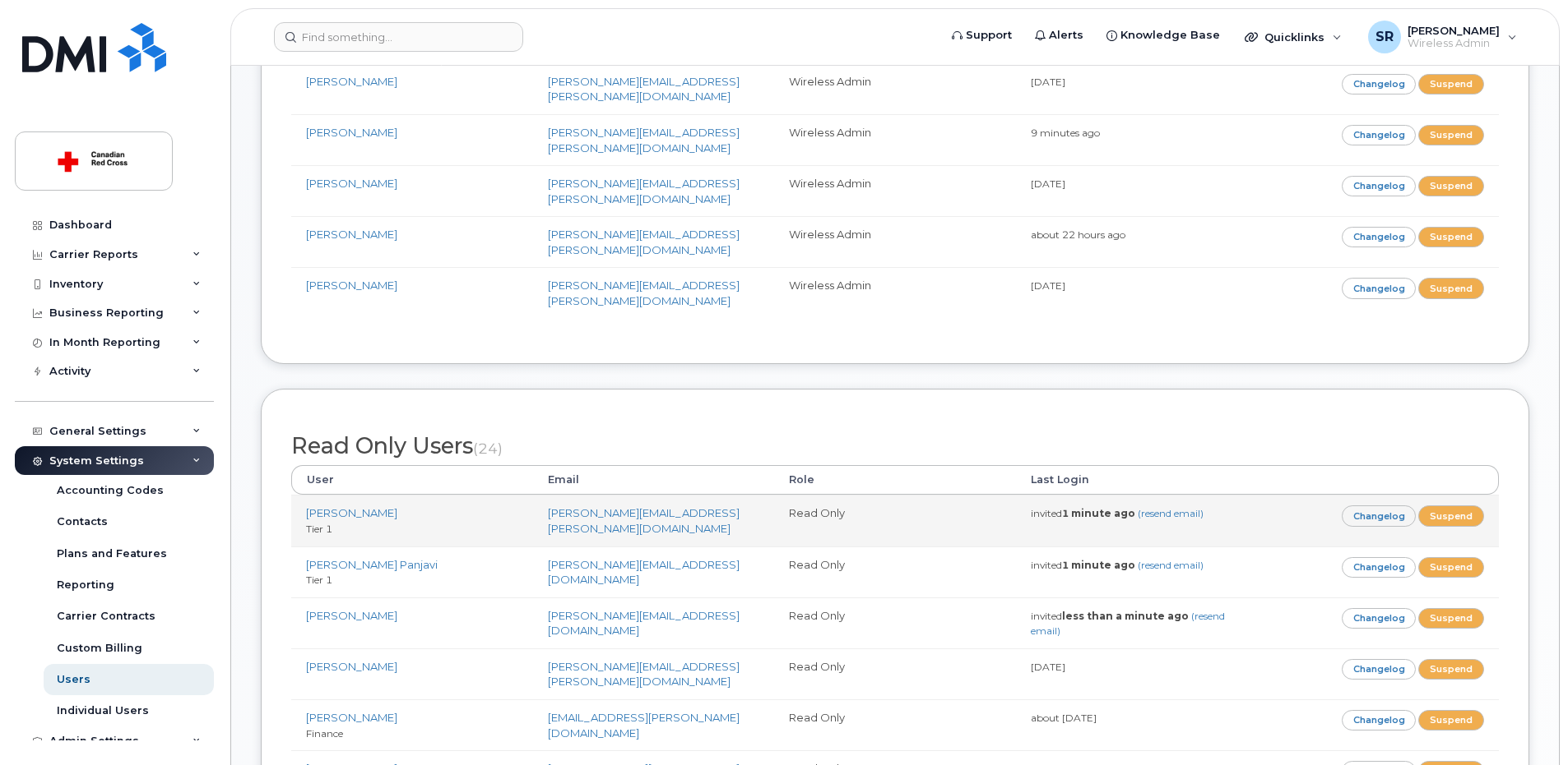
scroll to position [672, 0]
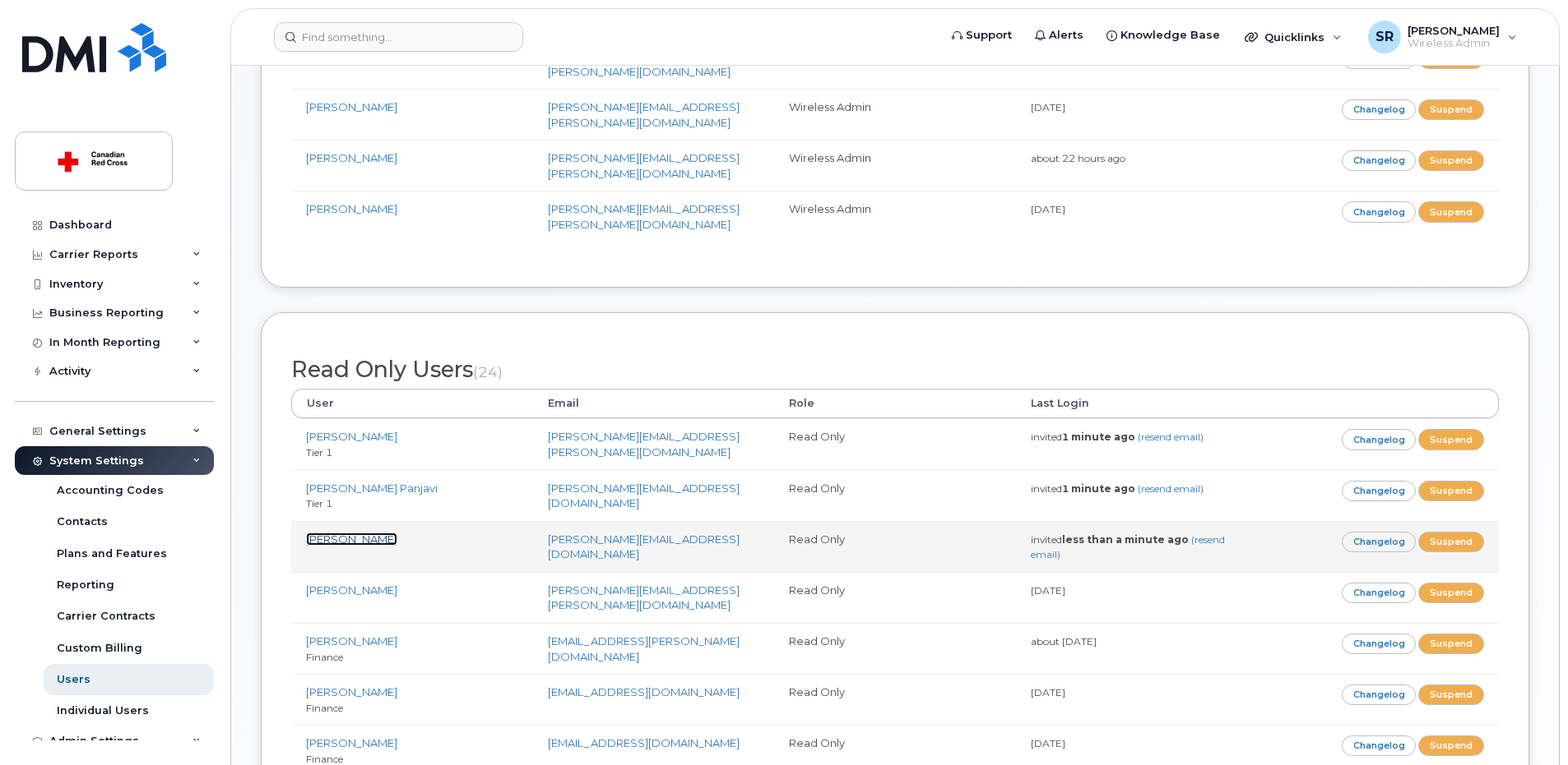
drag, startPoint x: 360, startPoint y: 460, endPoint x: 411, endPoint y: 455, distance: 51.2
click at [360, 533] on link "[PERSON_NAME]" at bounding box center [351, 539] width 91 height 13
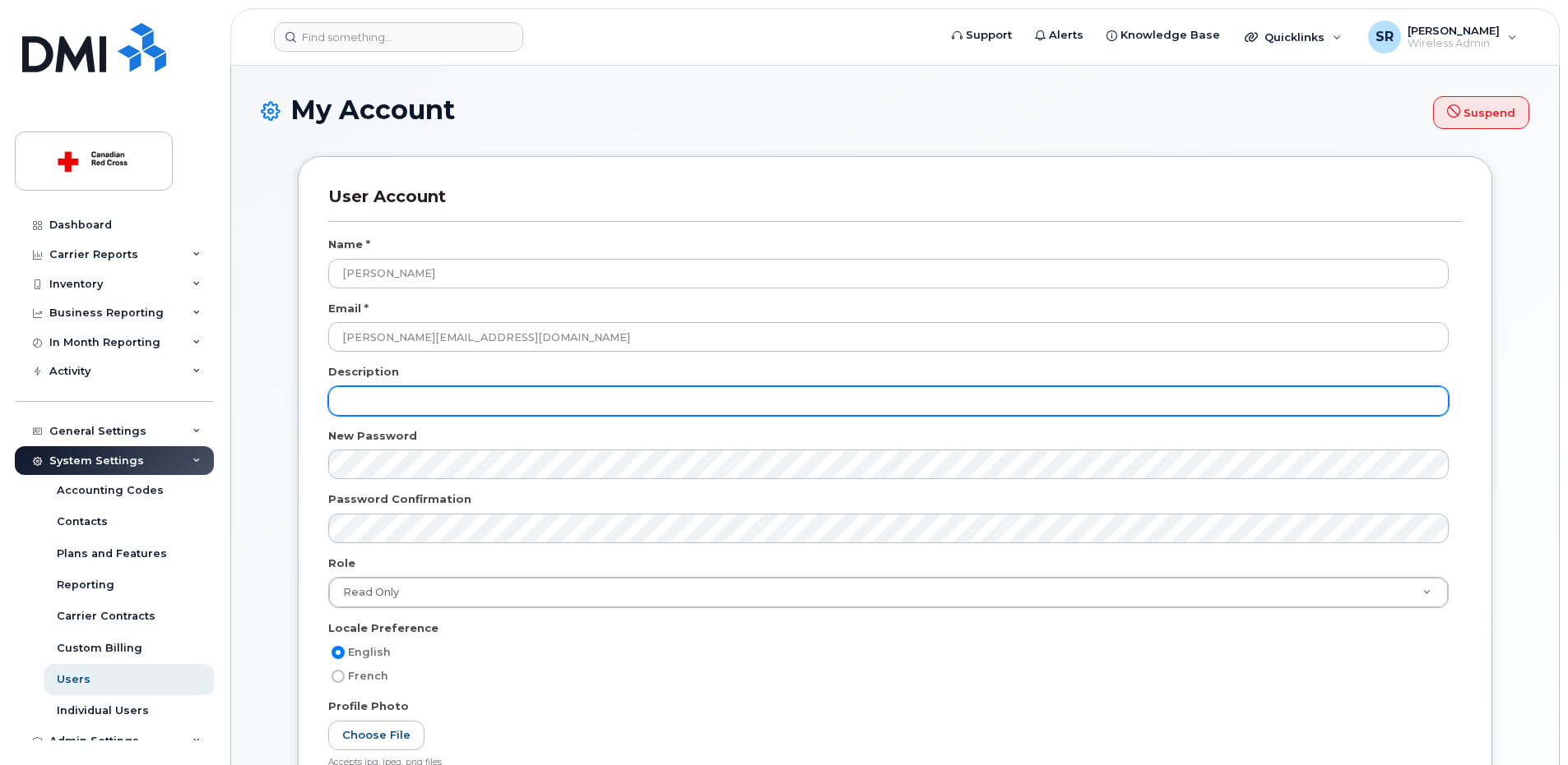
click at [437, 396] on input "text" at bounding box center [888, 401] width 1120 height 30
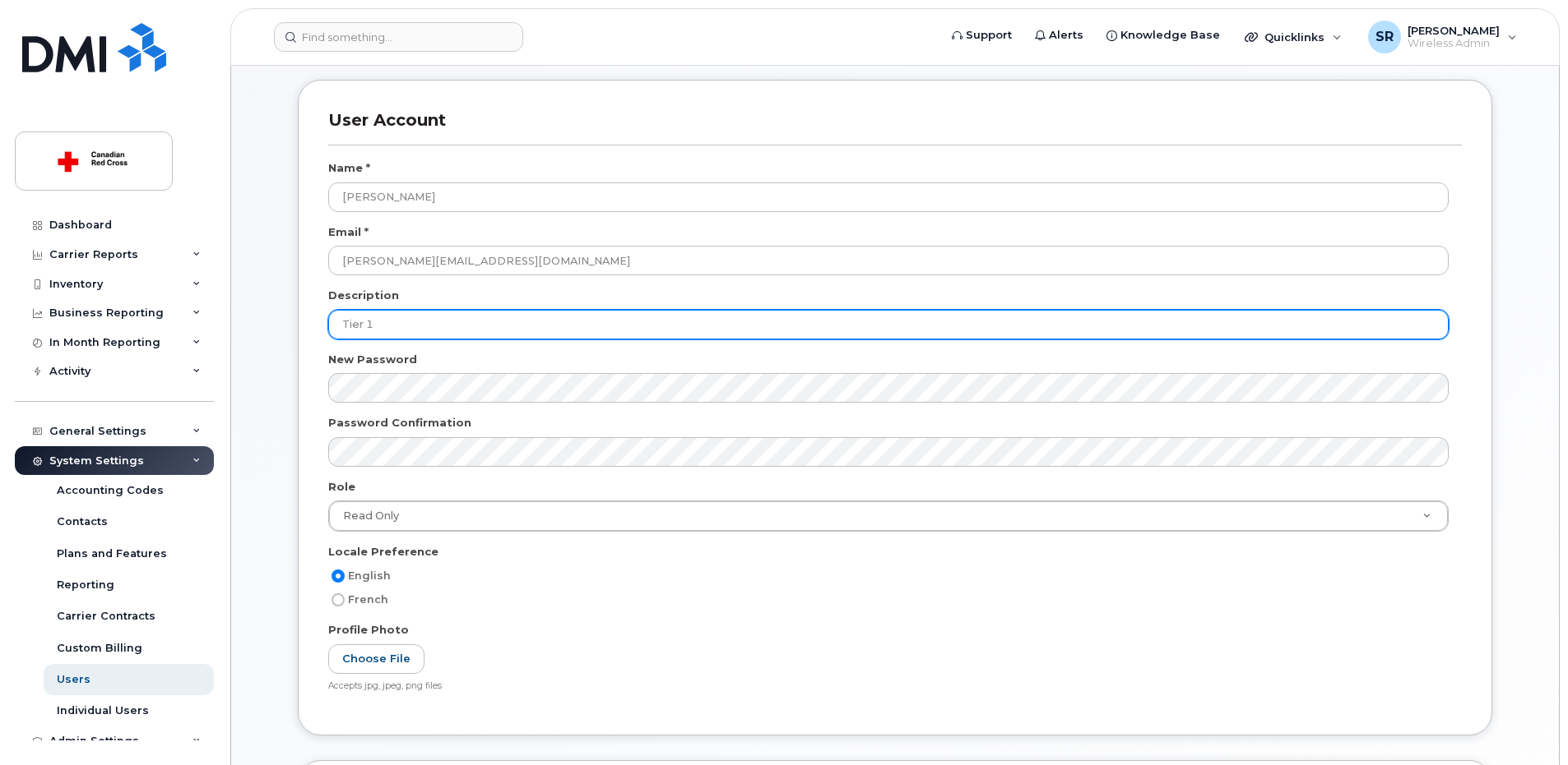
scroll to position [513, 0]
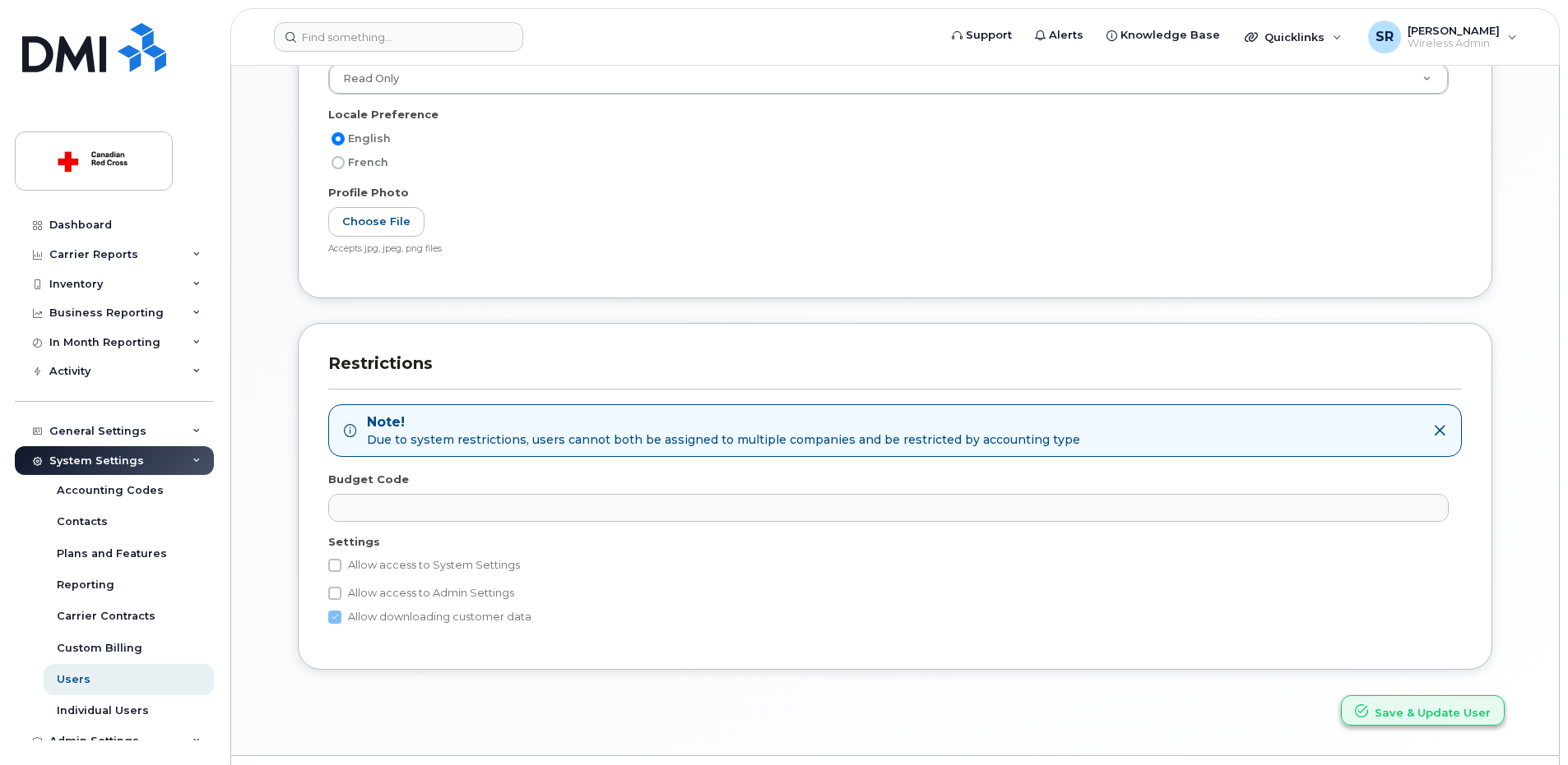
type input "Tier 1"
click at [1444, 718] on button "Save & Update User" at bounding box center [1422, 710] width 163 height 31
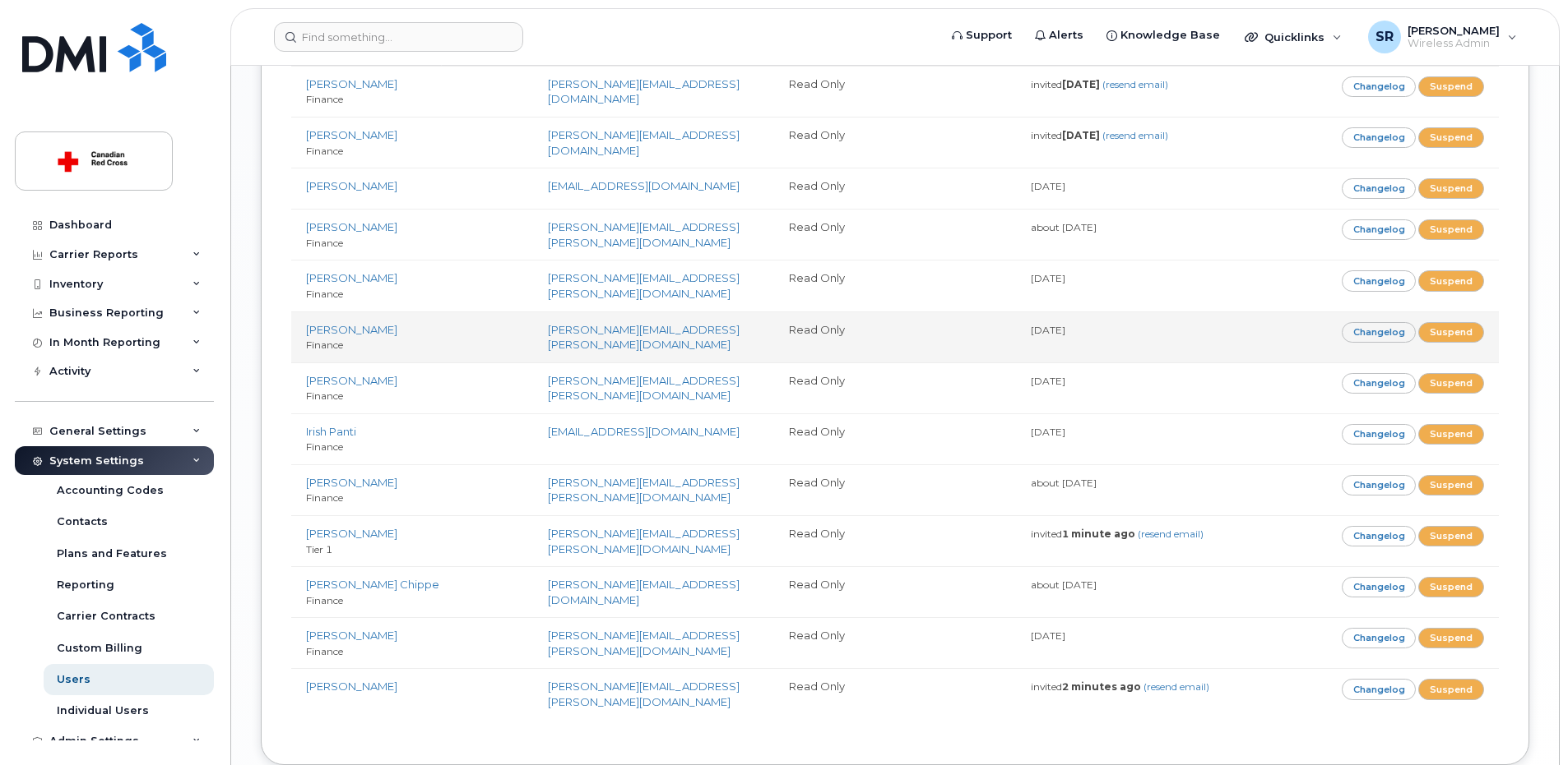
scroll to position [1596, 0]
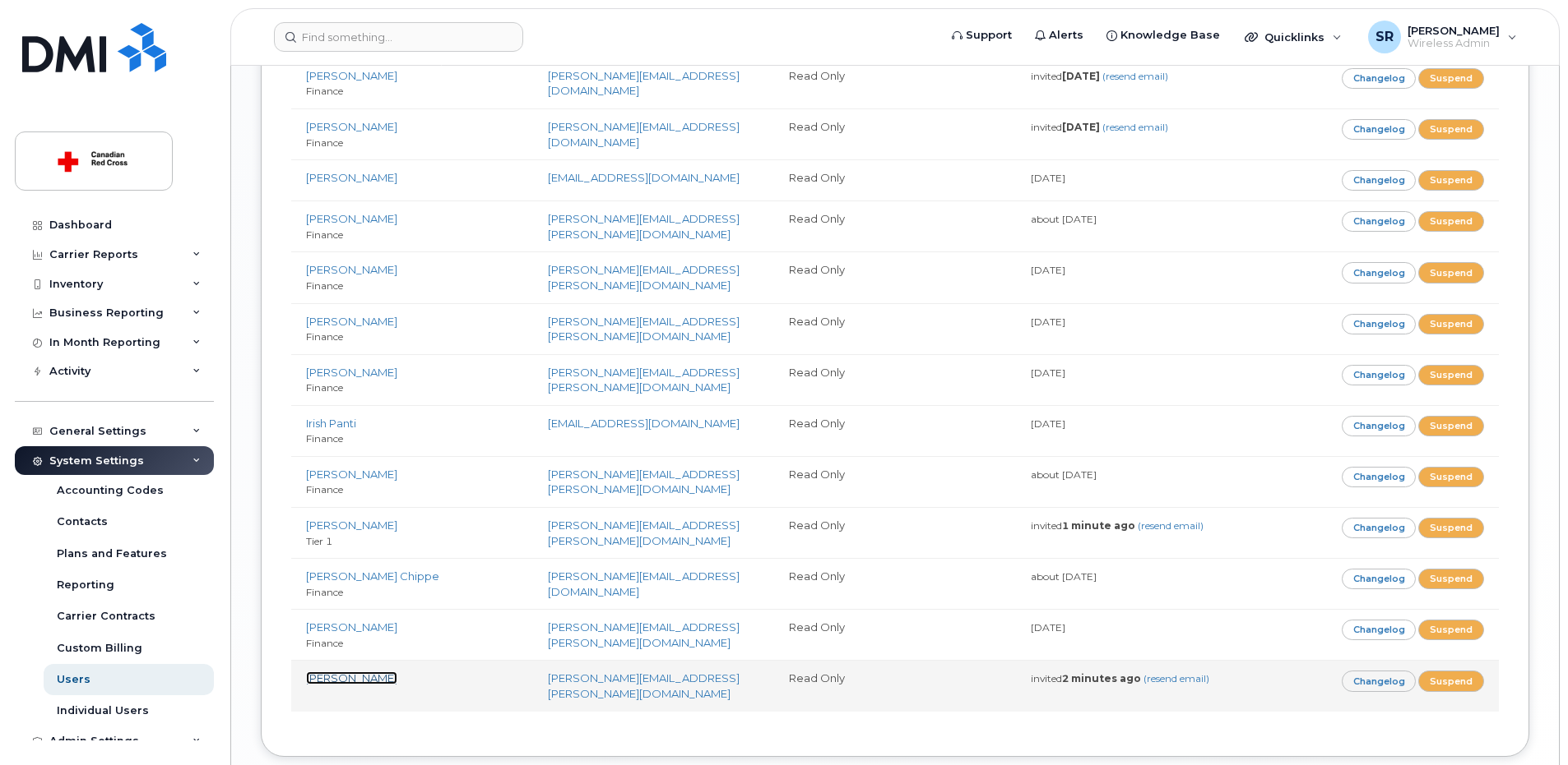
click at [346, 672] on link "[PERSON_NAME]" at bounding box center [351, 679] width 91 height 13
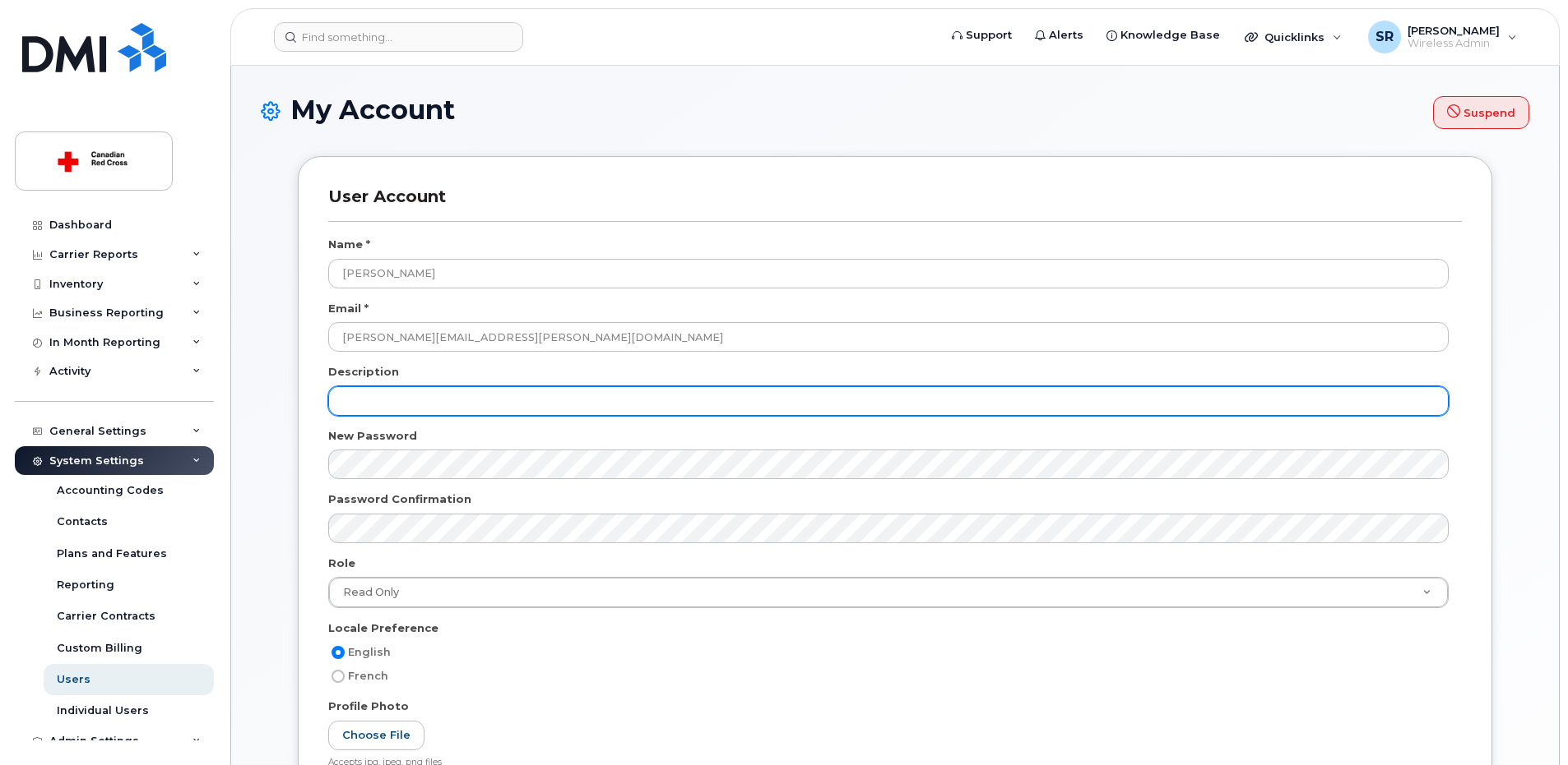
click at [385, 406] on input "text" at bounding box center [888, 401] width 1120 height 30
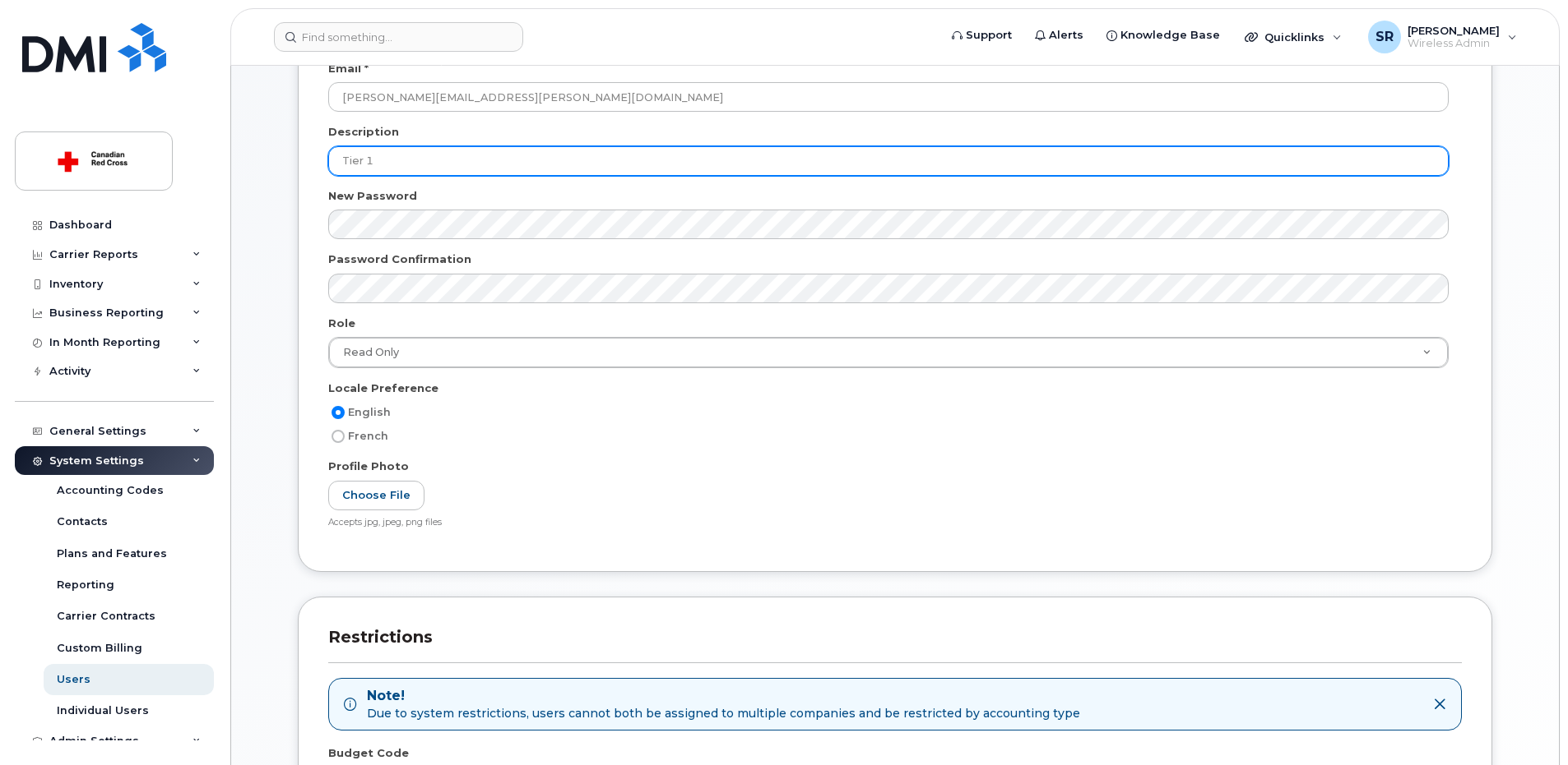
scroll to position [517, 0]
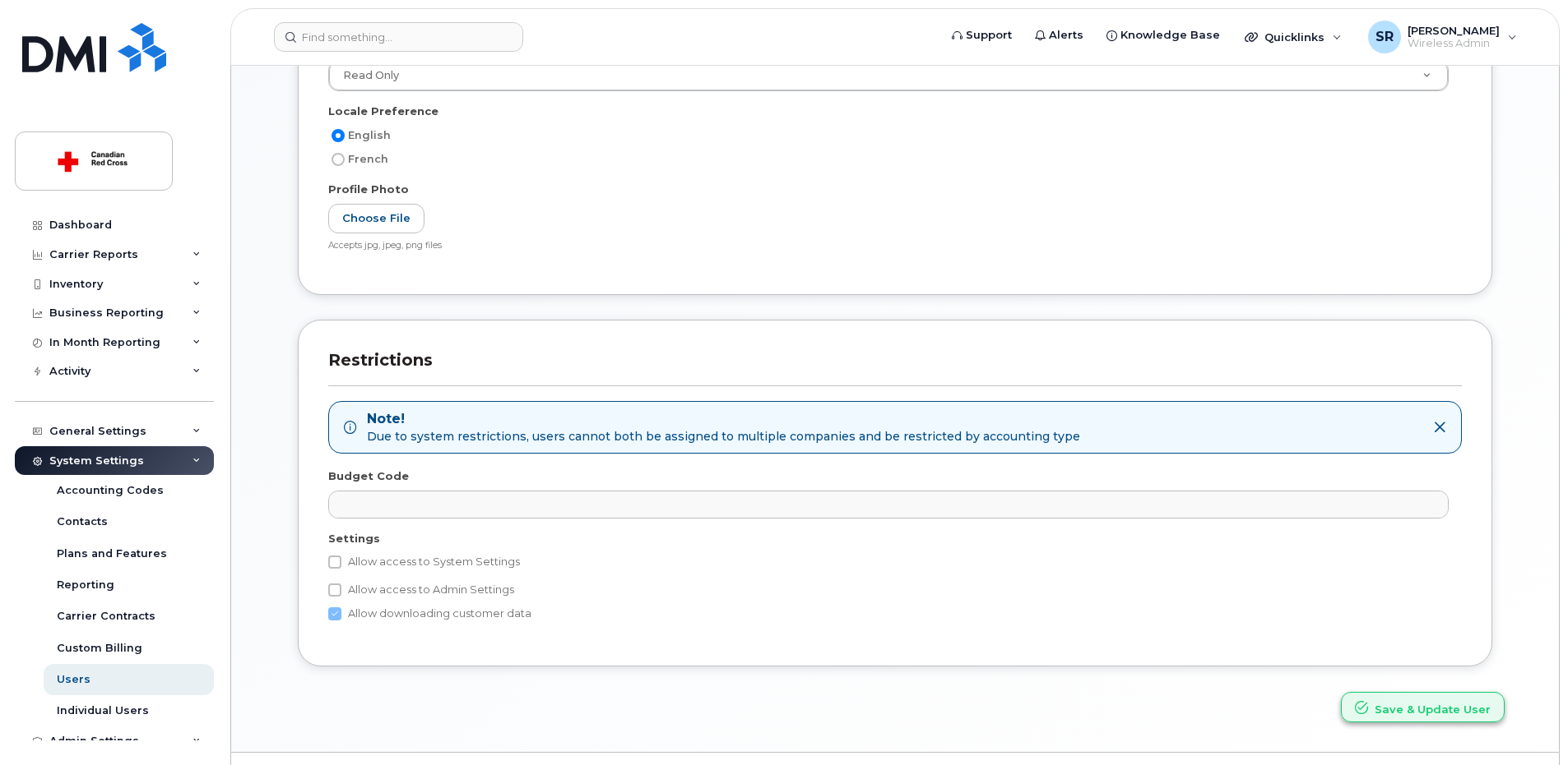
type input "Tier 1"
click at [1404, 710] on button "Save & Update User" at bounding box center [1422, 707] width 163 height 31
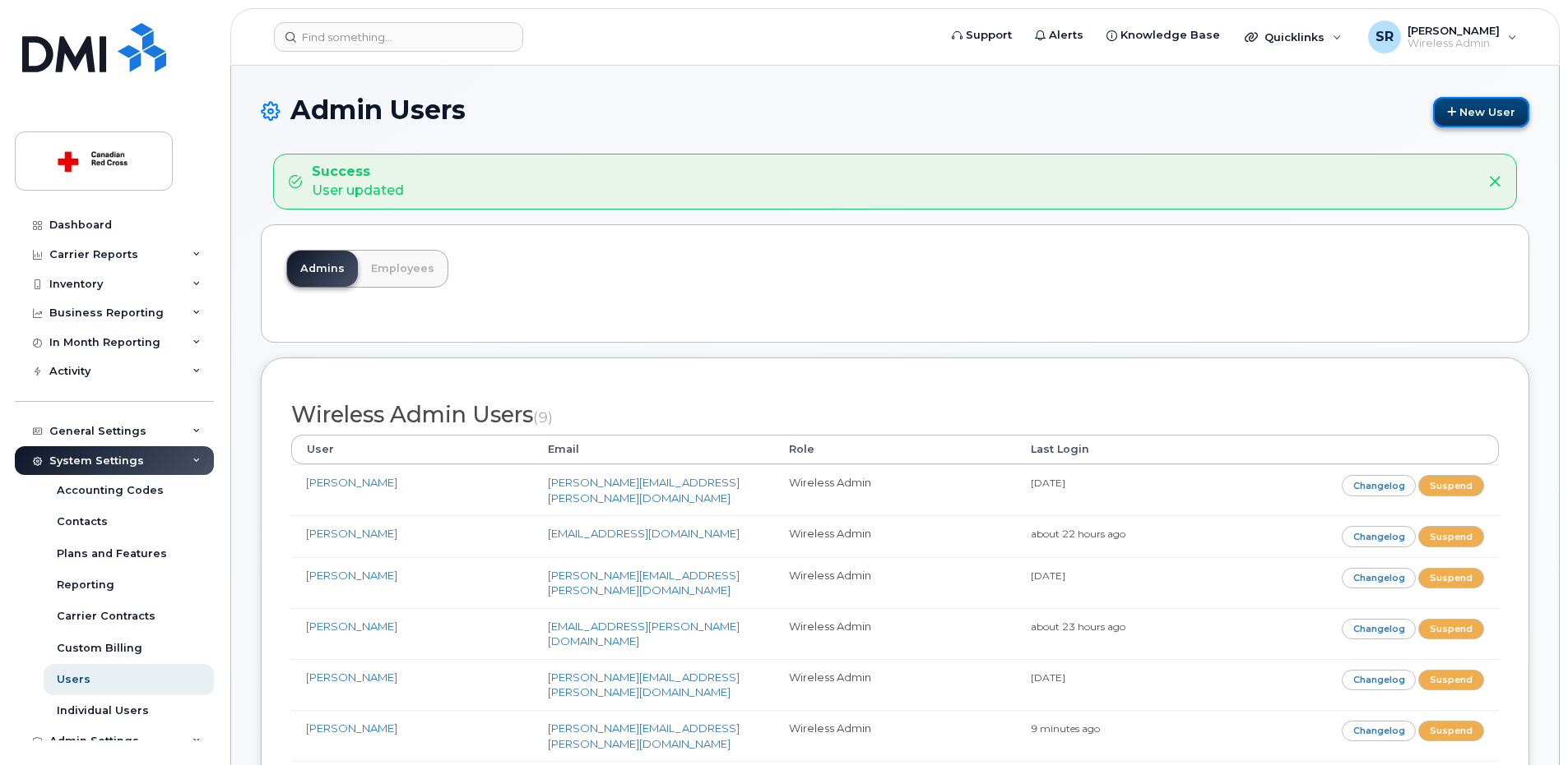
click at [1488, 107] on link "New User" at bounding box center [1482, 111] width 97 height 31
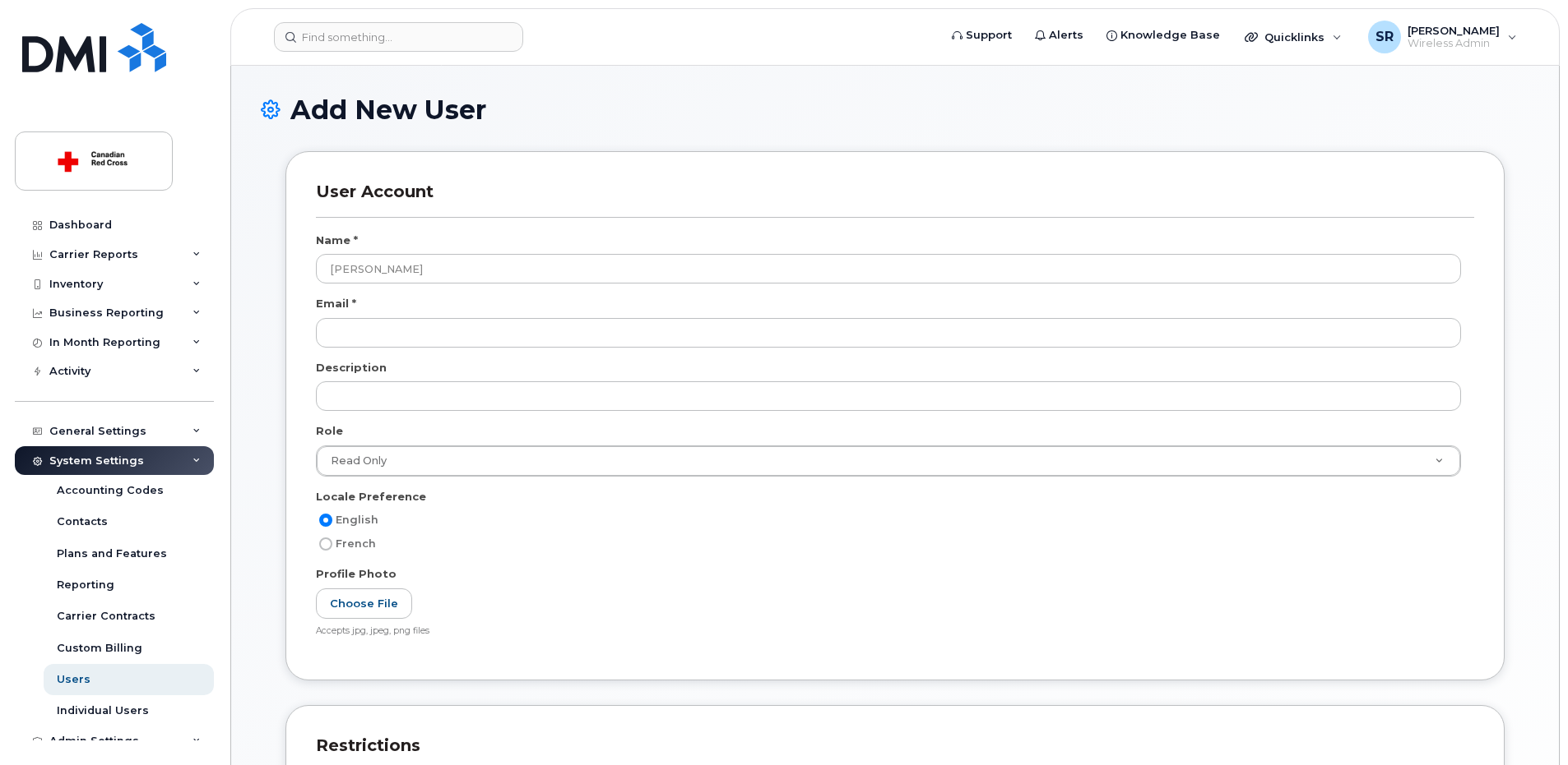
drag, startPoint x: 500, startPoint y: 277, endPoint x: 249, endPoint y: 262, distance: 251.4
click at [248, 260] on div "Add New User User Account Name * Stephen Bennett Email * Description Role Read …" at bounding box center [895, 602] width 1327 height 1072
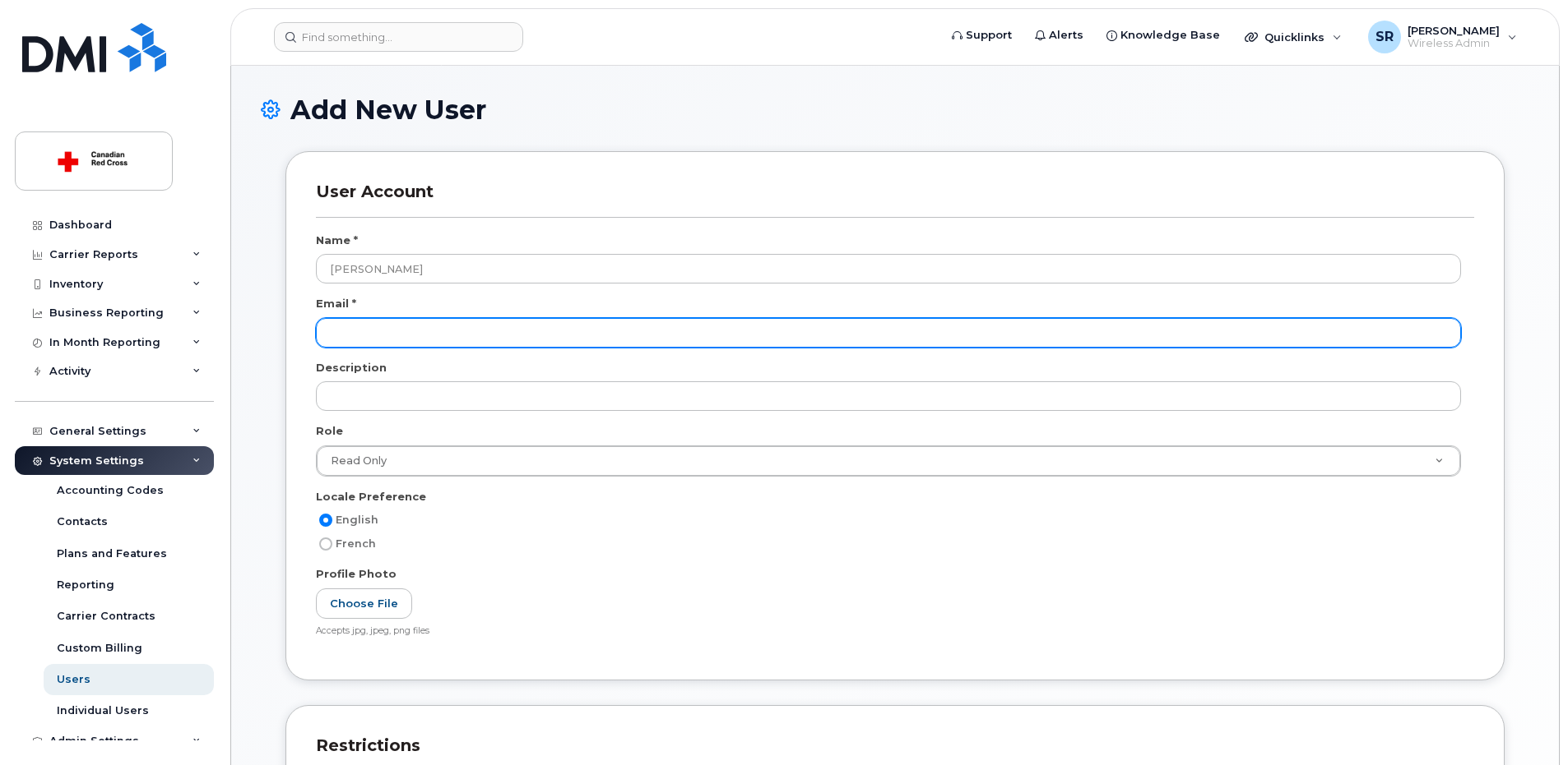
type input "[PERSON_NAME]"
click at [438, 337] on input "email" at bounding box center [888, 333] width 1145 height 30
paste input "[PERSON_NAME]"
click at [379, 334] on input "[PERSON_NAME]" at bounding box center [888, 333] width 1145 height 30
click at [447, 327] on input "Stephen.Bennett" at bounding box center [888, 333] width 1145 height 30
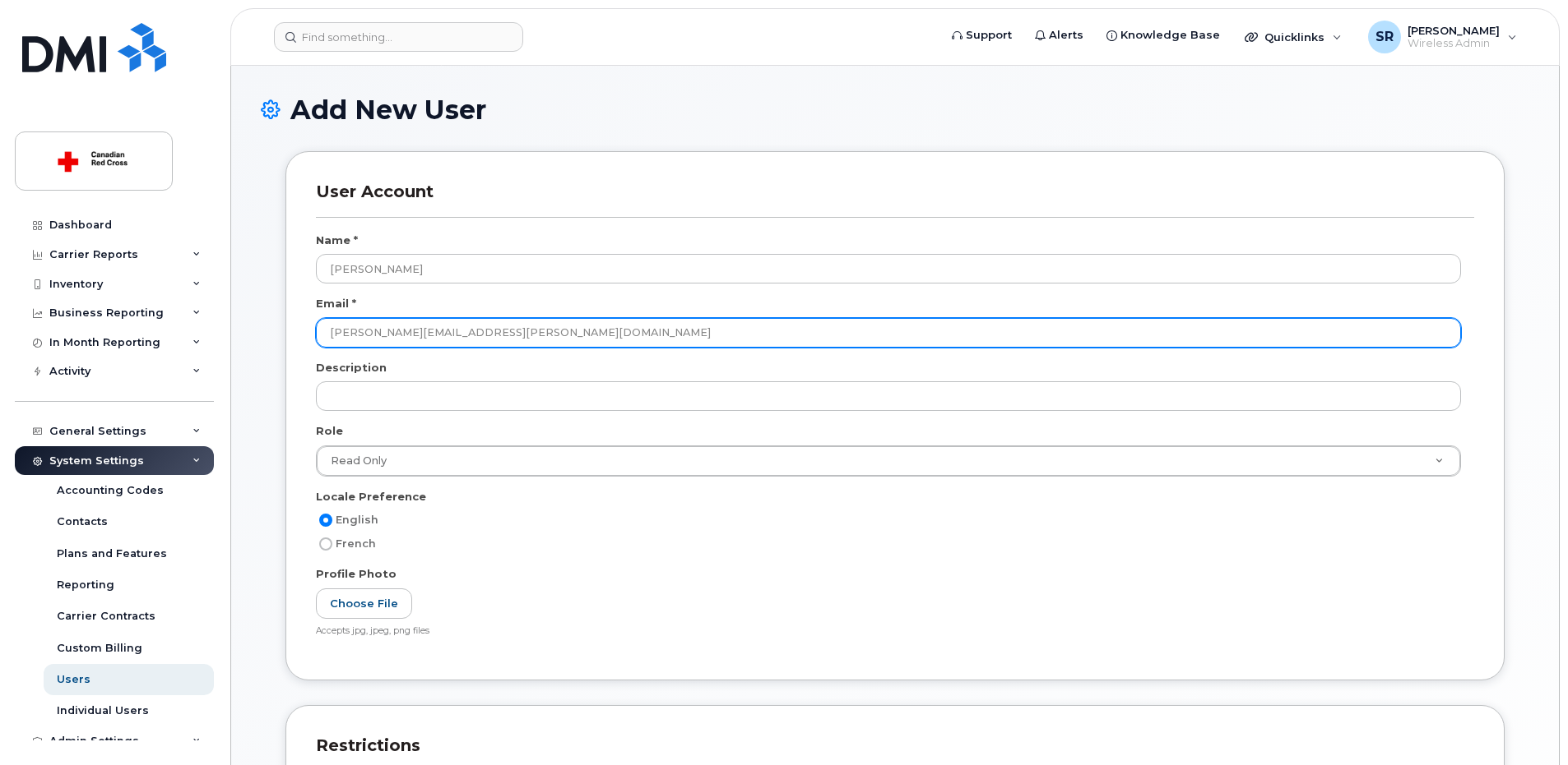
type input "Stephen.Bennett@redcross.ca"
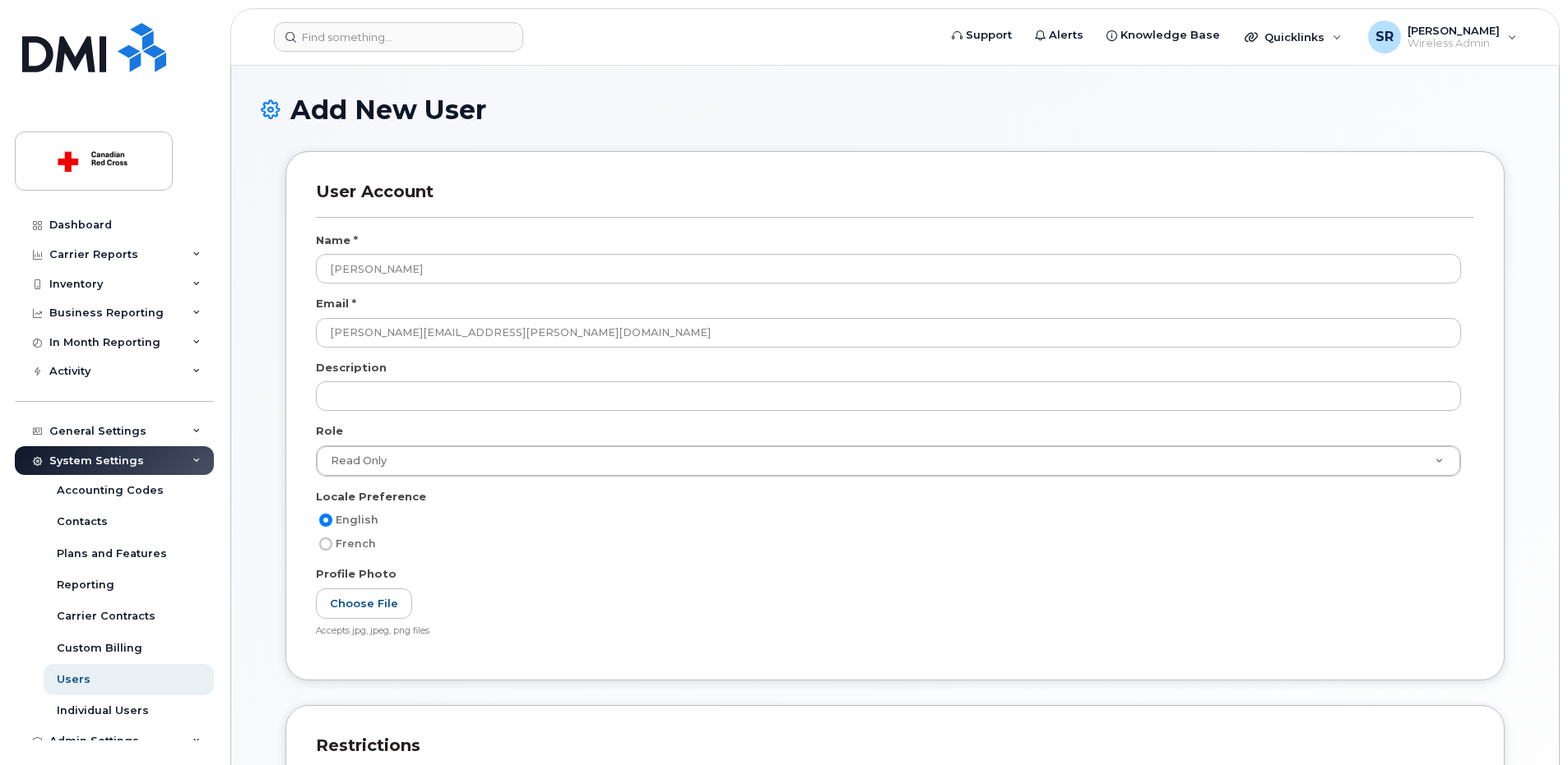
click at [723, 575] on div "Profile Photo" at bounding box center [895, 577] width 1158 height 22
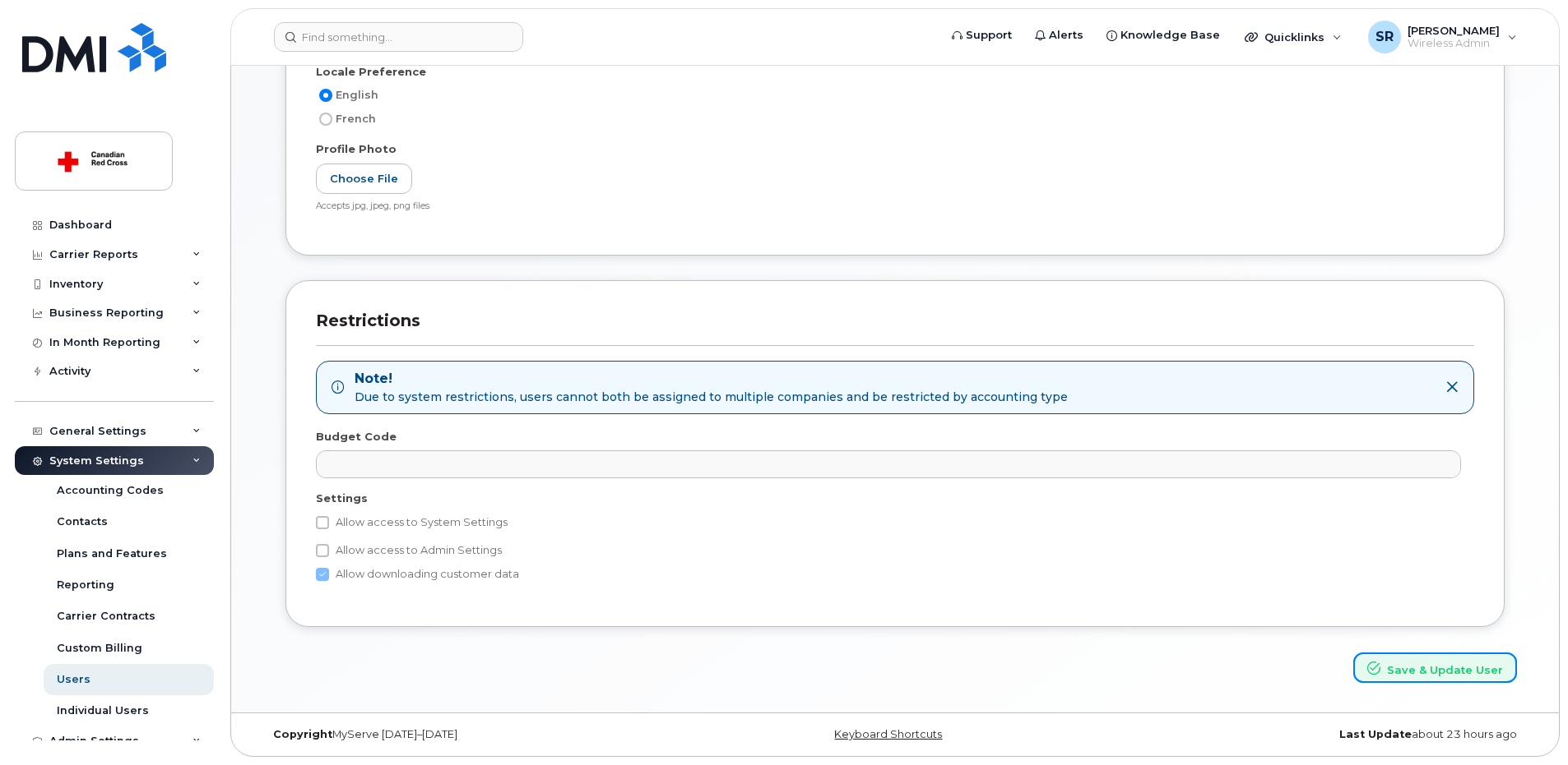
drag, startPoint x: 1483, startPoint y: 668, endPoint x: 1191, endPoint y: 382, distance: 408.7
click at [1483, 668] on button "Save & Update User" at bounding box center [1435, 668] width 163 height 31
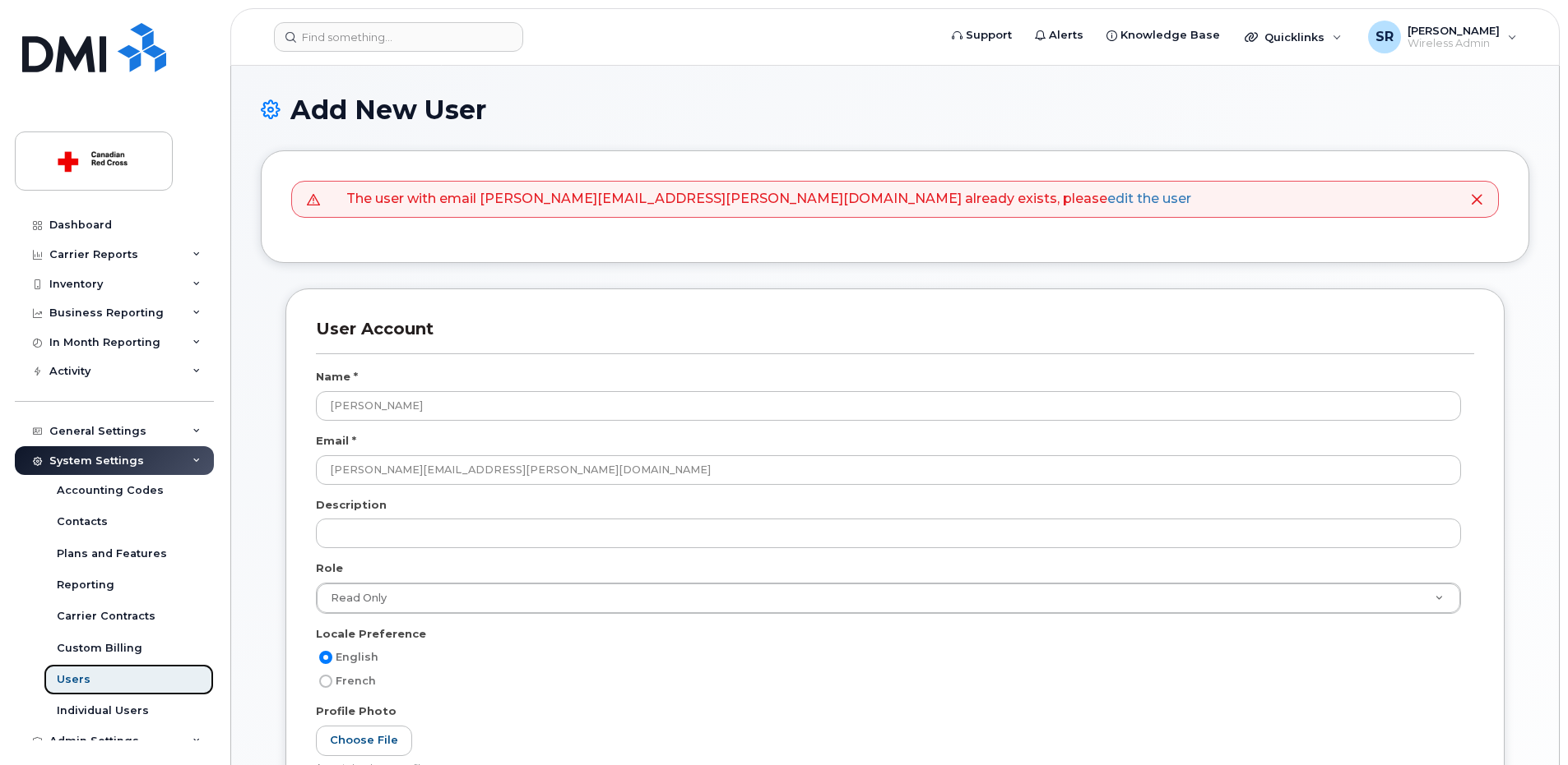
click at [83, 686] on div "Users" at bounding box center [73, 680] width 33 height 15
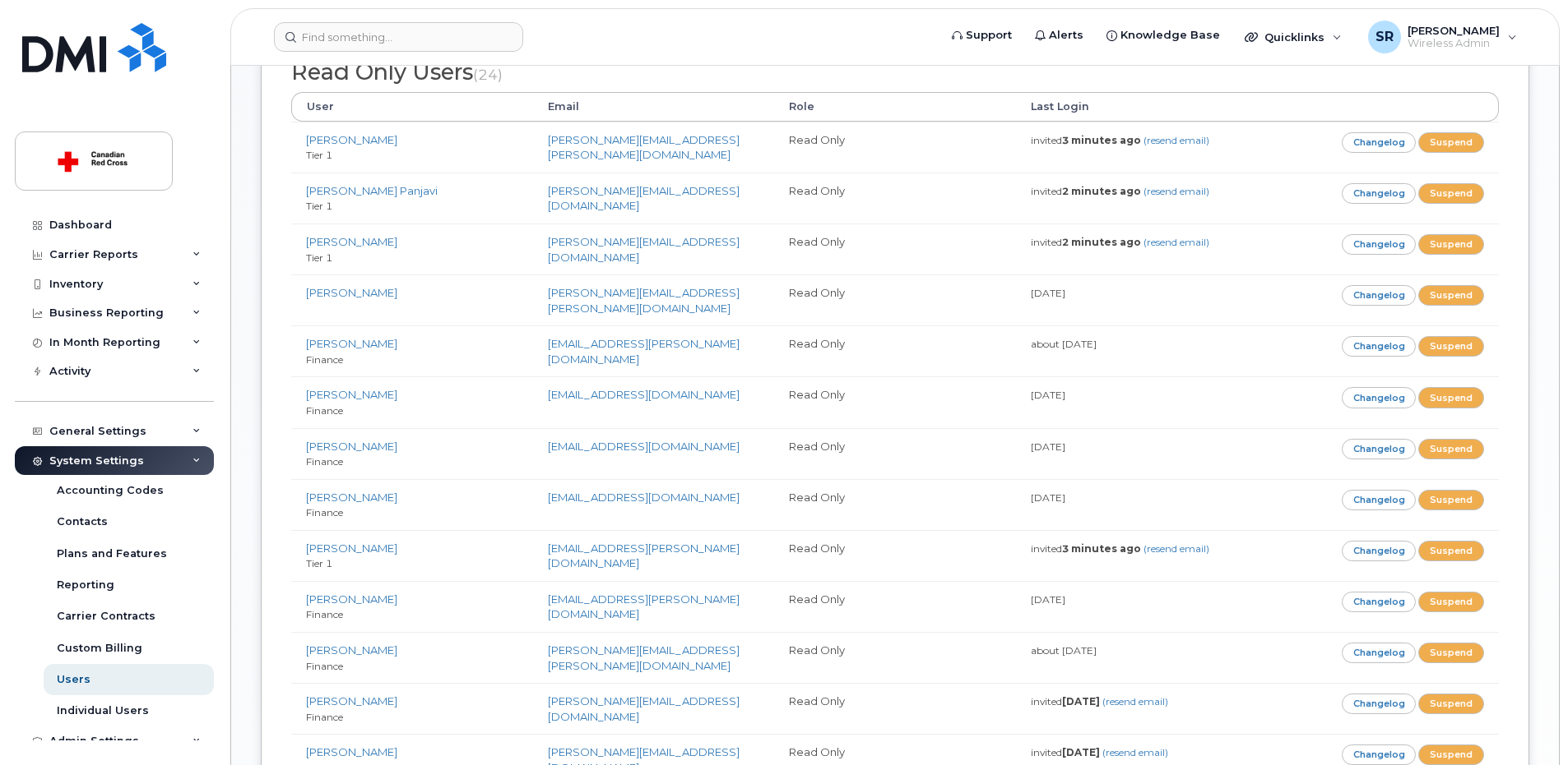
scroll to position [822, 0]
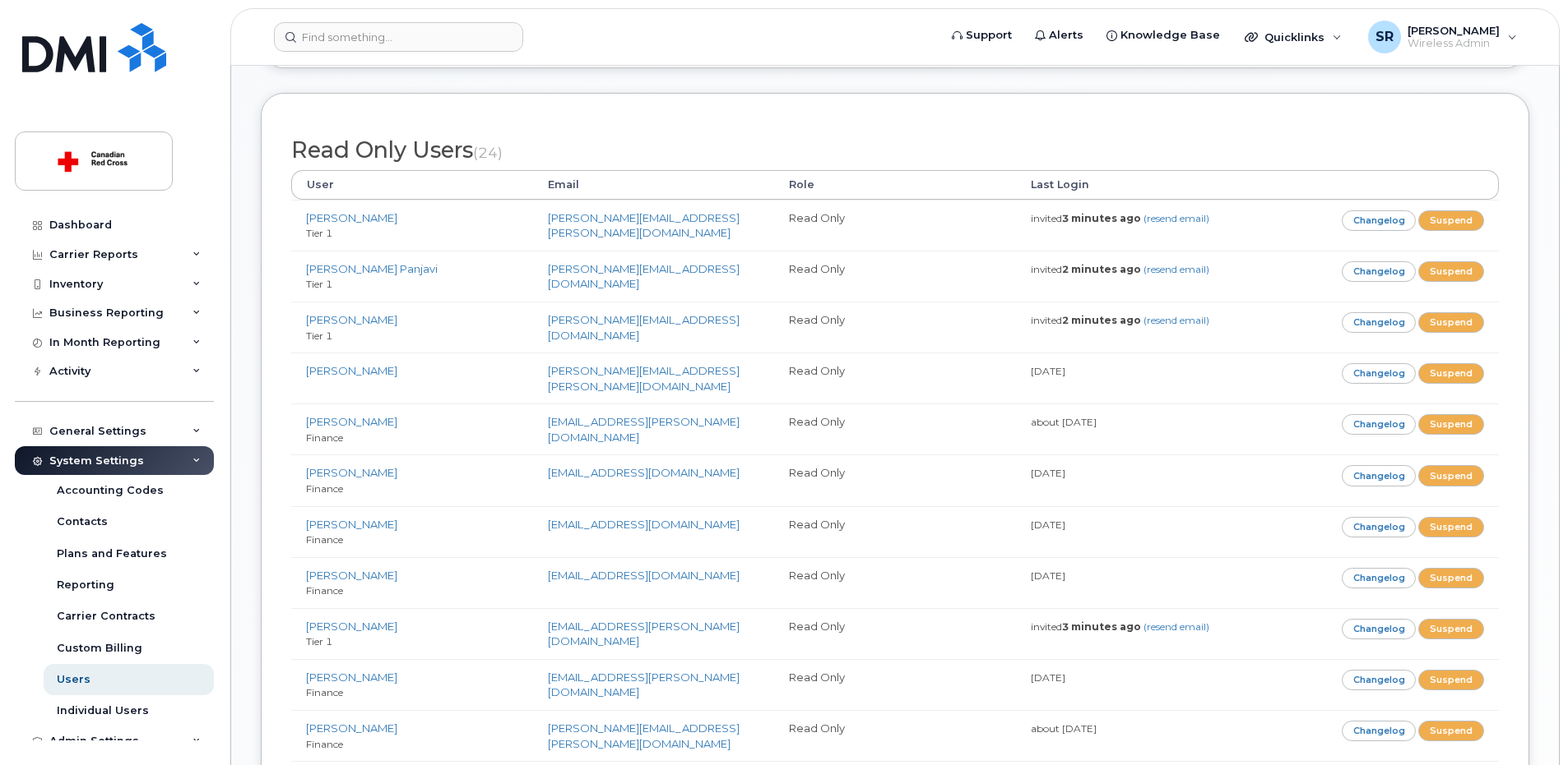
click at [564, 170] on th "Email" at bounding box center [654, 185] width 242 height 30
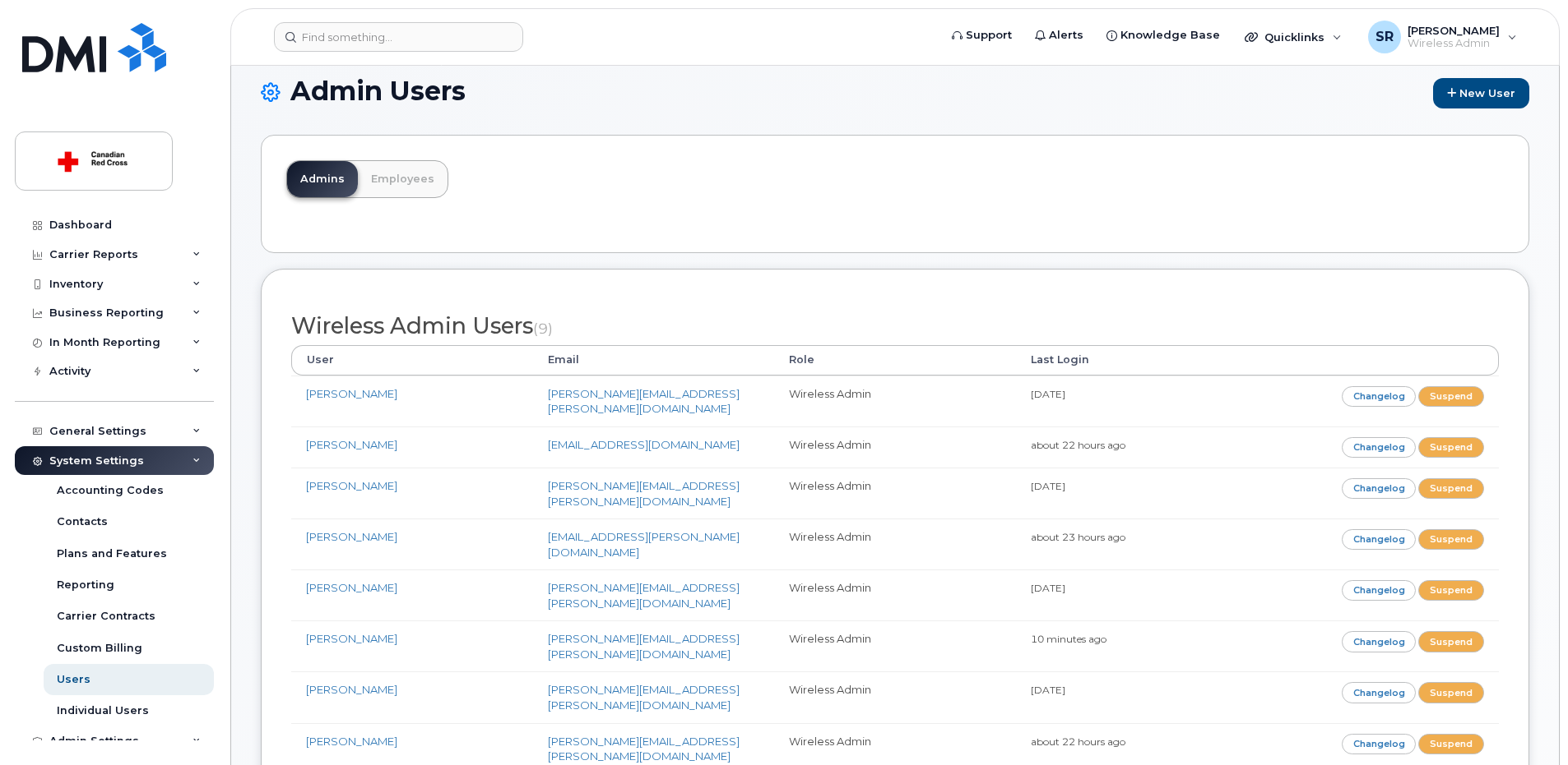
scroll to position [0, 0]
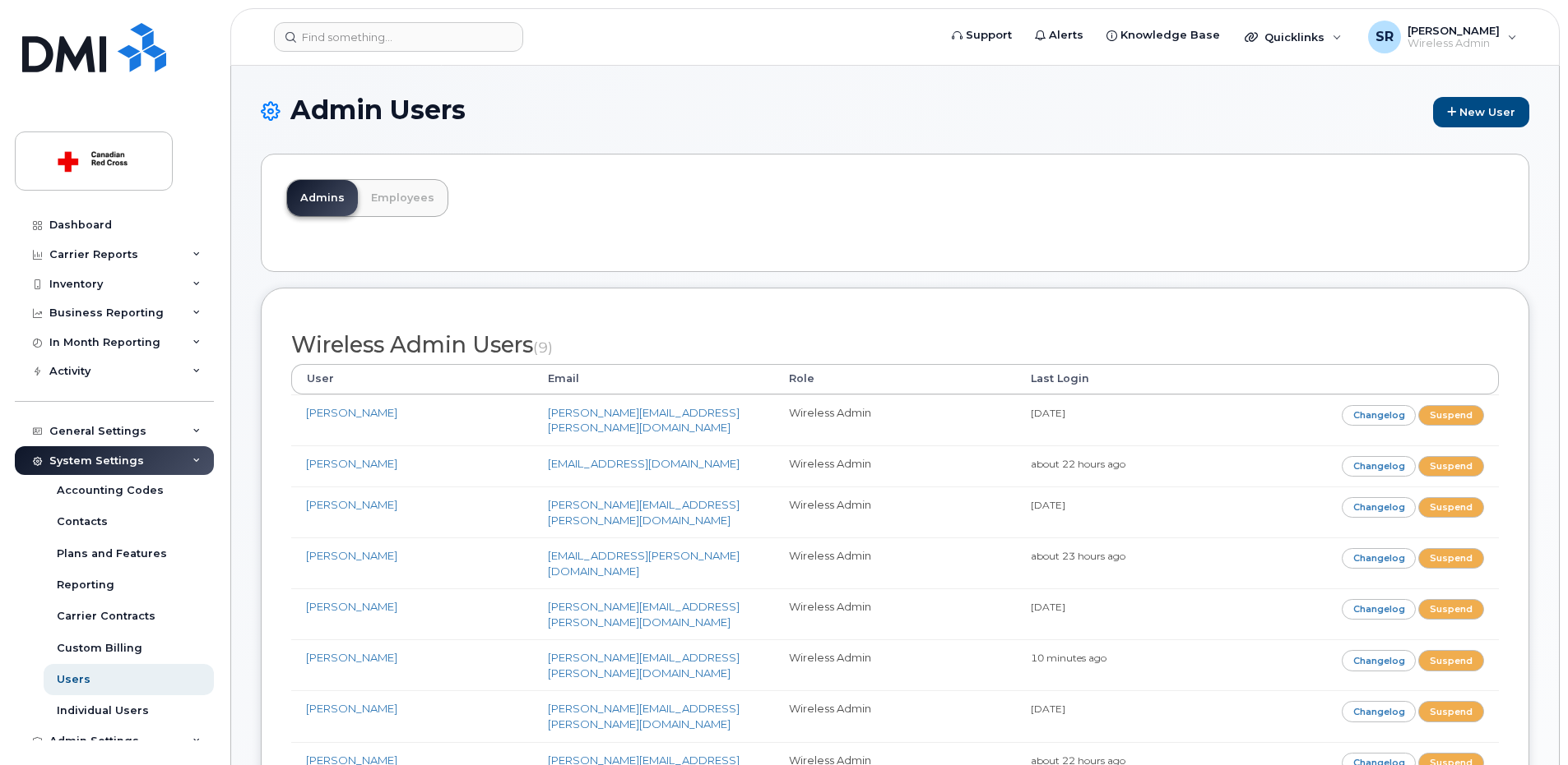
drag, startPoint x: 1135, startPoint y: 116, endPoint x: 1298, endPoint y: 125, distance: 163.2
click at [1145, 117] on h1 "Admin Users New User" at bounding box center [895, 111] width 1269 height 32
click at [409, 201] on link "Employees" at bounding box center [402, 198] width 90 height 36
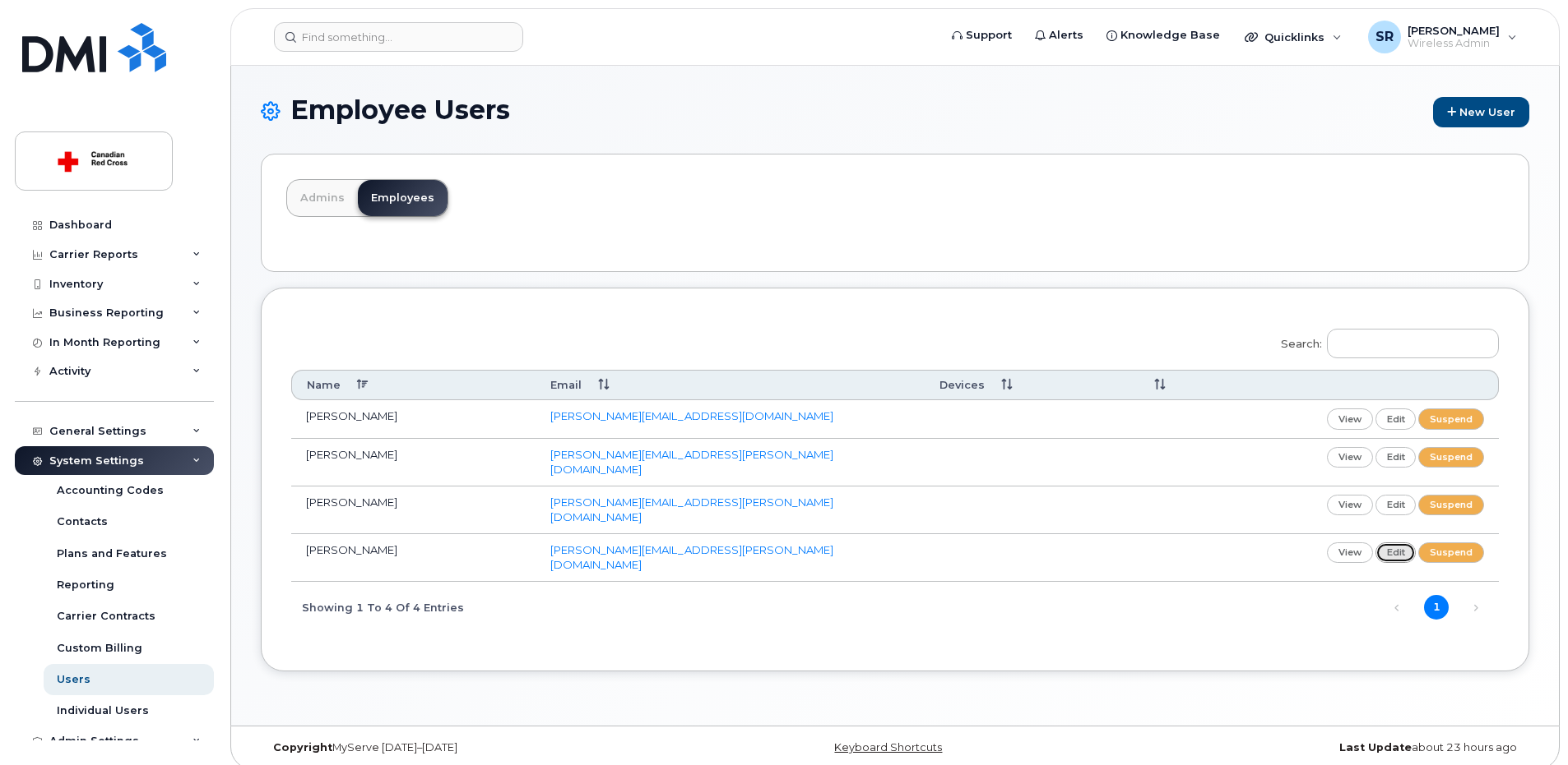
click at [1399, 542] on link "edit" at bounding box center [1396, 552] width 41 height 20
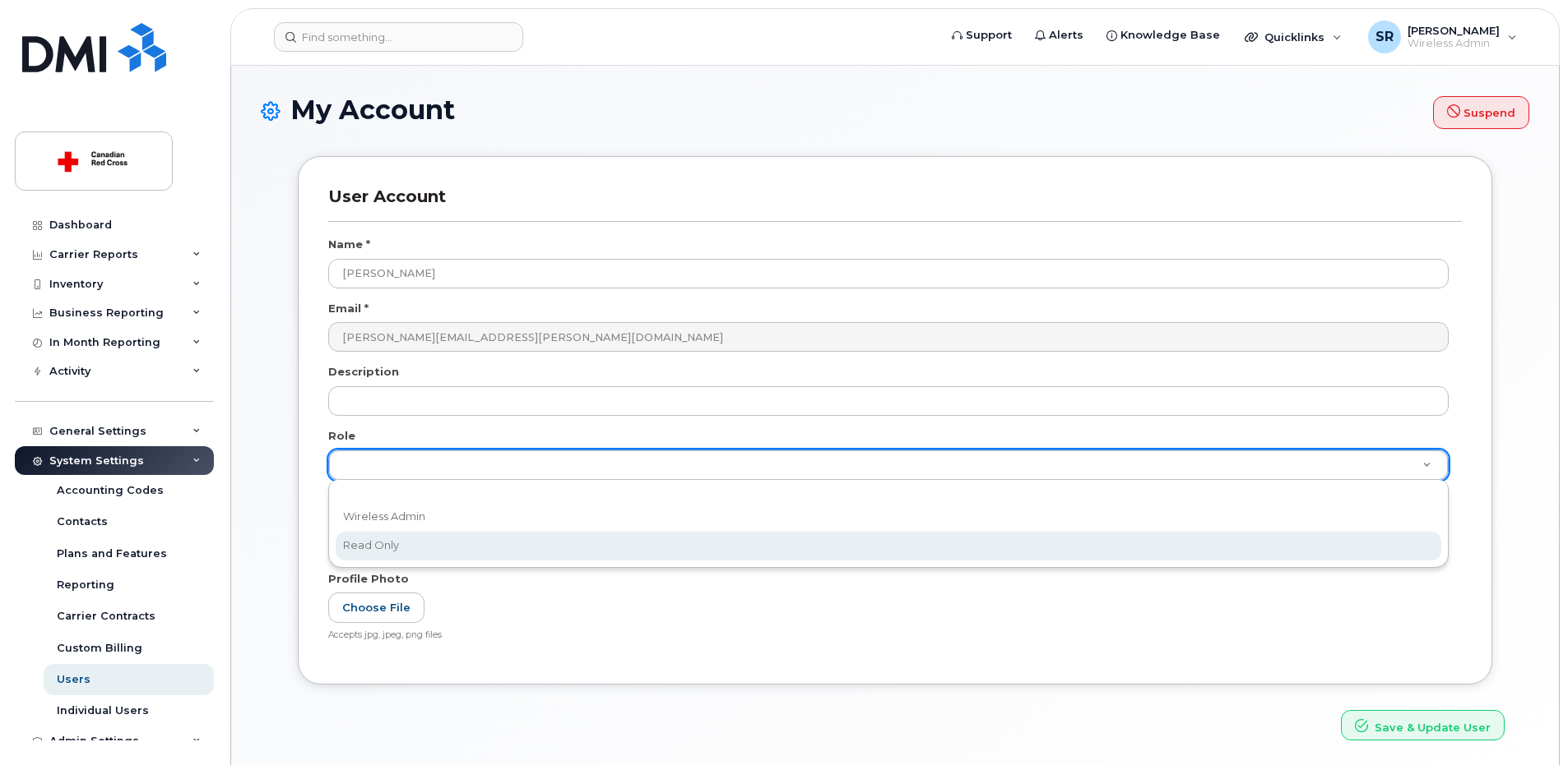
select select "read_only"
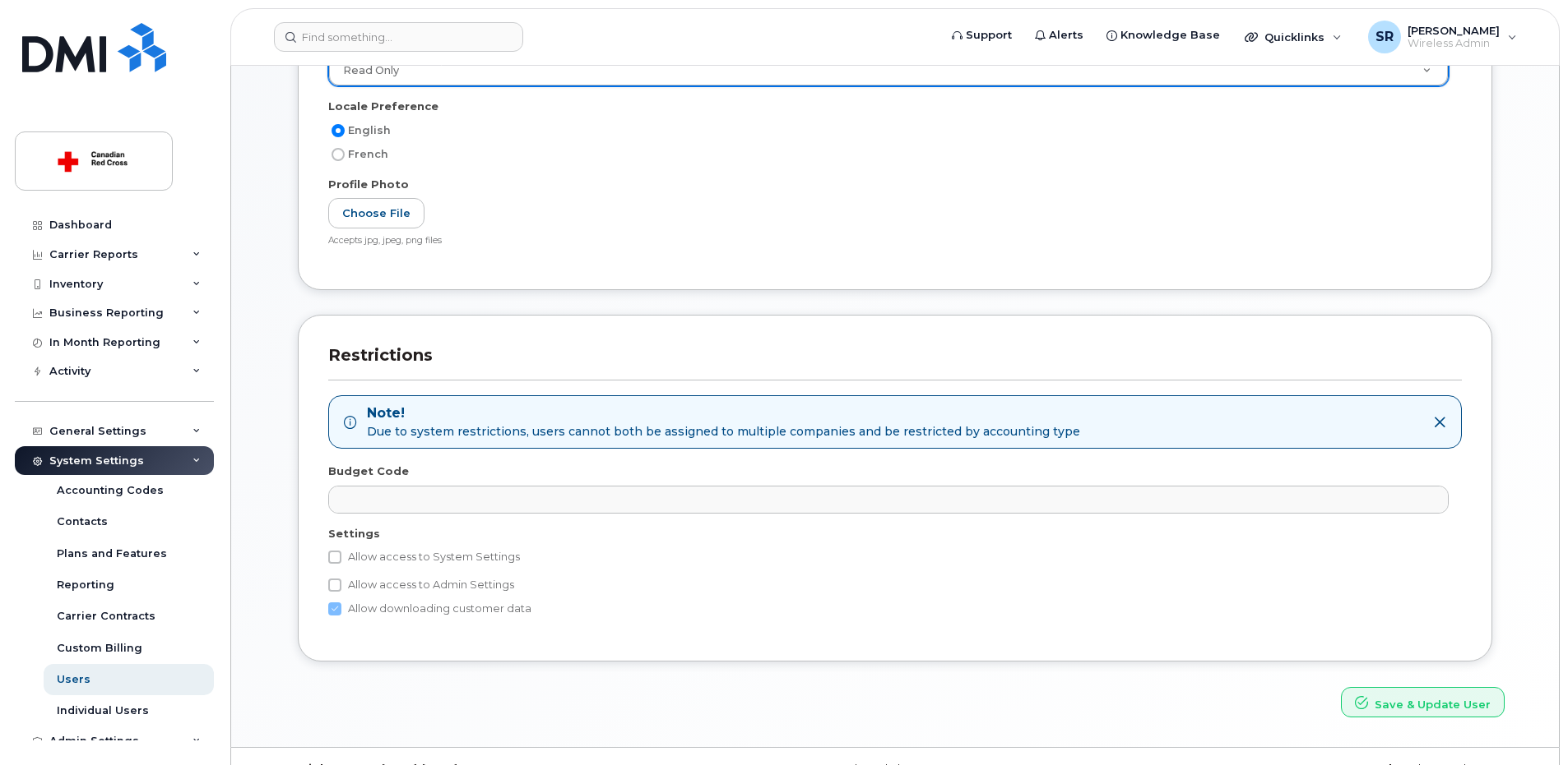
scroll to position [429, 0]
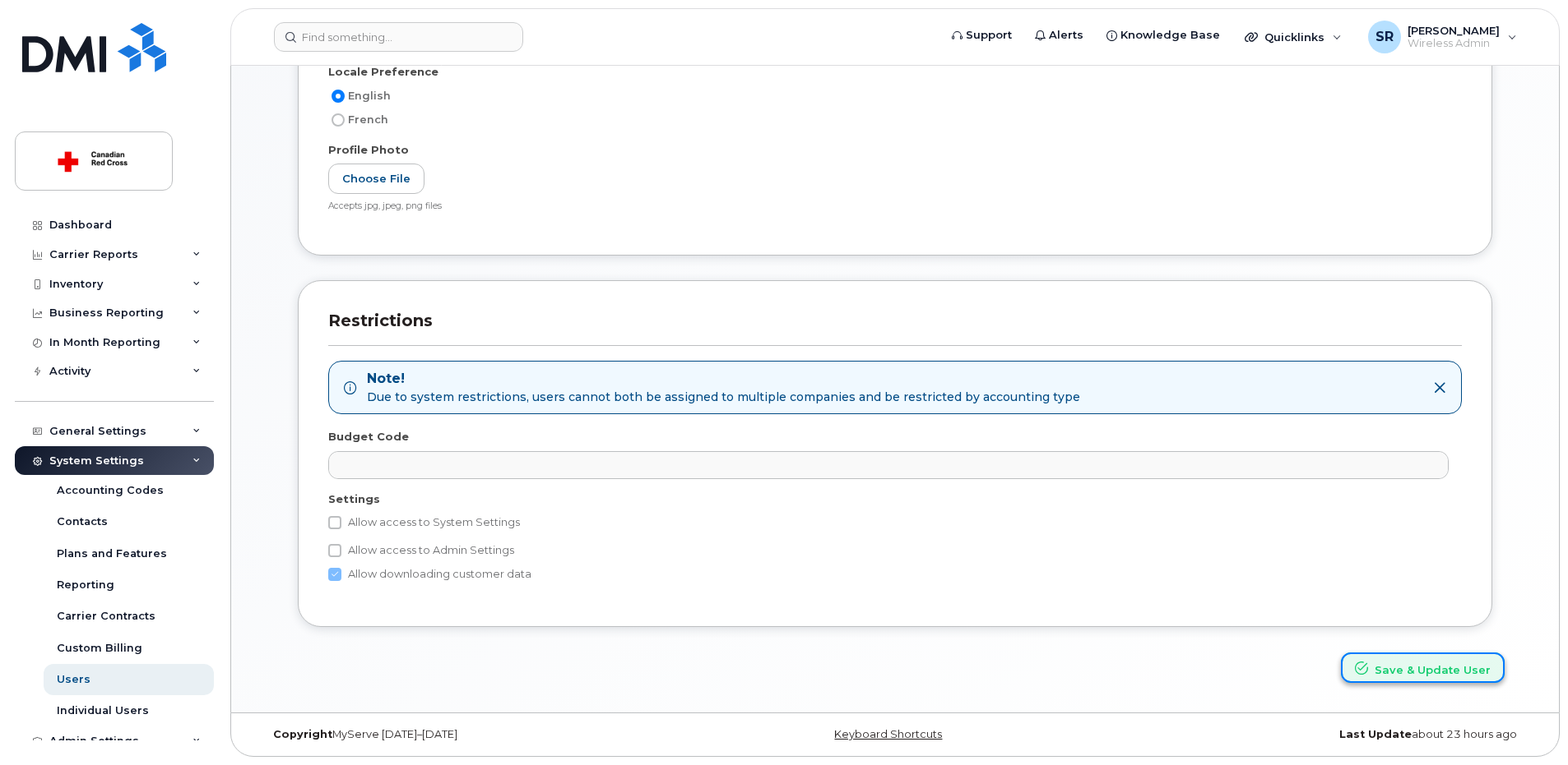
click at [1383, 661] on button "Save & Update User" at bounding box center [1422, 668] width 163 height 31
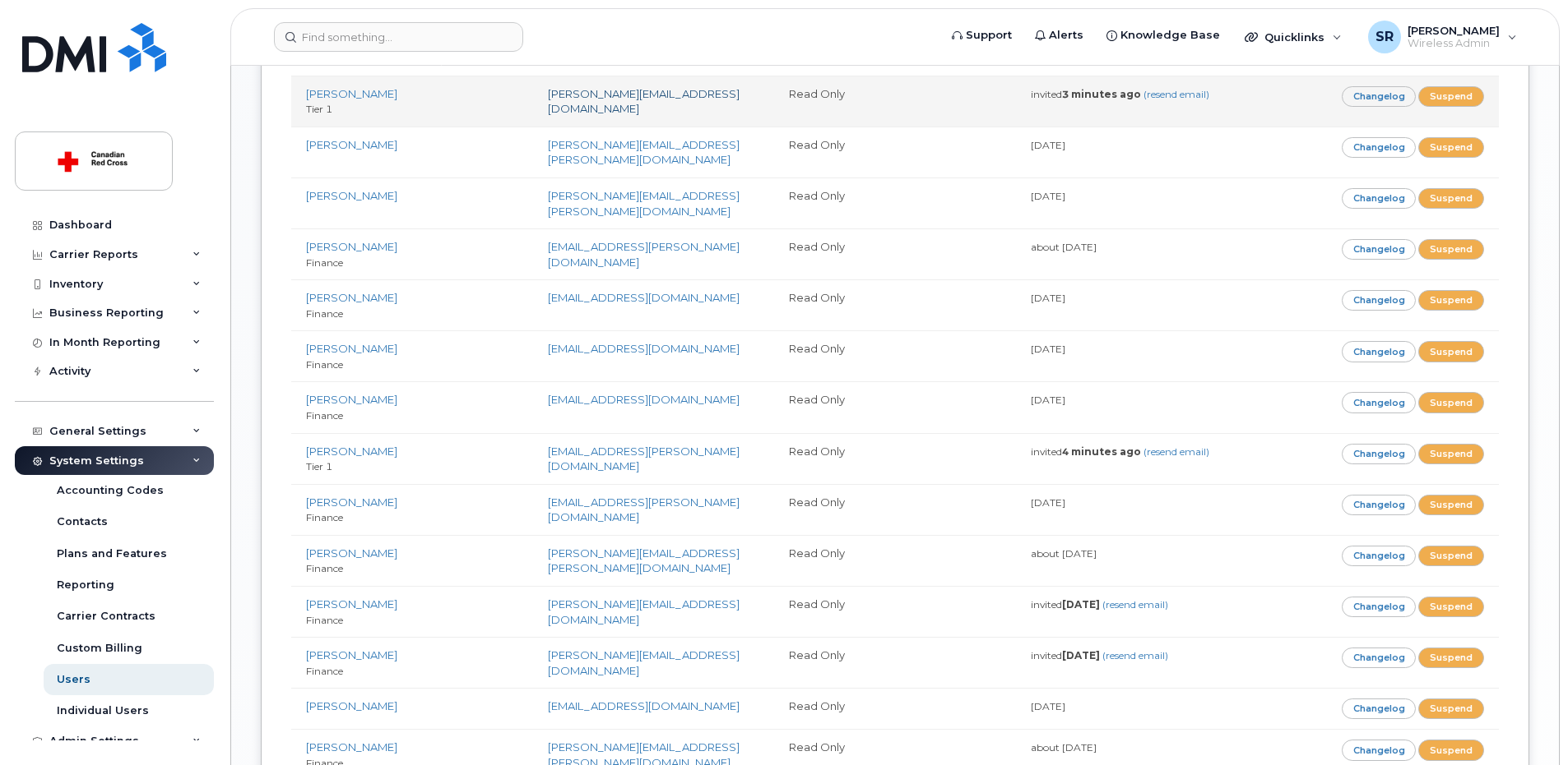
scroll to position [863, 0]
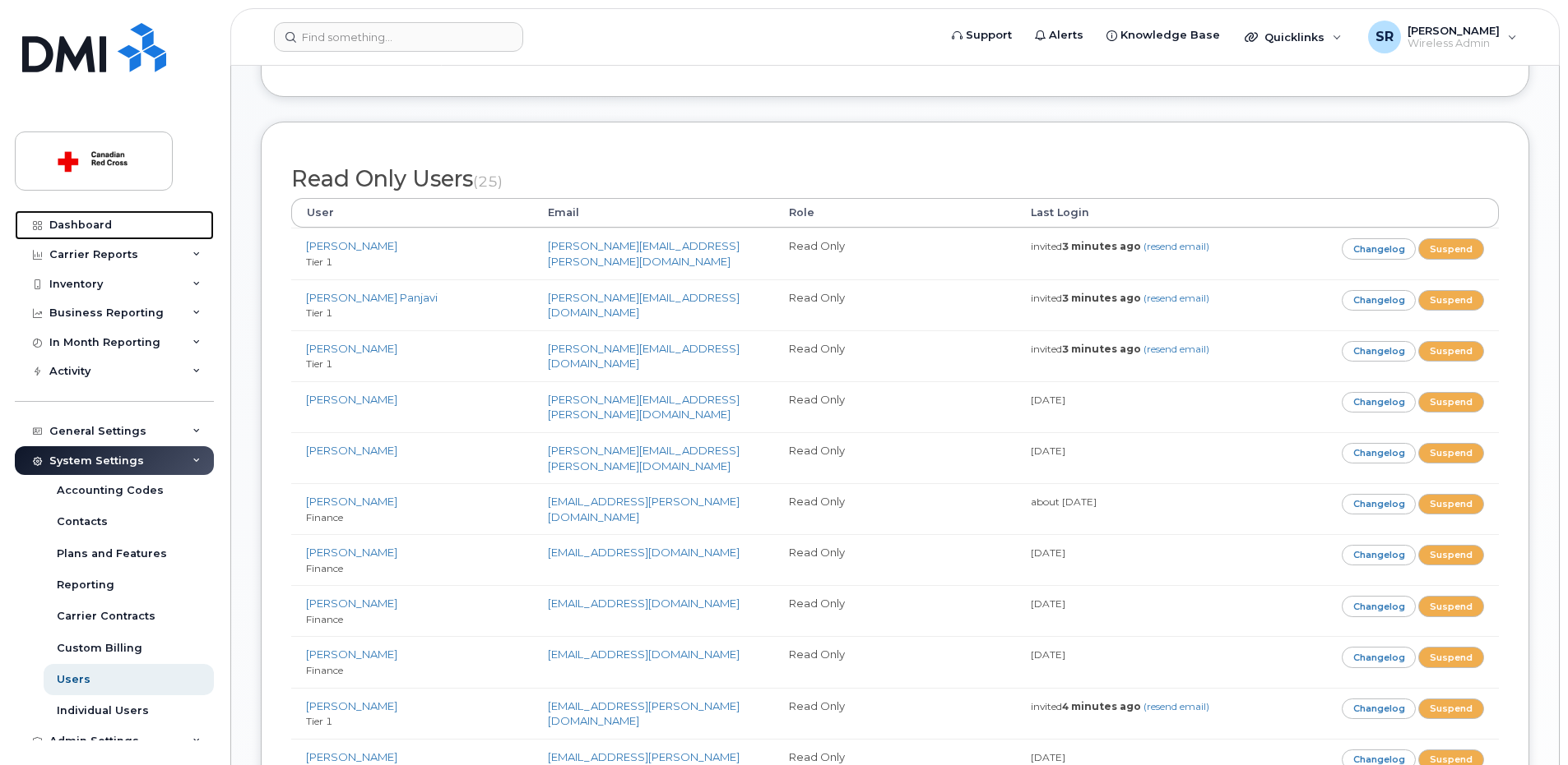
drag, startPoint x: 141, startPoint y: 216, endPoint x: 241, endPoint y: 224, distance: 100.3
click at [141, 215] on link "Dashboard" at bounding box center [114, 226] width 199 height 30
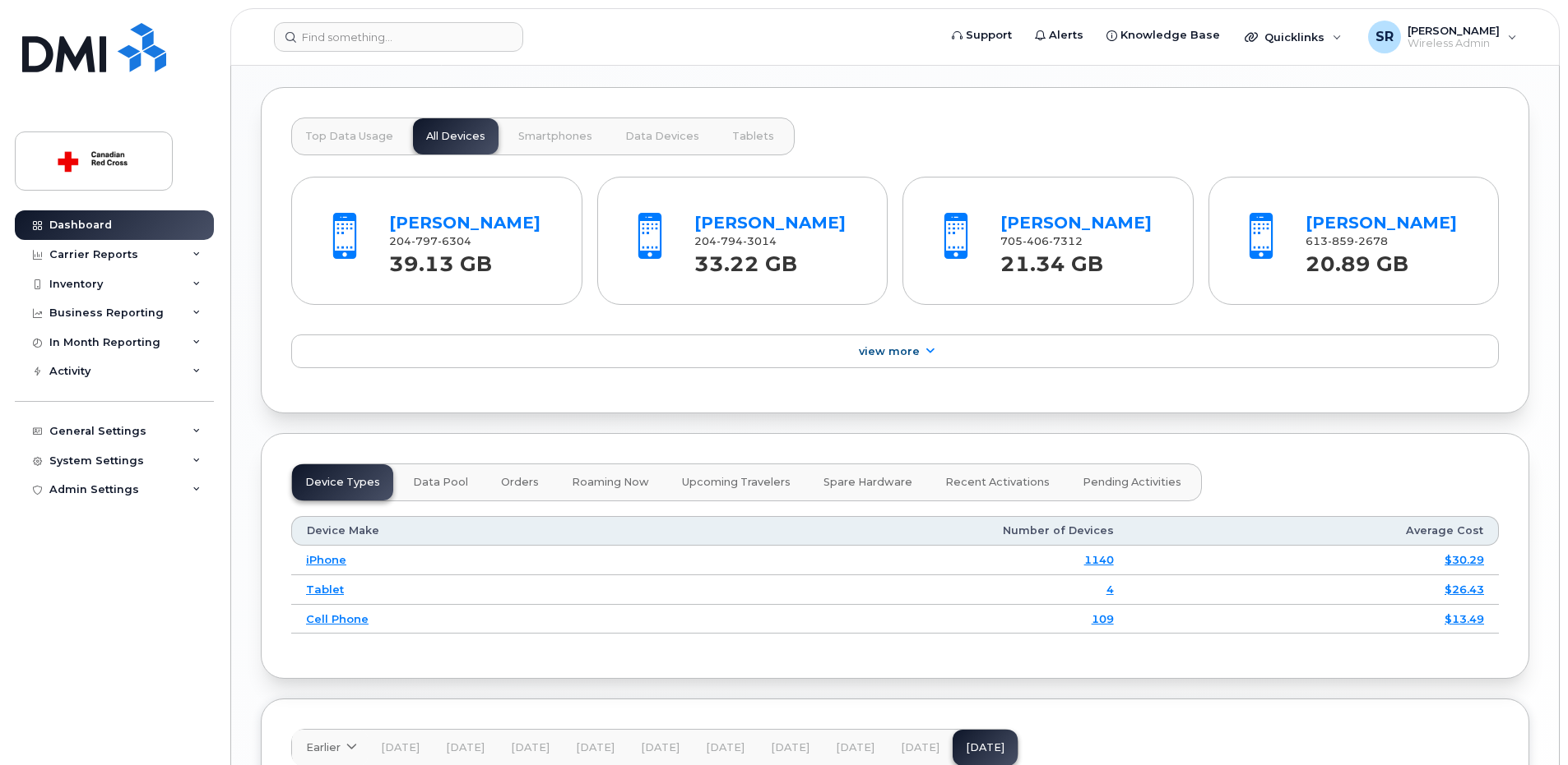
scroll to position [1645, 0]
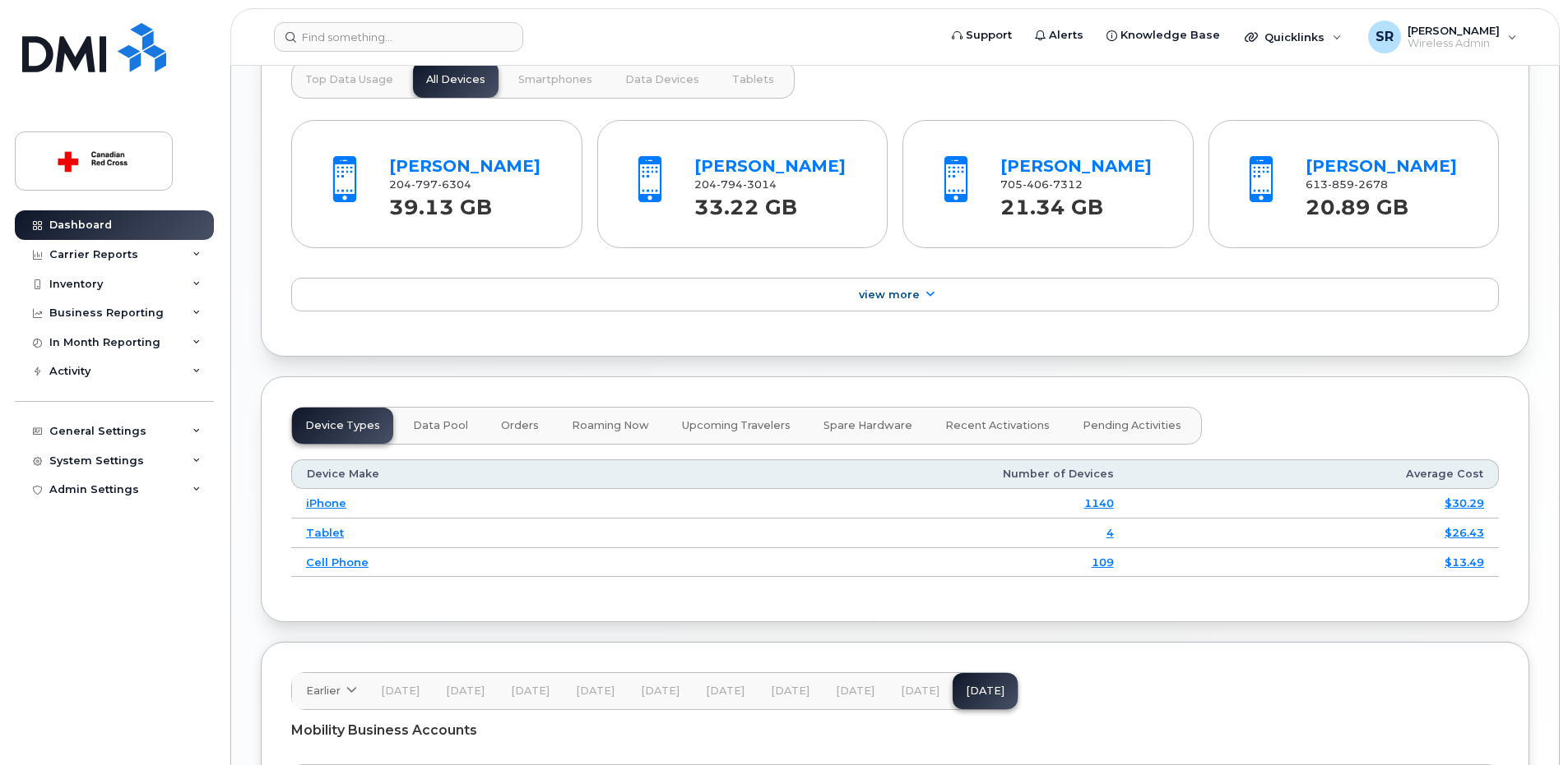
click at [726, 430] on span "Upcoming Travelers" at bounding box center [736, 426] width 109 height 13
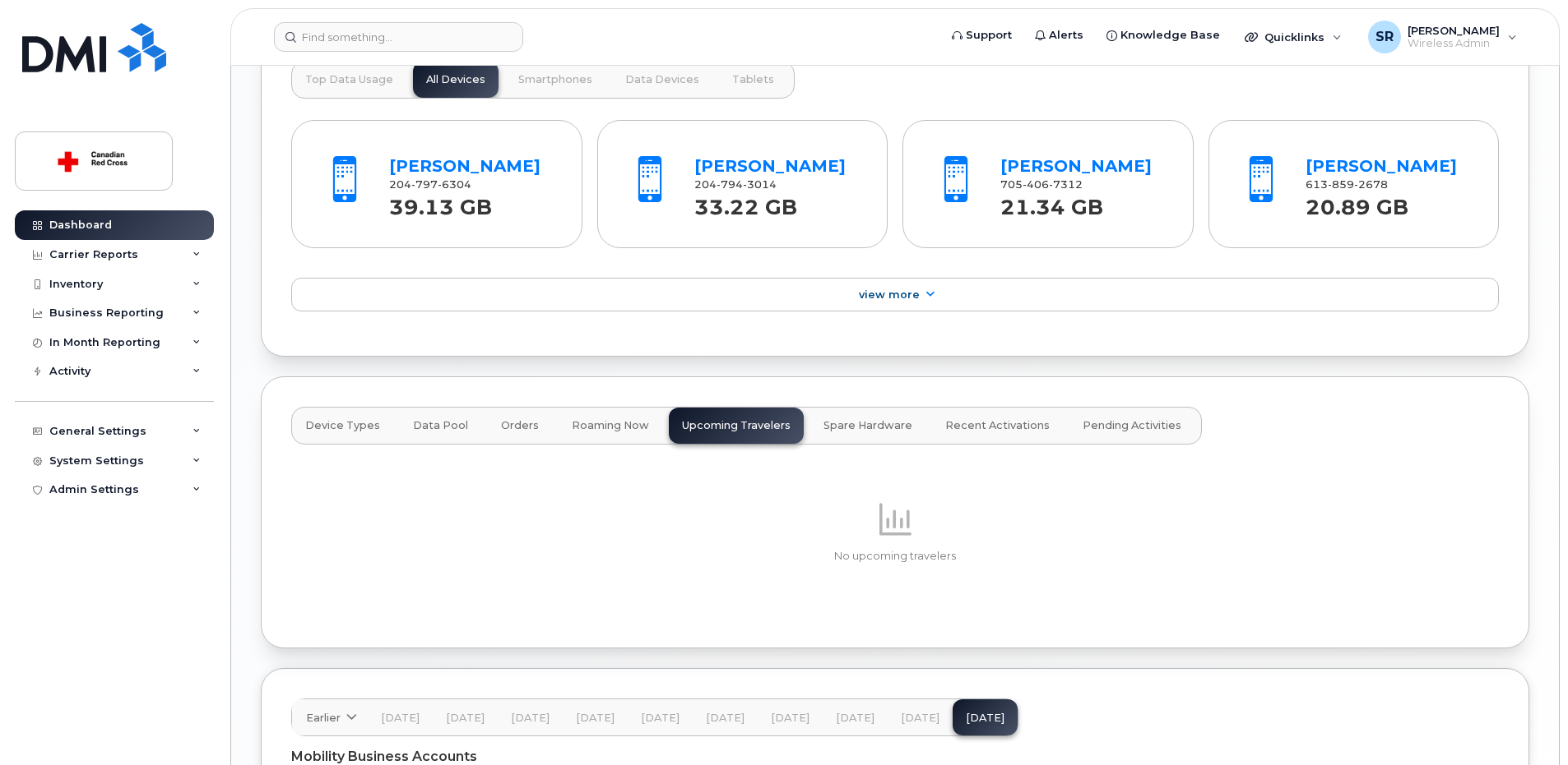
click at [595, 418] on button "Roaming Now" at bounding box center [610, 425] width 104 height 36
click at [359, 423] on span "Device Types" at bounding box center [343, 426] width 75 height 13
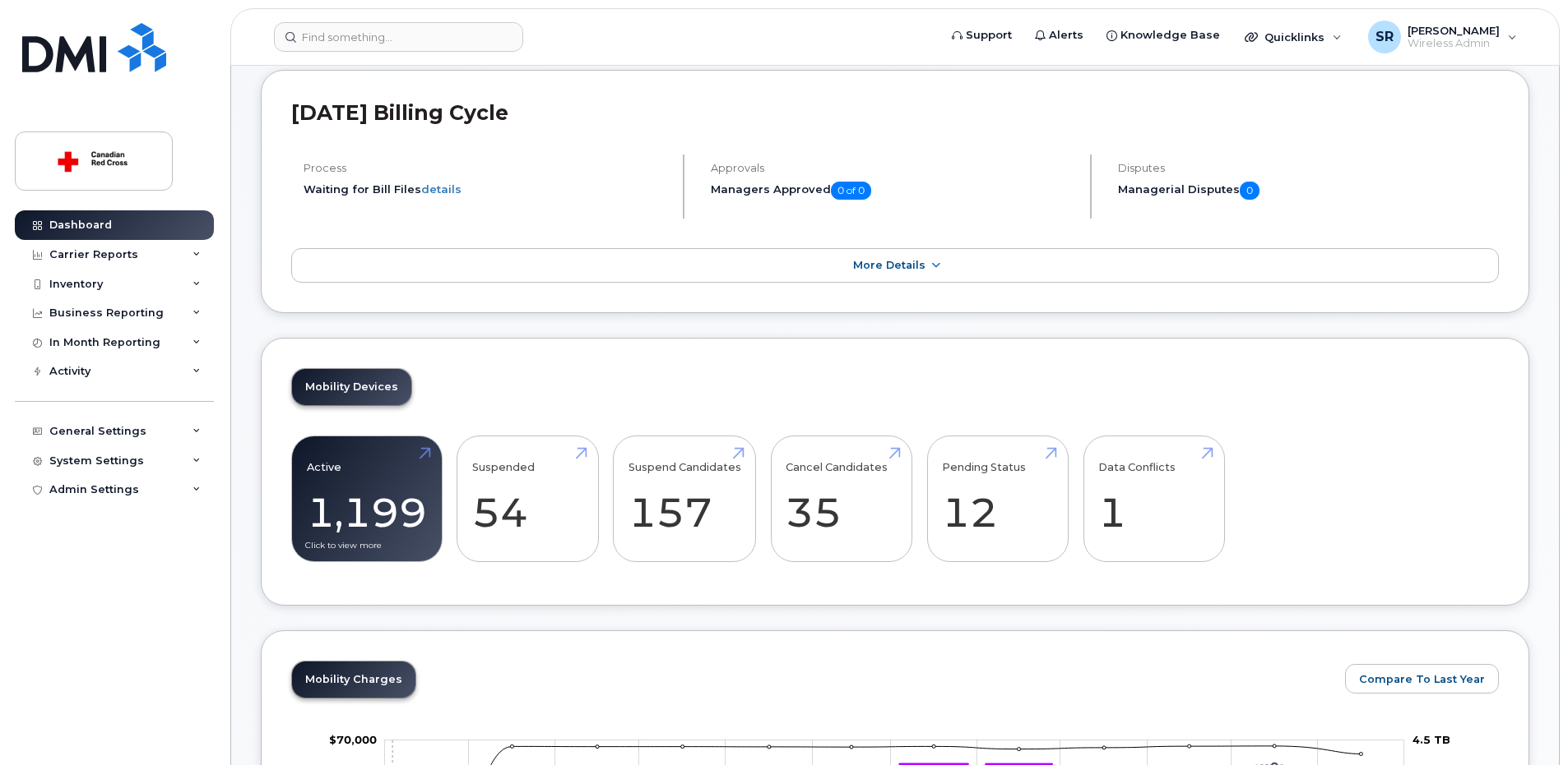
scroll to position [0, 0]
